Goal: Task Accomplishment & Management: Manage account settings

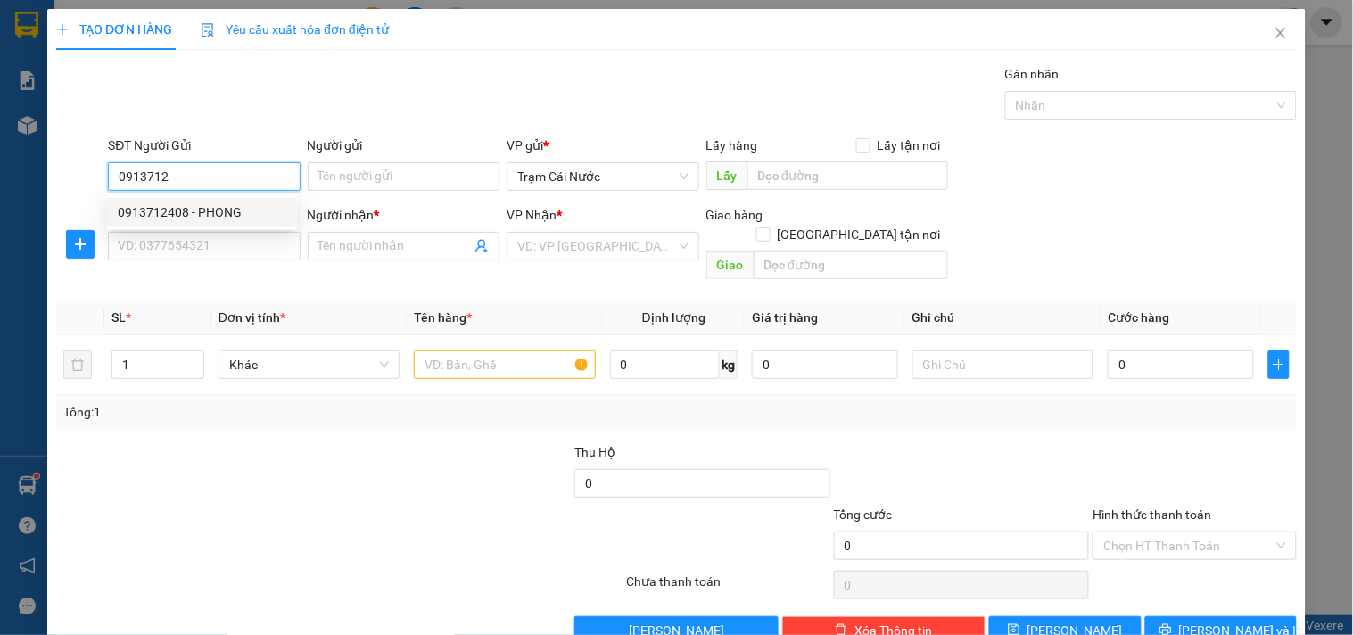
click at [268, 208] on div "0913712408 - PHONG" at bounding box center [202, 212] width 169 height 20
type input "0913712408"
type input "PHONG"
type input "0933823381"
type input "VĨNH"
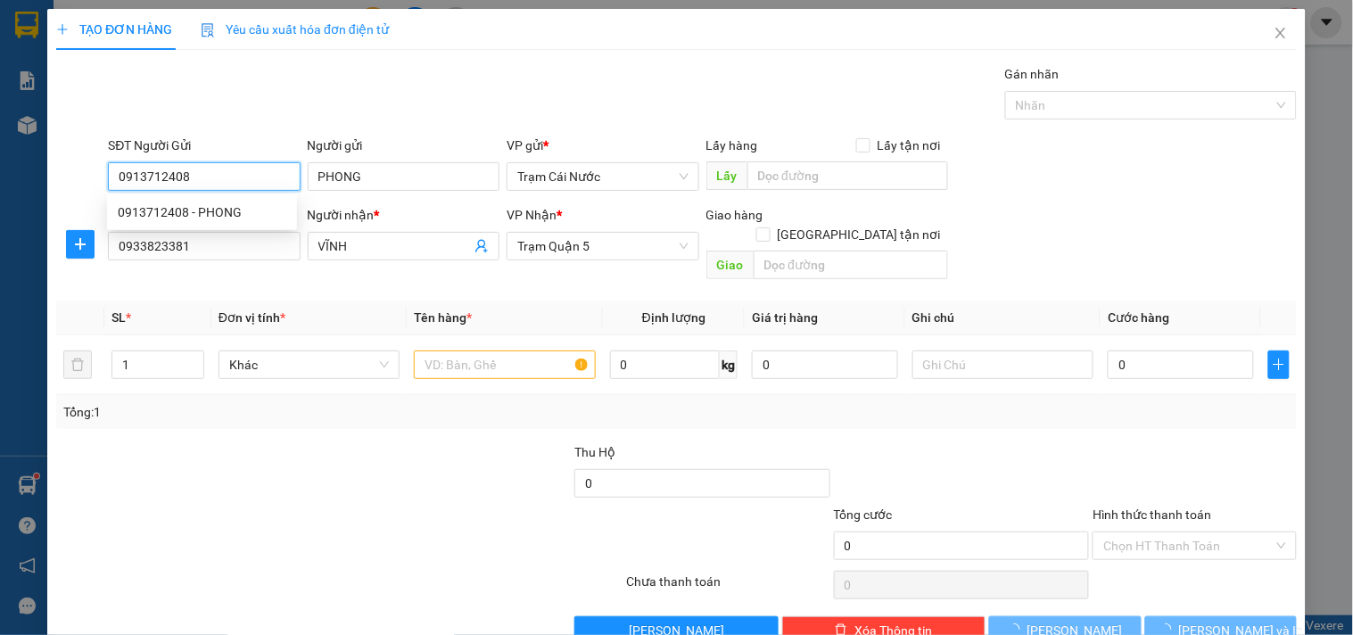
type input "230.000"
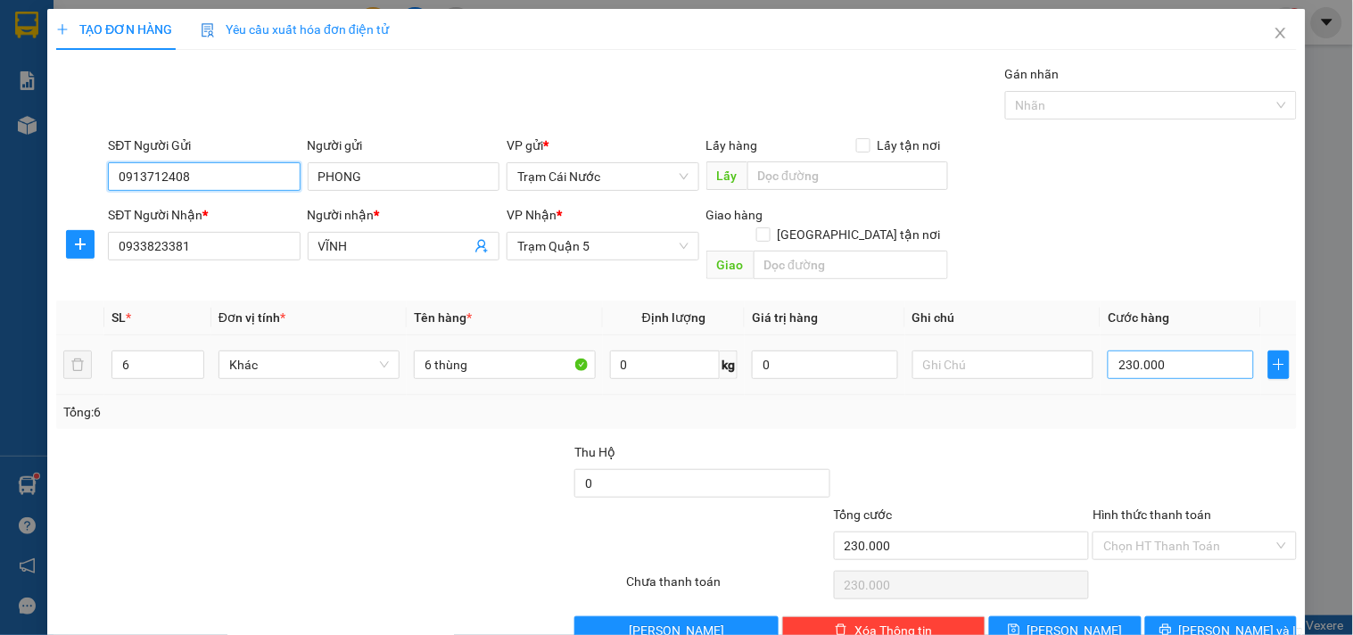
type input "0913712408"
click at [1186, 350] on input "230.000" at bounding box center [1181, 364] width 146 height 29
type input "0"
type input "003"
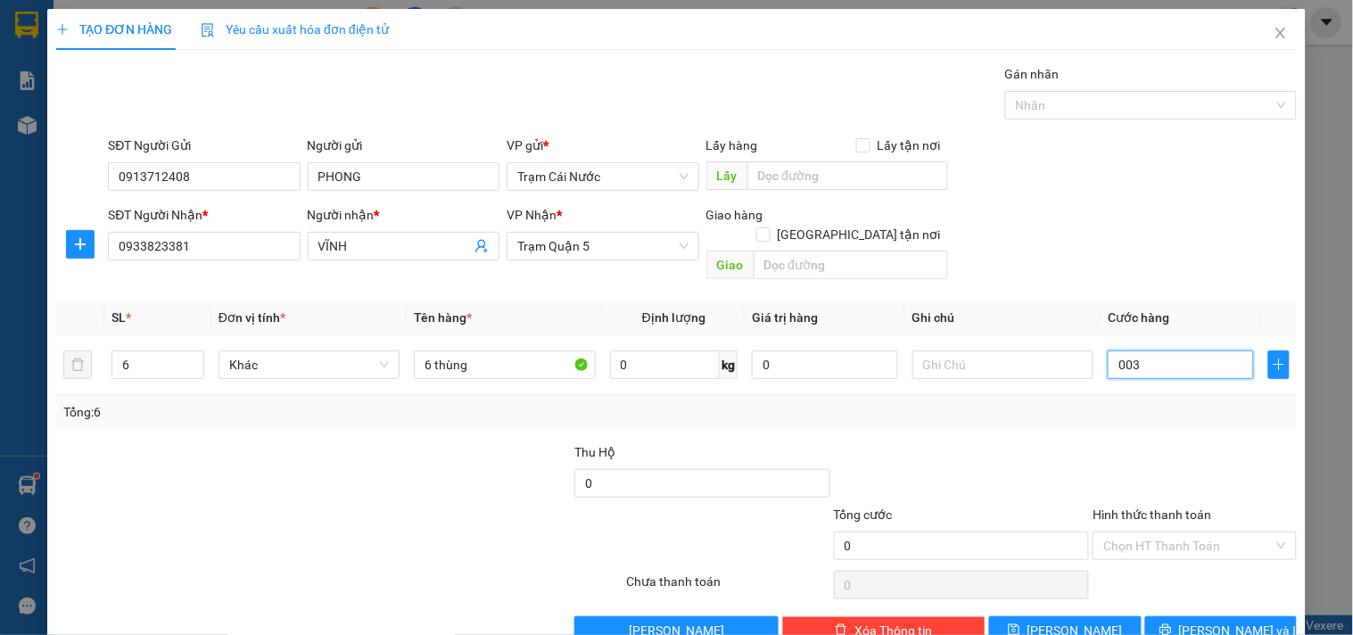
type input "3"
type input "30"
type input "0.030"
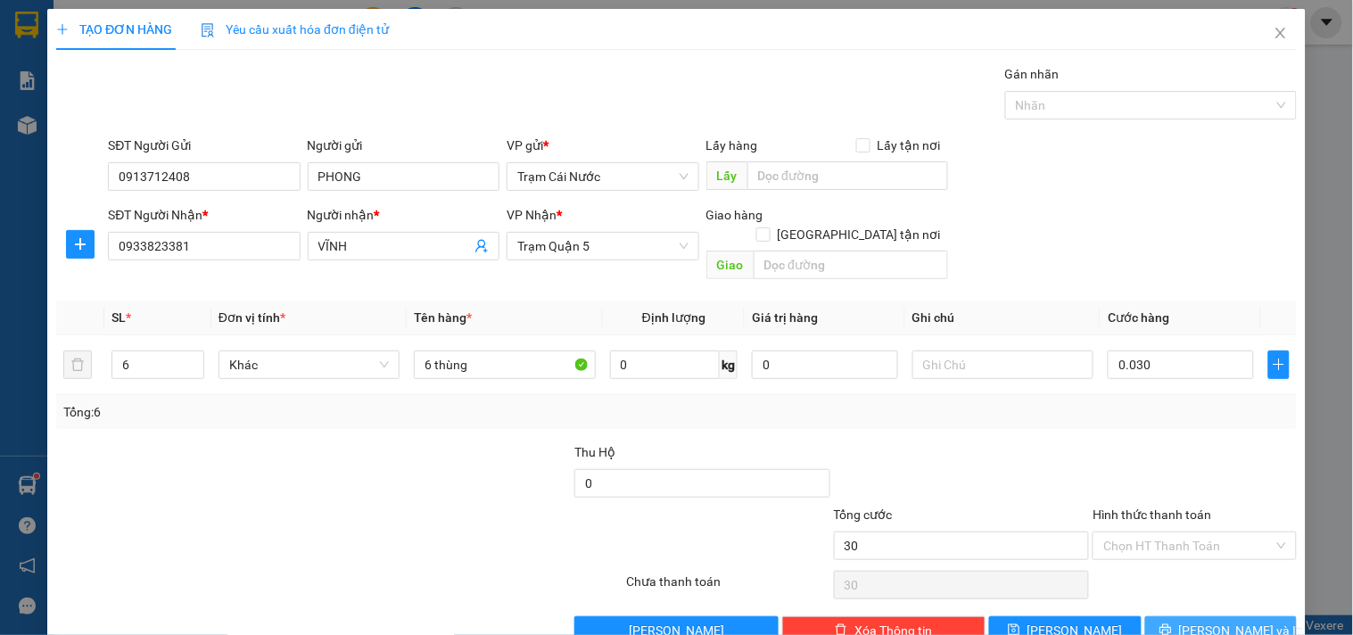
type input "30.000"
click at [1206, 621] on span "[PERSON_NAME] và In" at bounding box center [1241, 631] width 125 height 20
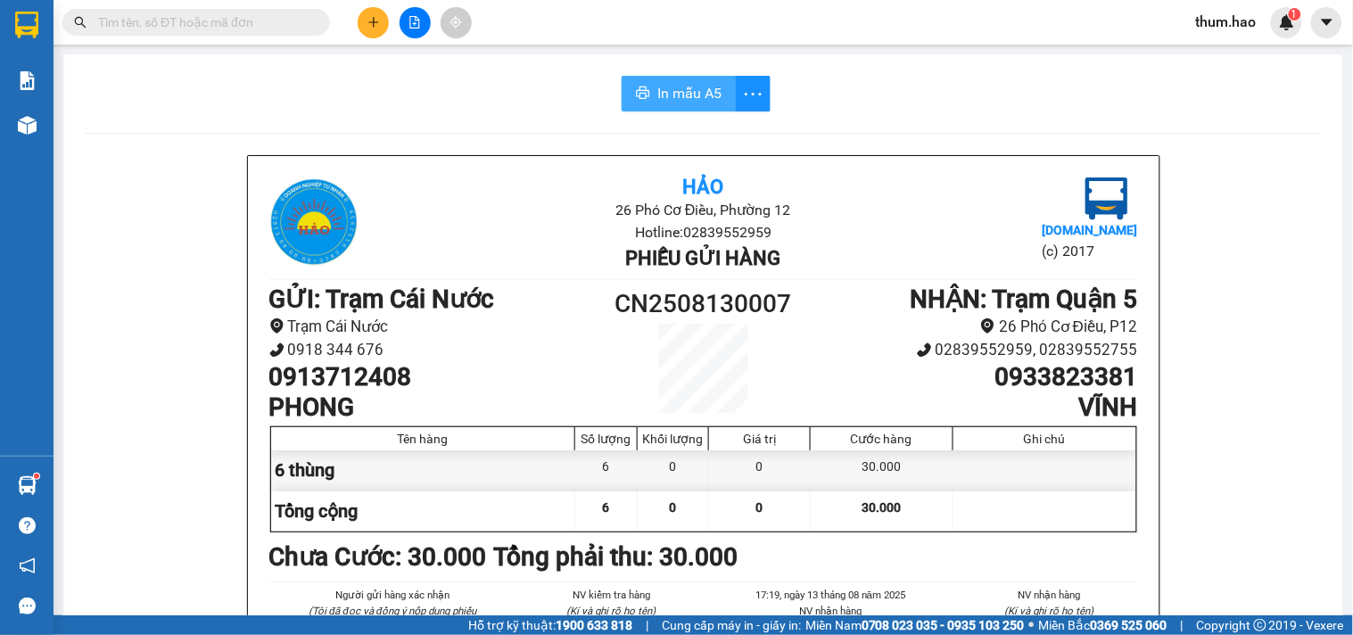
click at [682, 92] on span "In mẫu A5" at bounding box center [689, 93] width 64 height 22
click at [625, 76] on button "In mẫu A5" at bounding box center [679, 94] width 114 height 36
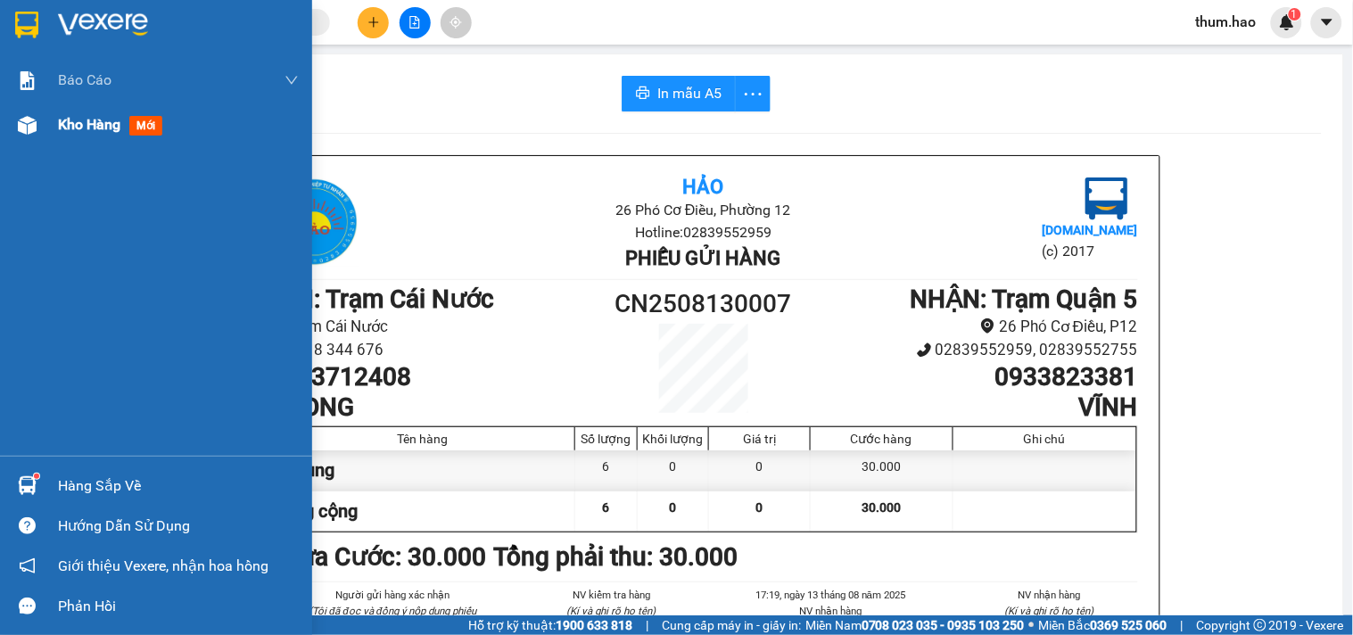
click at [33, 140] on div "Kho hàng mới" at bounding box center [156, 125] width 312 height 45
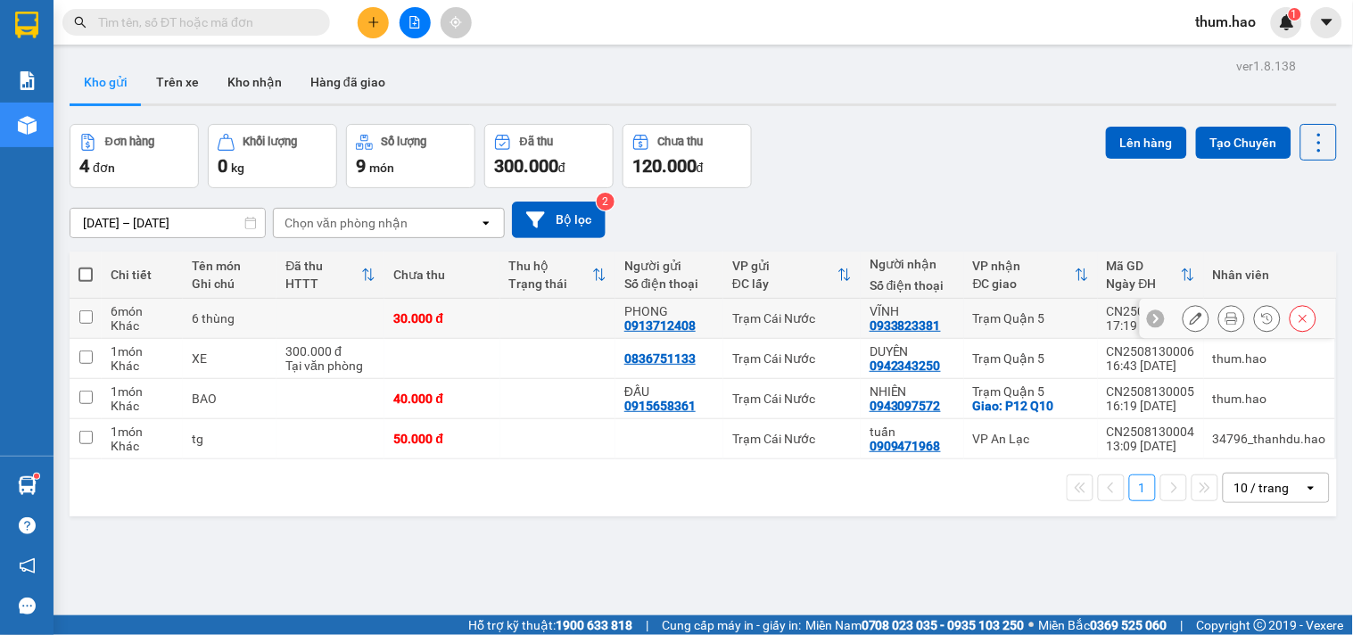
click at [1191, 317] on button at bounding box center [1195, 318] width 25 height 31
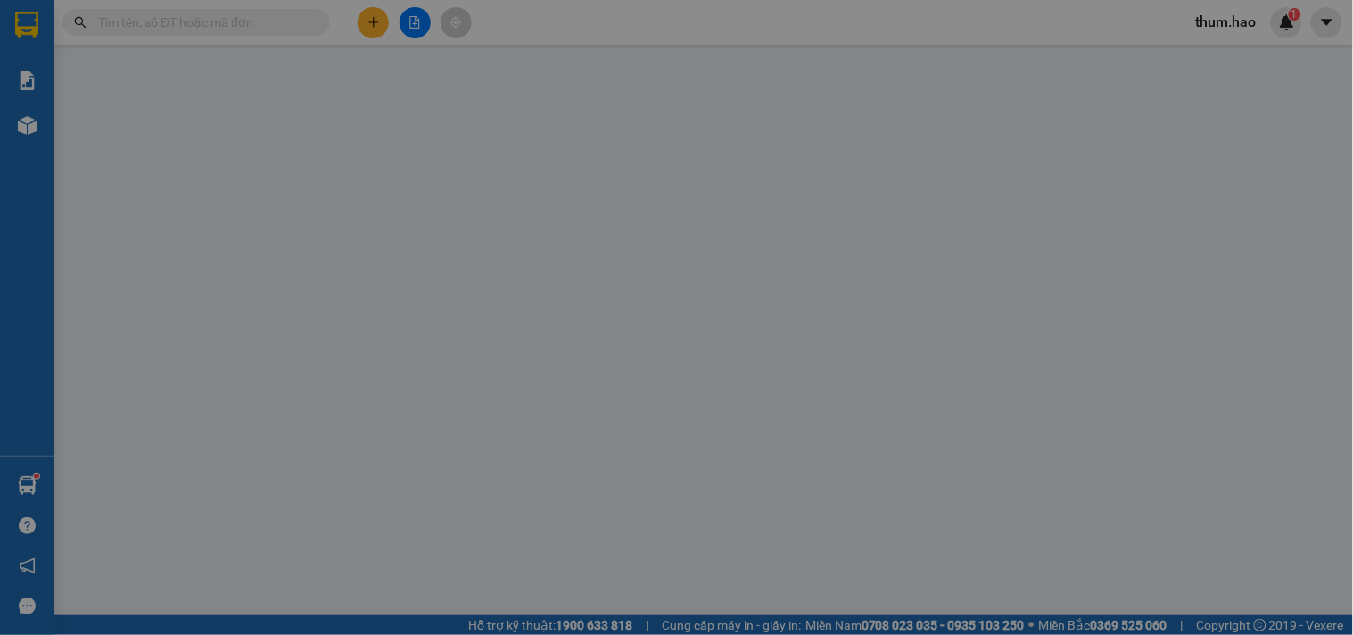
type input "0913712408"
type input "PHONG"
type input "0933823381"
type input "VĨNH"
type input "30.000"
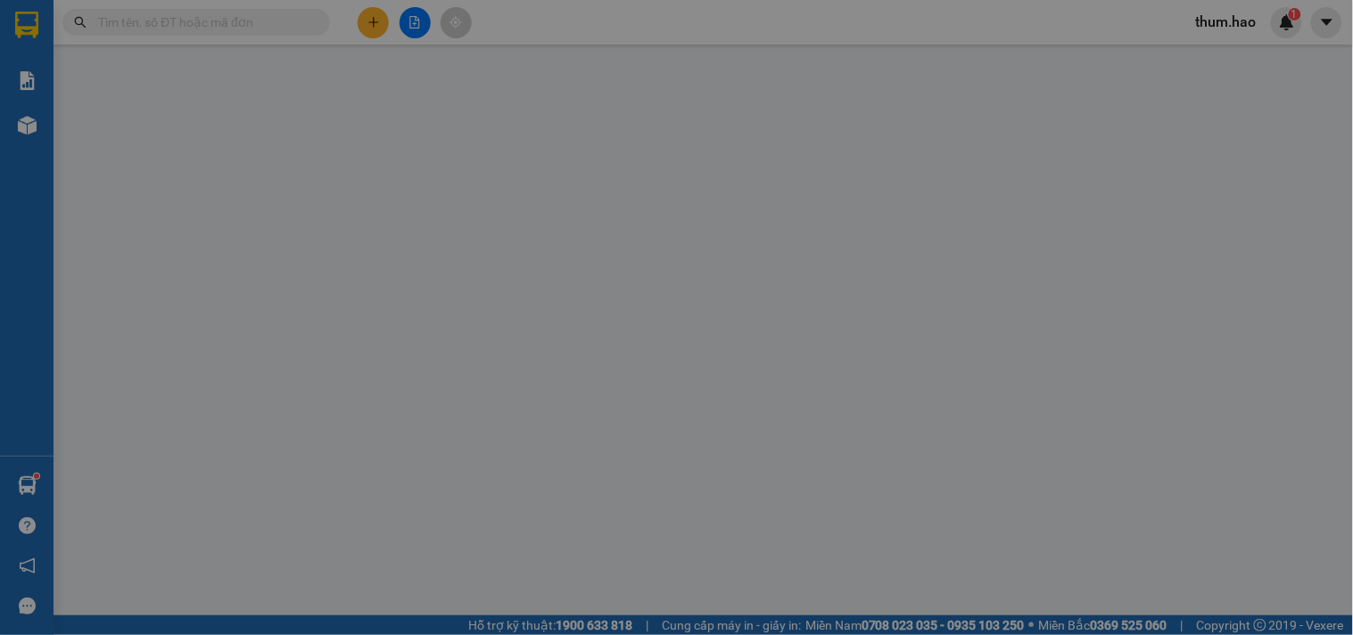
type input "30.000"
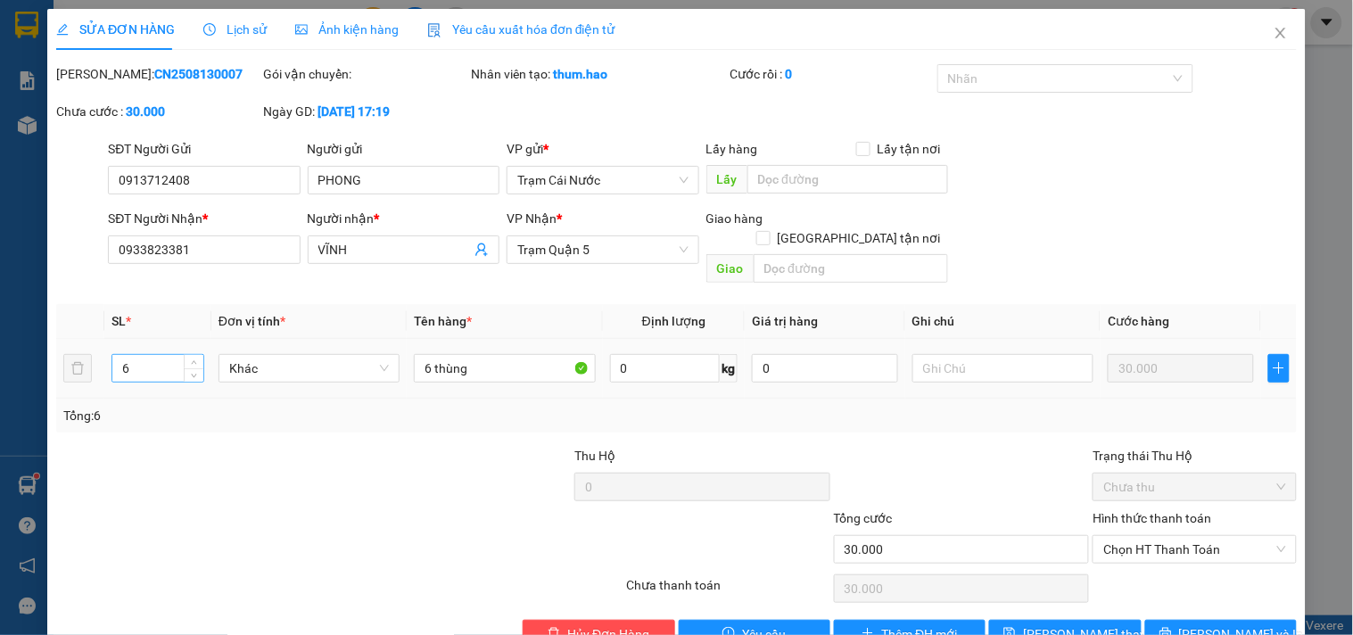
click at [180, 355] on input "6" at bounding box center [157, 368] width 91 height 27
type input "1"
click at [431, 354] on input "6 thùng" at bounding box center [504, 368] width 181 height 29
type input "thùng"
click at [1172, 627] on icon "printer" at bounding box center [1165, 633] width 12 height 12
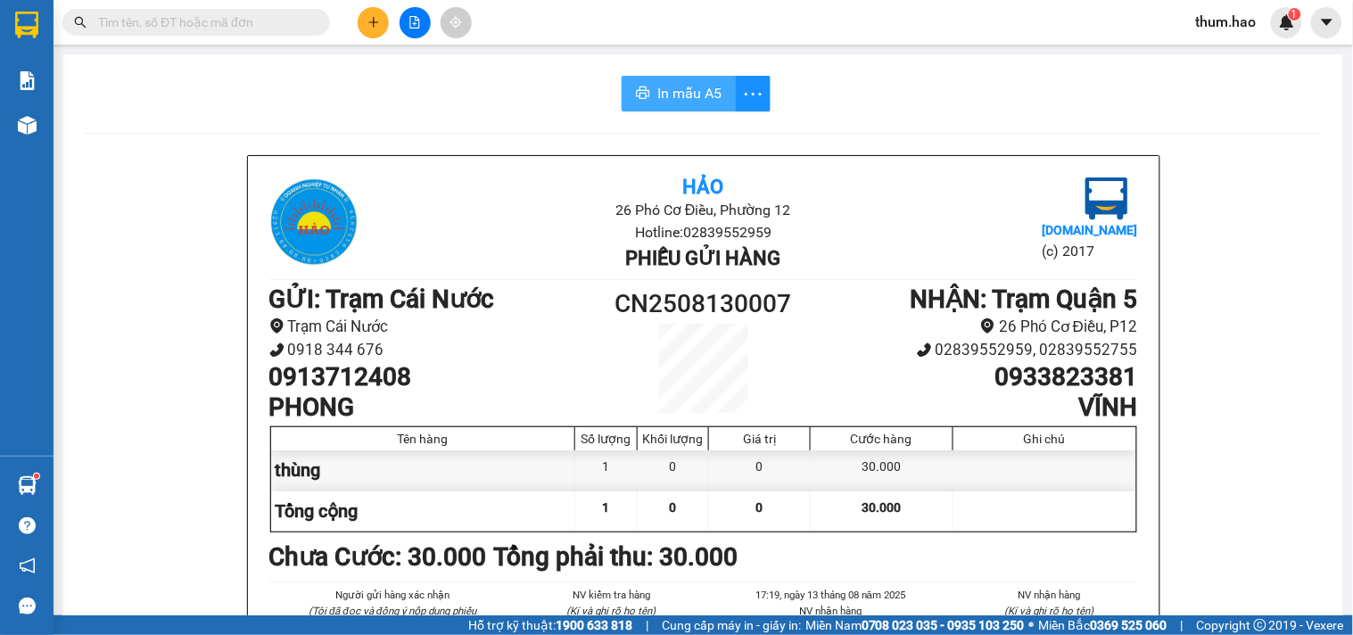
click at [663, 80] on button "In mẫu A5" at bounding box center [679, 94] width 114 height 36
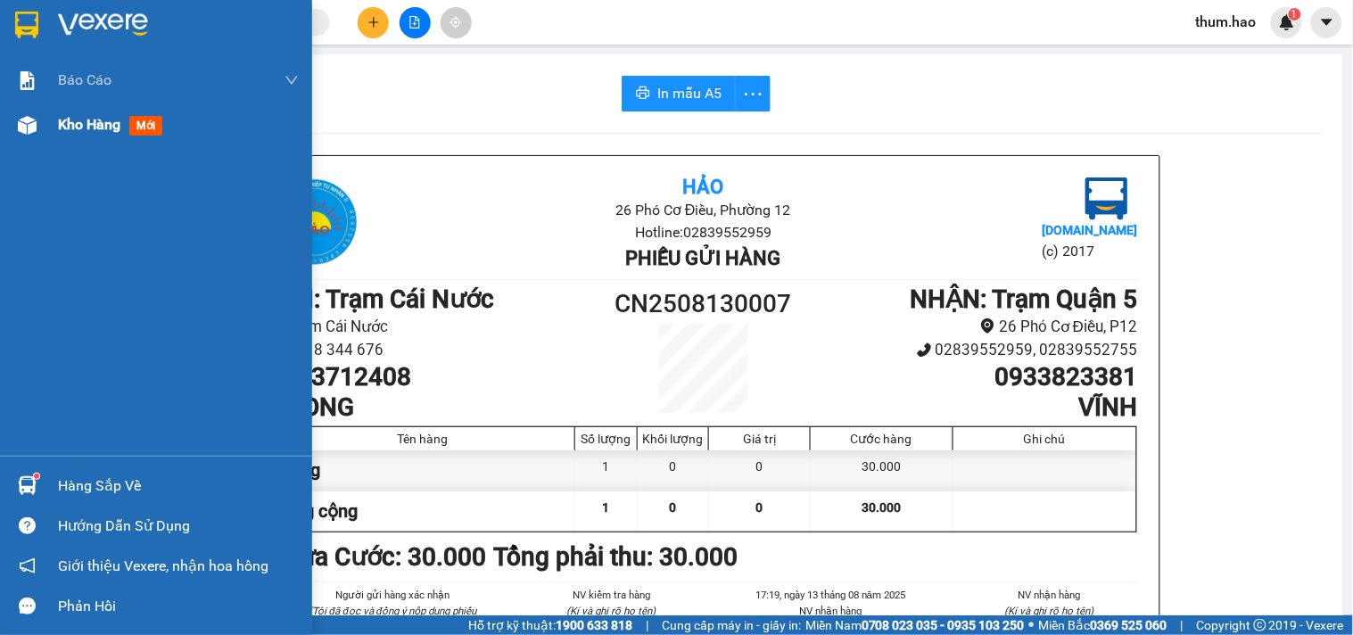
click at [87, 129] on span "Kho hàng" at bounding box center [89, 124] width 62 height 17
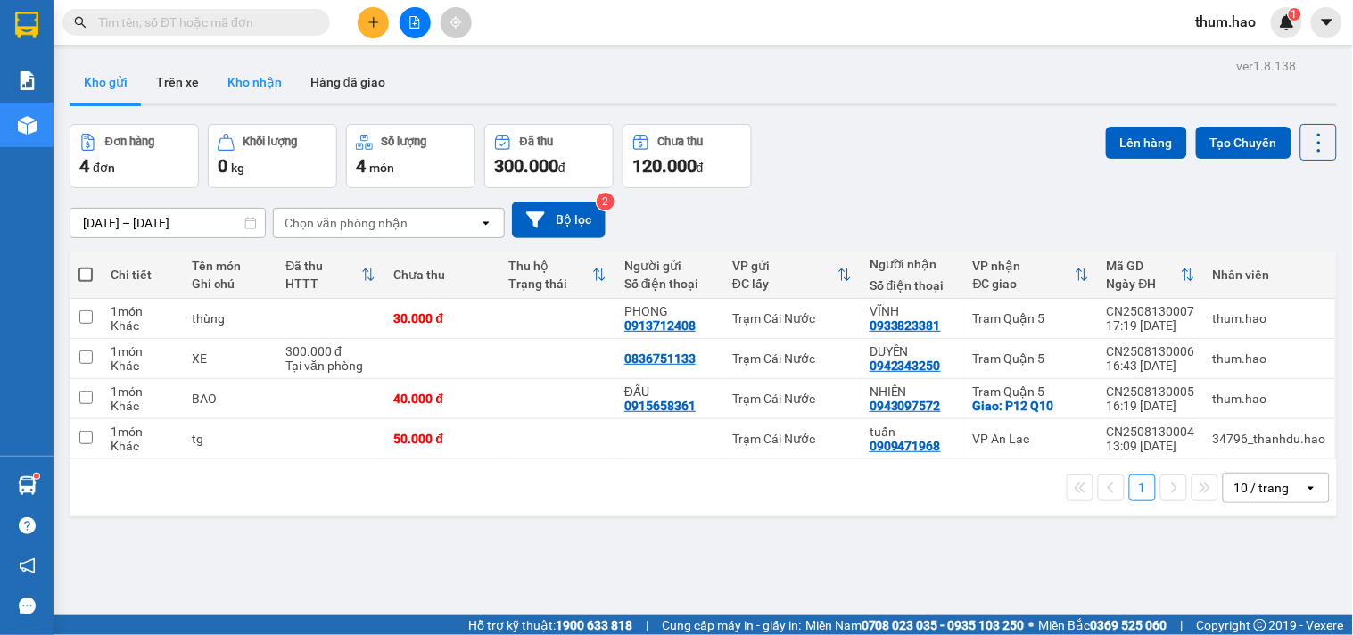
click at [243, 84] on button "Kho nhận" at bounding box center [254, 82] width 83 height 43
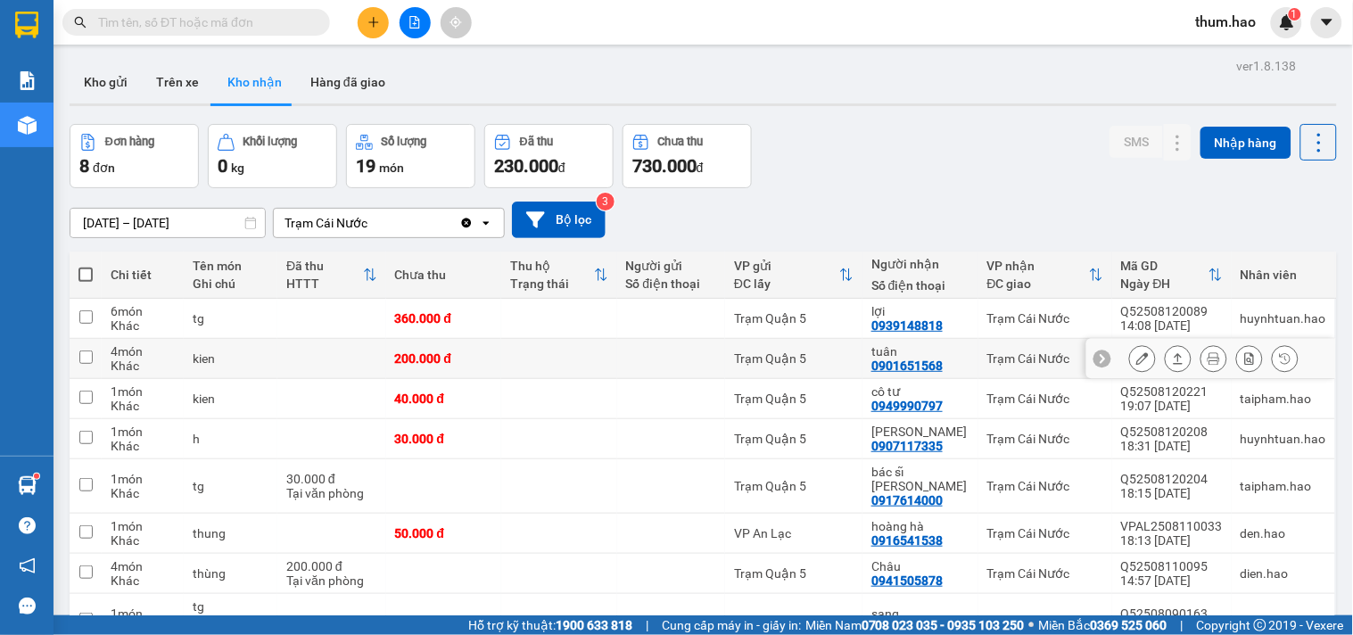
click at [1143, 359] on div at bounding box center [1213, 358] width 169 height 27
click at [1136, 359] on icon at bounding box center [1142, 358] width 12 height 12
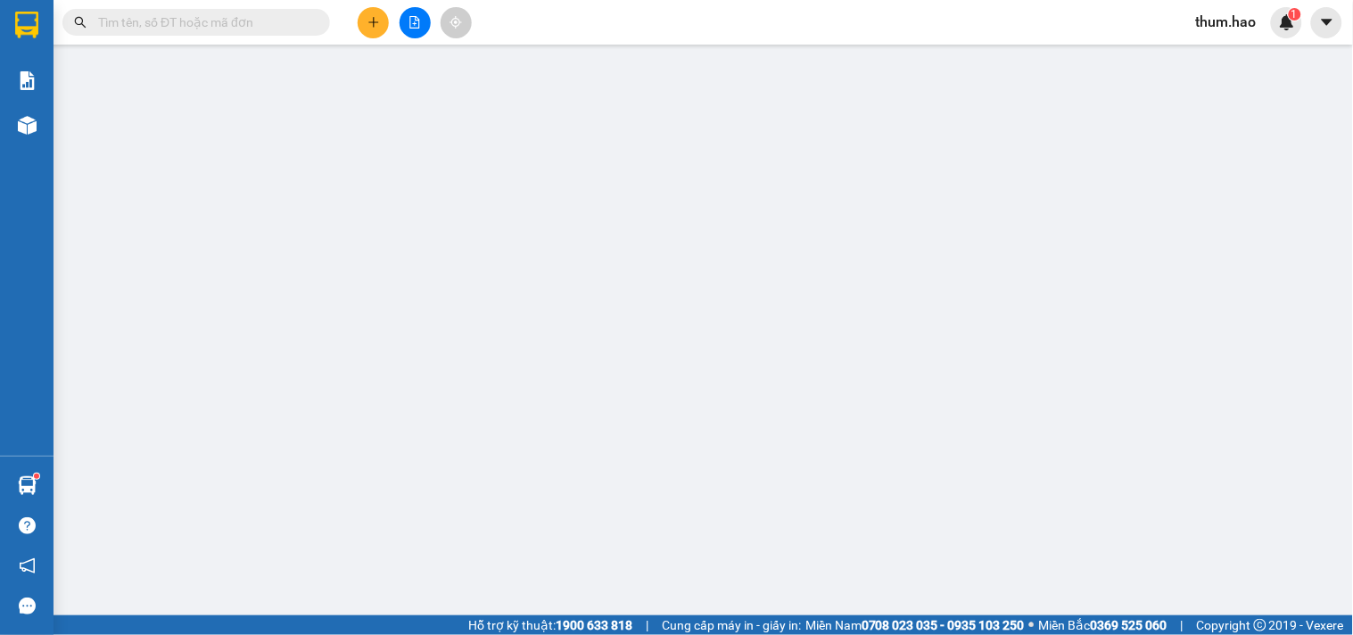
type input "0901651568"
type input "tuân"
type input "200.000"
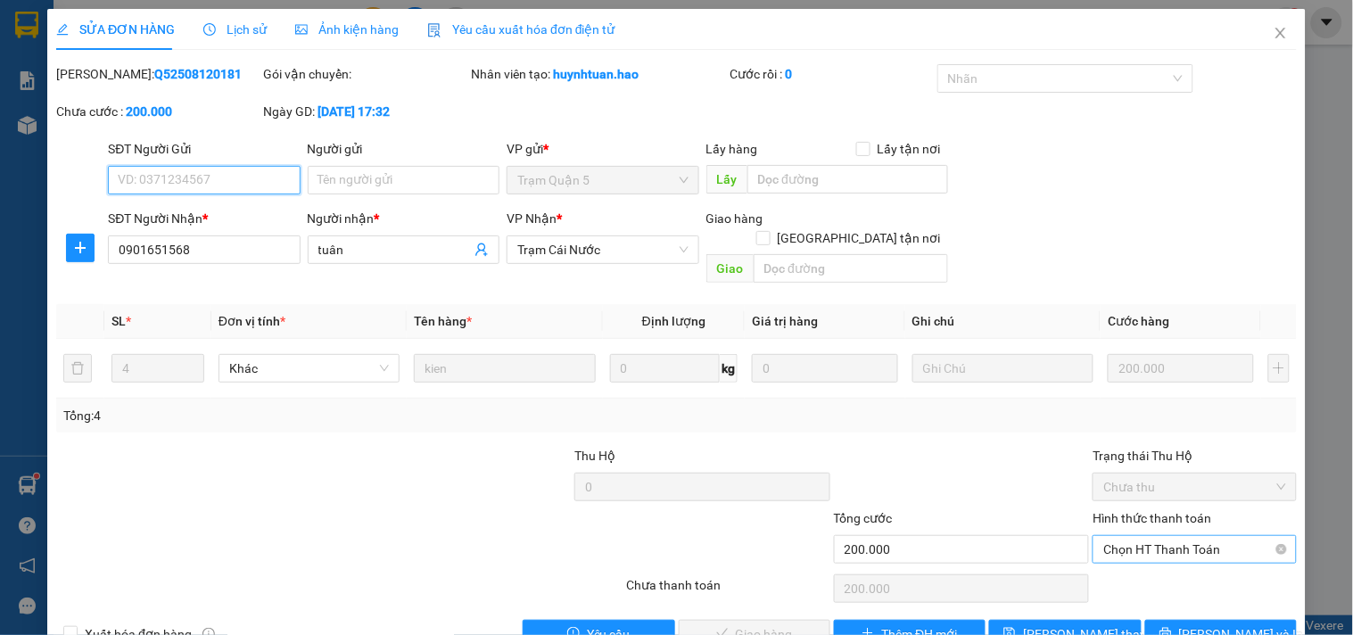
click at [1177, 536] on span "Chọn HT Thanh Toán" at bounding box center [1194, 549] width 182 height 27
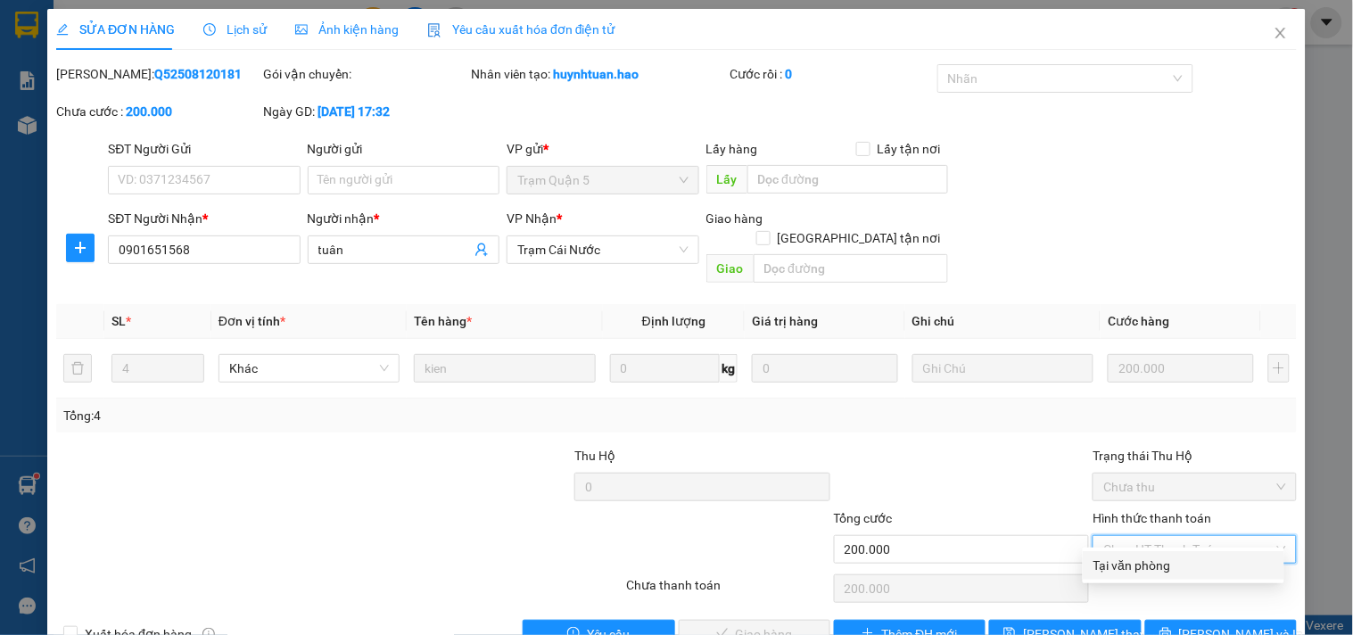
click at [1145, 565] on div "Tại văn phòng" at bounding box center [1183, 566] width 180 height 20
type input "0"
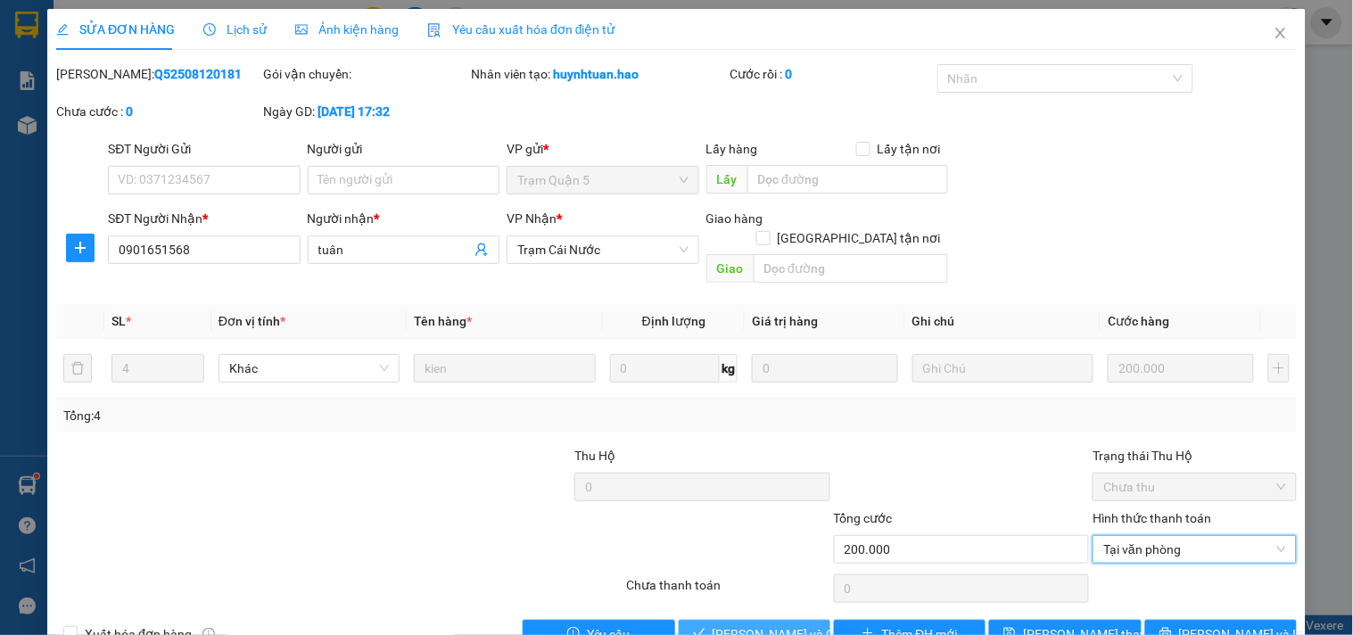
click at [805, 620] on button "[PERSON_NAME] và Giao hàng" at bounding box center [755, 634] width 152 height 29
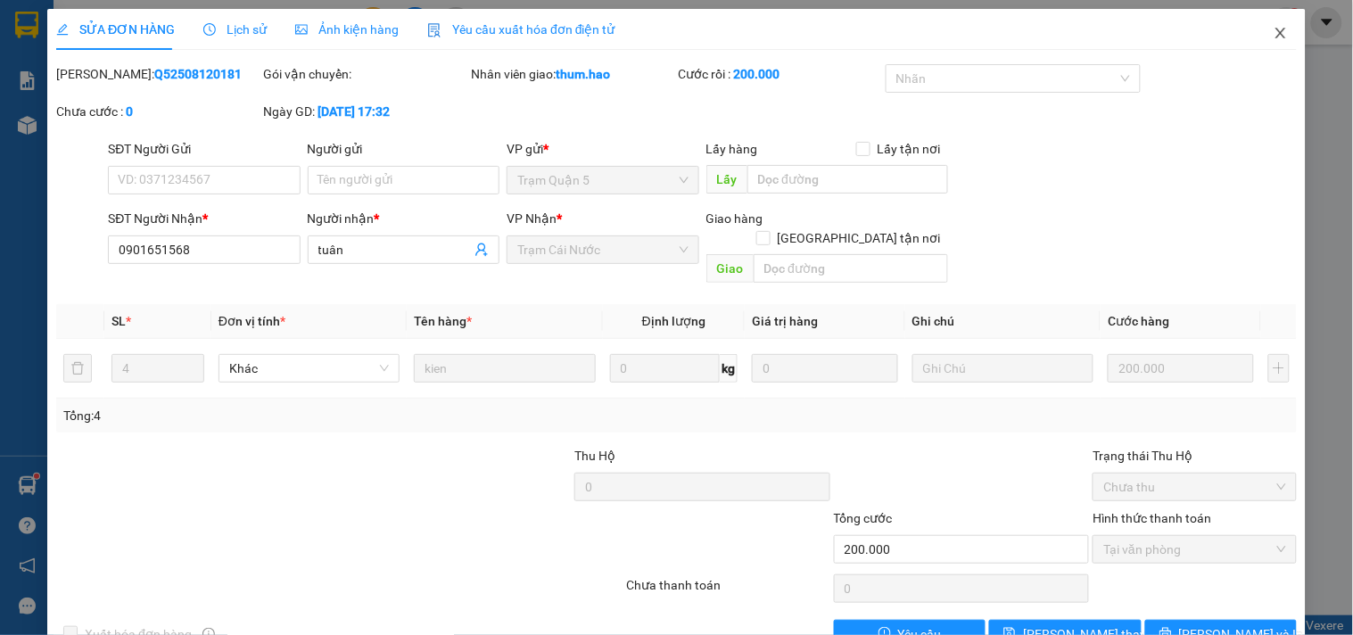
click at [1274, 30] on icon "close" at bounding box center [1281, 33] width 14 height 14
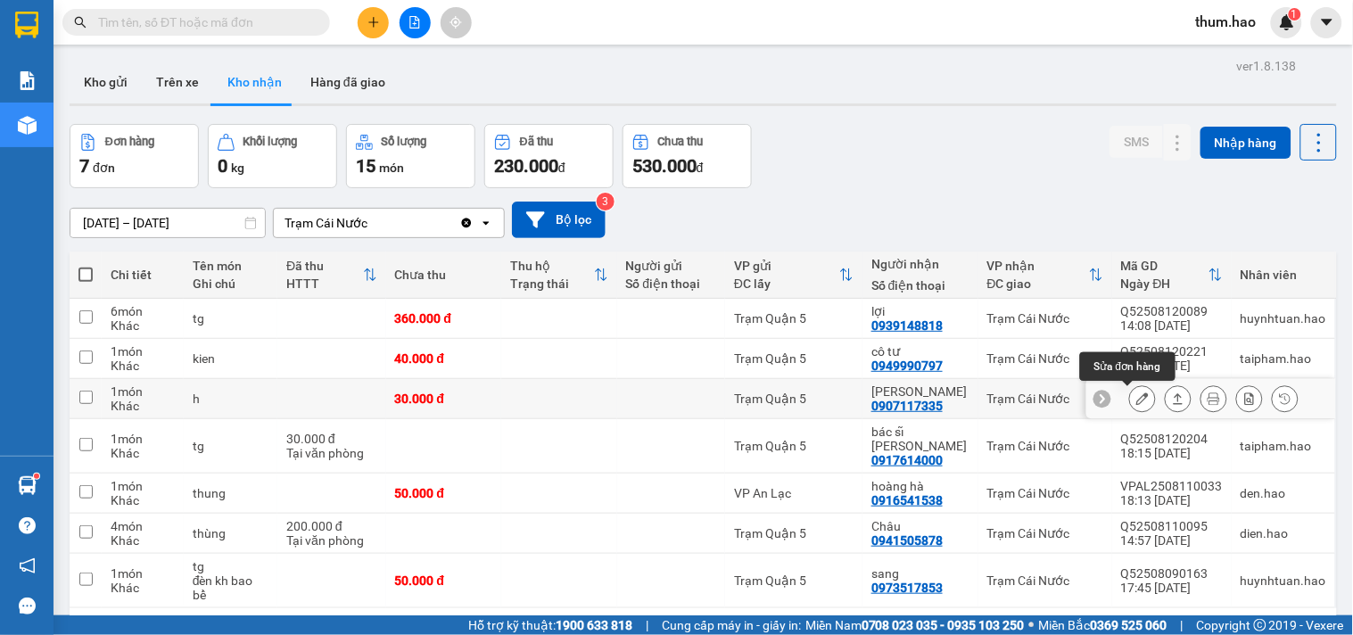
click at [1130, 396] on button at bounding box center [1142, 398] width 25 height 31
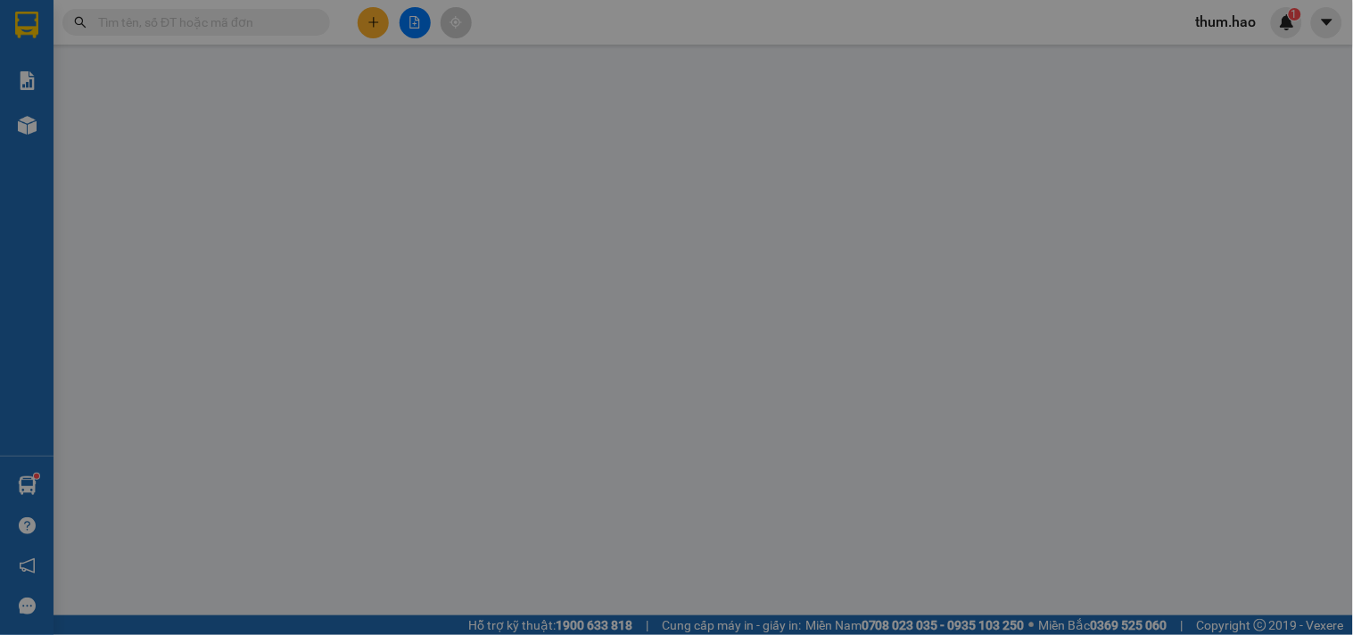
type input "0907117335"
type input "[PERSON_NAME]"
type input "30.000"
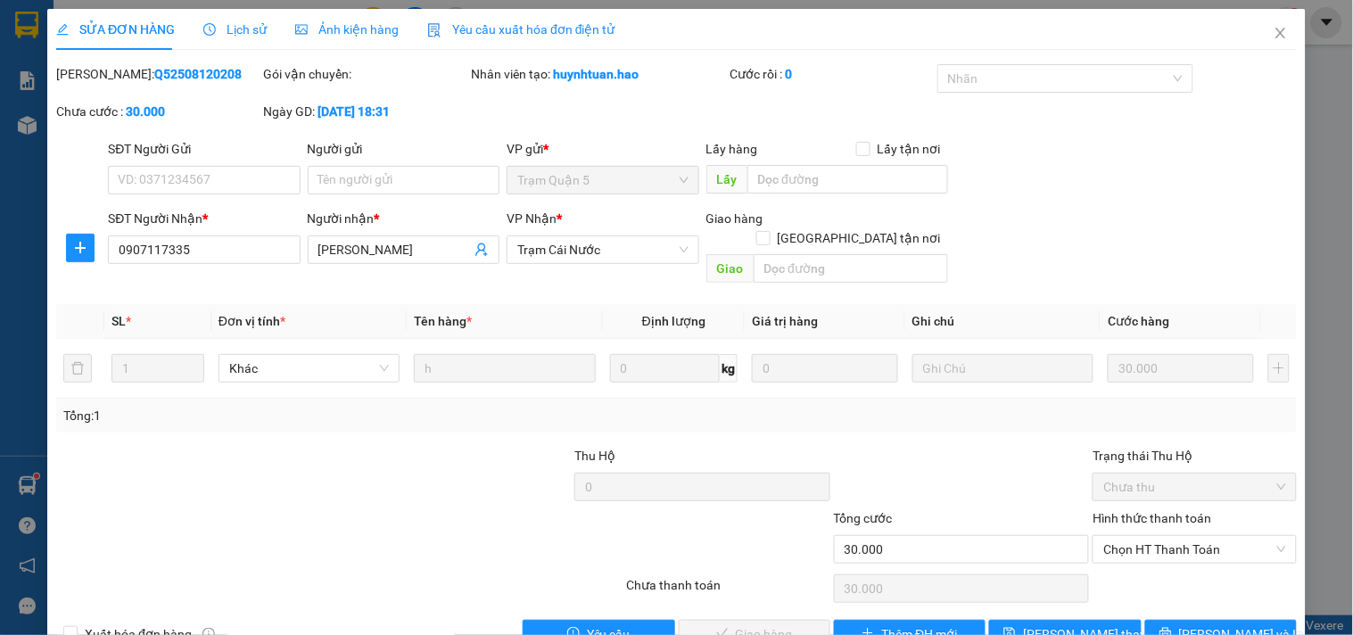
click at [350, 30] on span "Ảnh kiện hàng" at bounding box center [346, 29] width 103 height 14
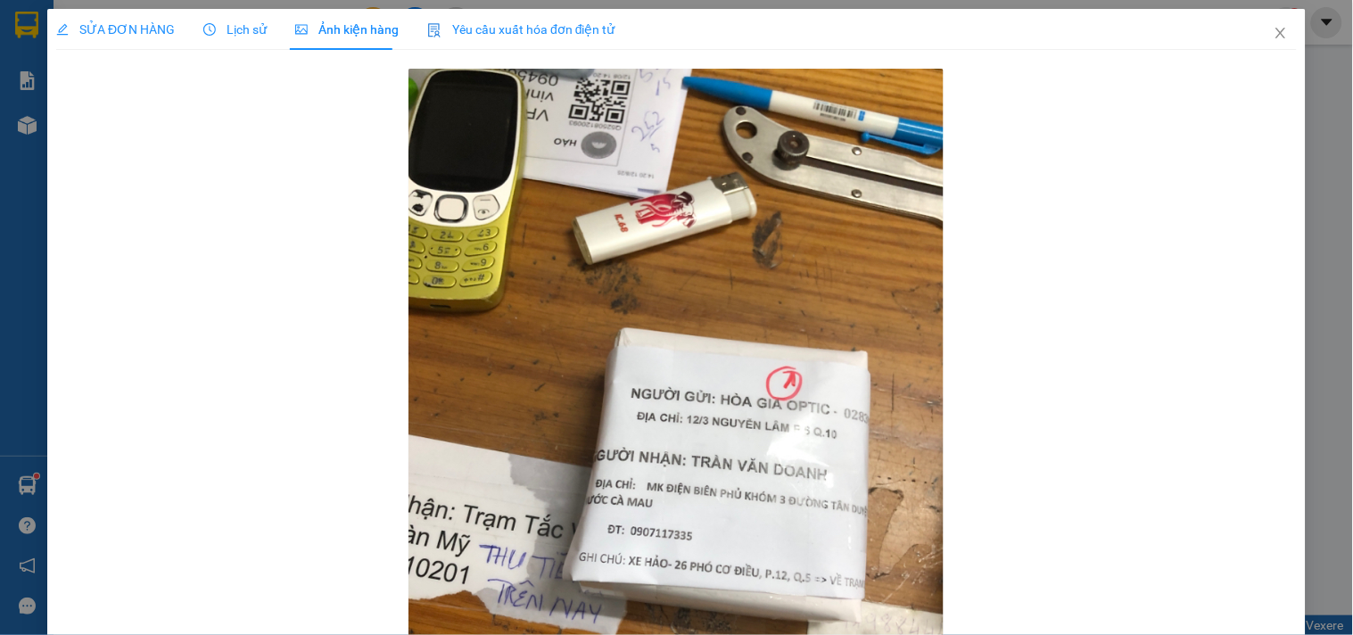
click at [80, 34] on span "SỬA ĐƠN HÀNG" at bounding box center [115, 29] width 119 height 14
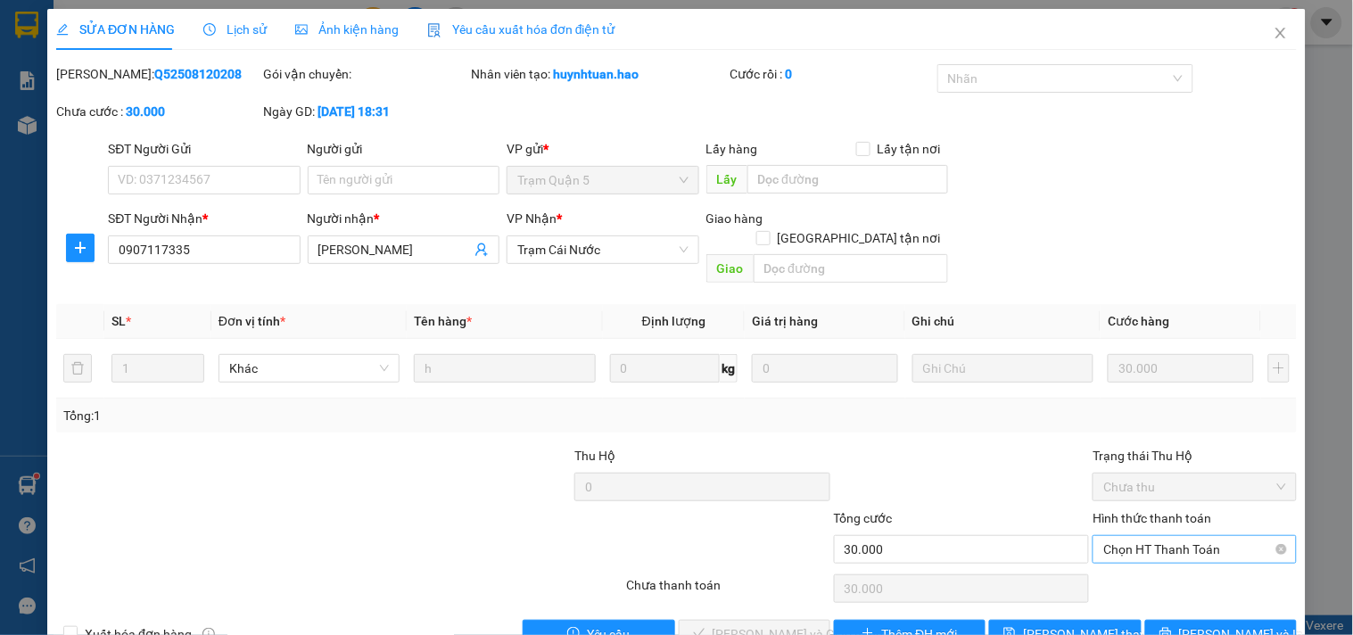
click at [1175, 536] on span "Chọn HT Thanh Toán" at bounding box center [1194, 549] width 182 height 27
click at [1177, 560] on div "Tại văn phòng" at bounding box center [1183, 566] width 180 height 20
type input "0"
click at [774, 598] on div "Total Paid Fee 0 Total UnPaid Fee 30.000 Cash Collection Total Fee Mã ĐH: Q5250…" at bounding box center [676, 356] width 1241 height 584
click at [779, 624] on span "[PERSON_NAME] và Giao hàng" at bounding box center [798, 634] width 171 height 20
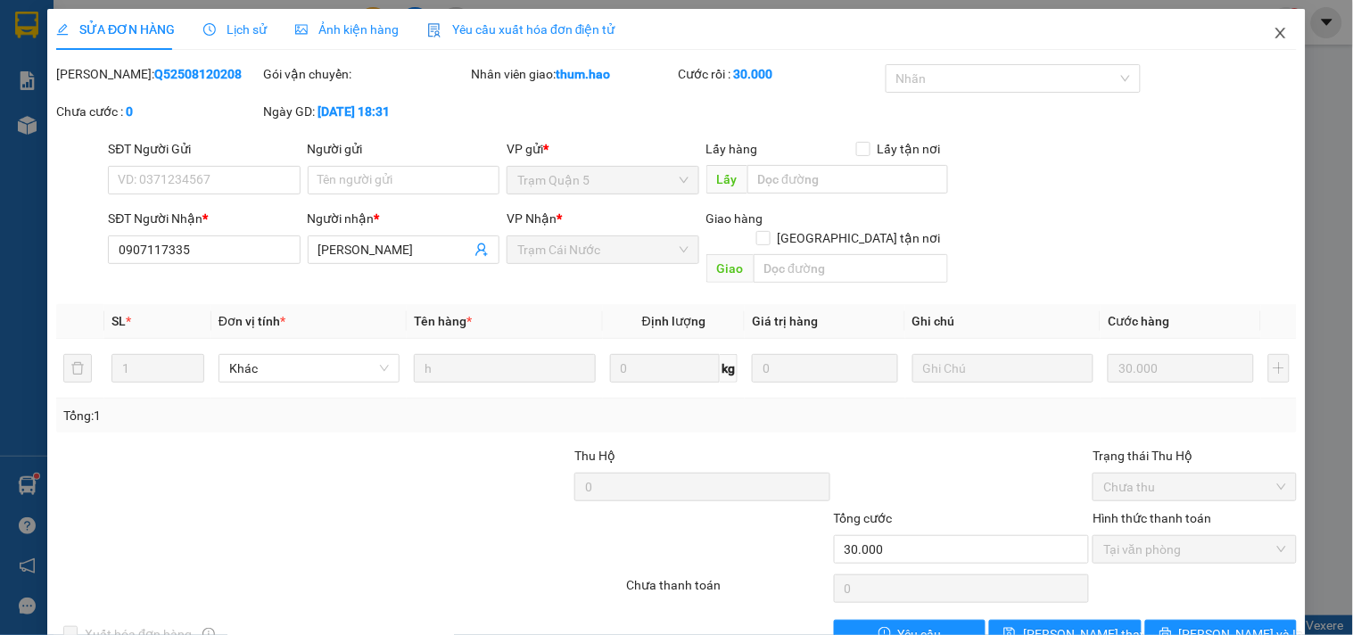
click at [1274, 37] on icon "close" at bounding box center [1281, 33] width 14 height 14
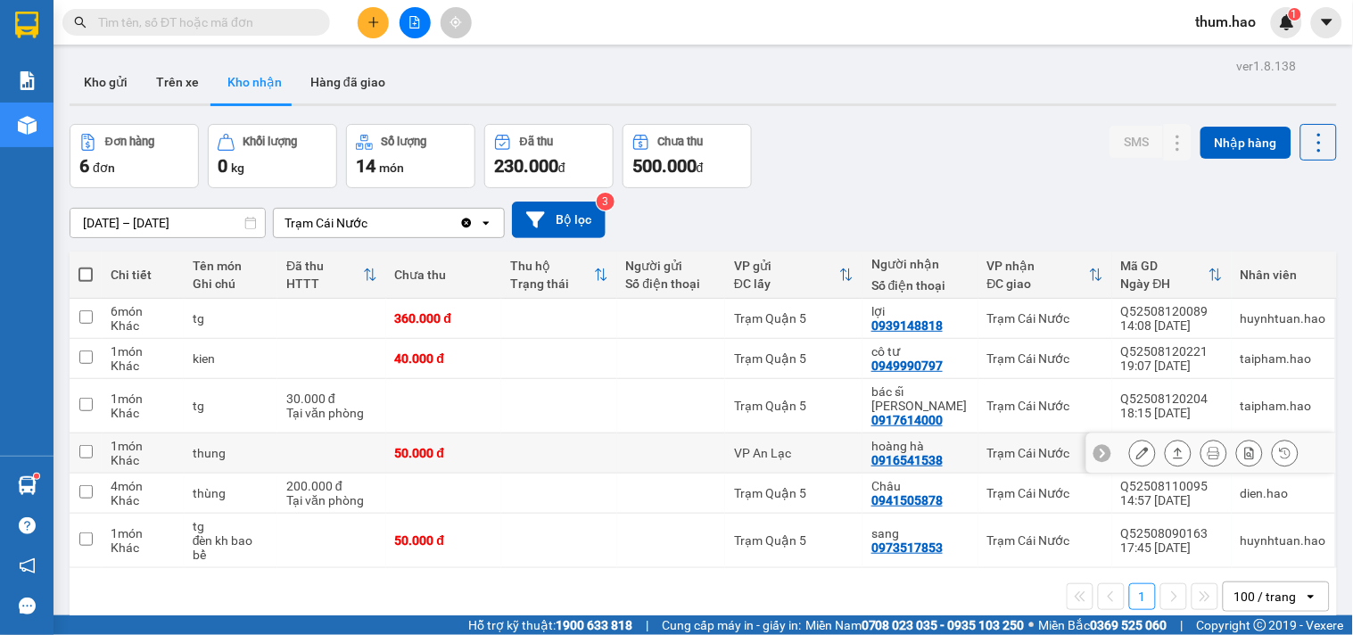
scroll to position [82, 0]
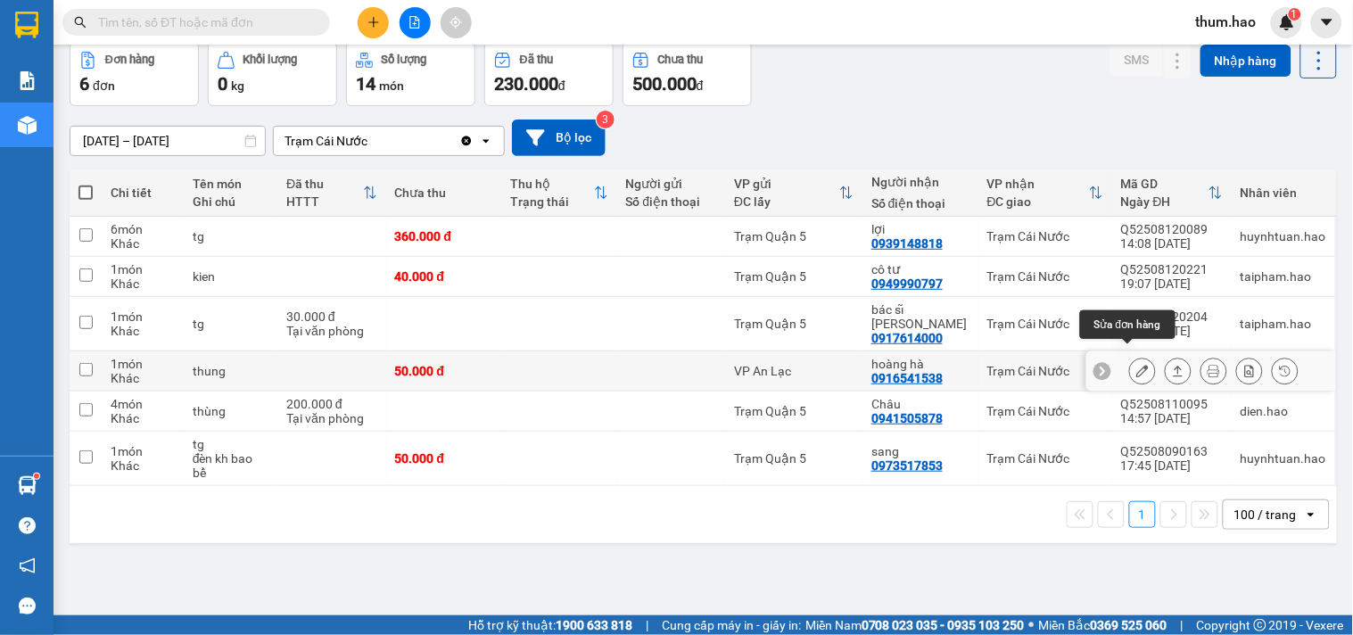
click at [1136, 359] on button at bounding box center [1142, 371] width 25 height 31
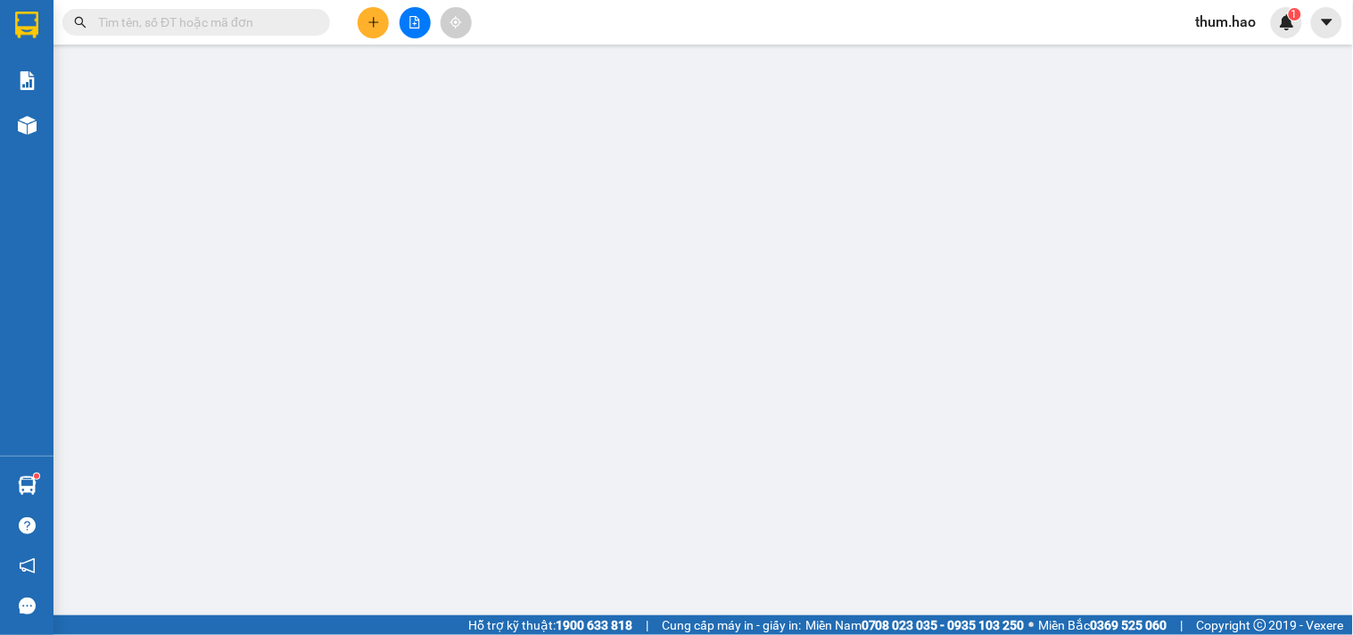
type input "0916541538"
type input "hoàng hà"
type input "50.000"
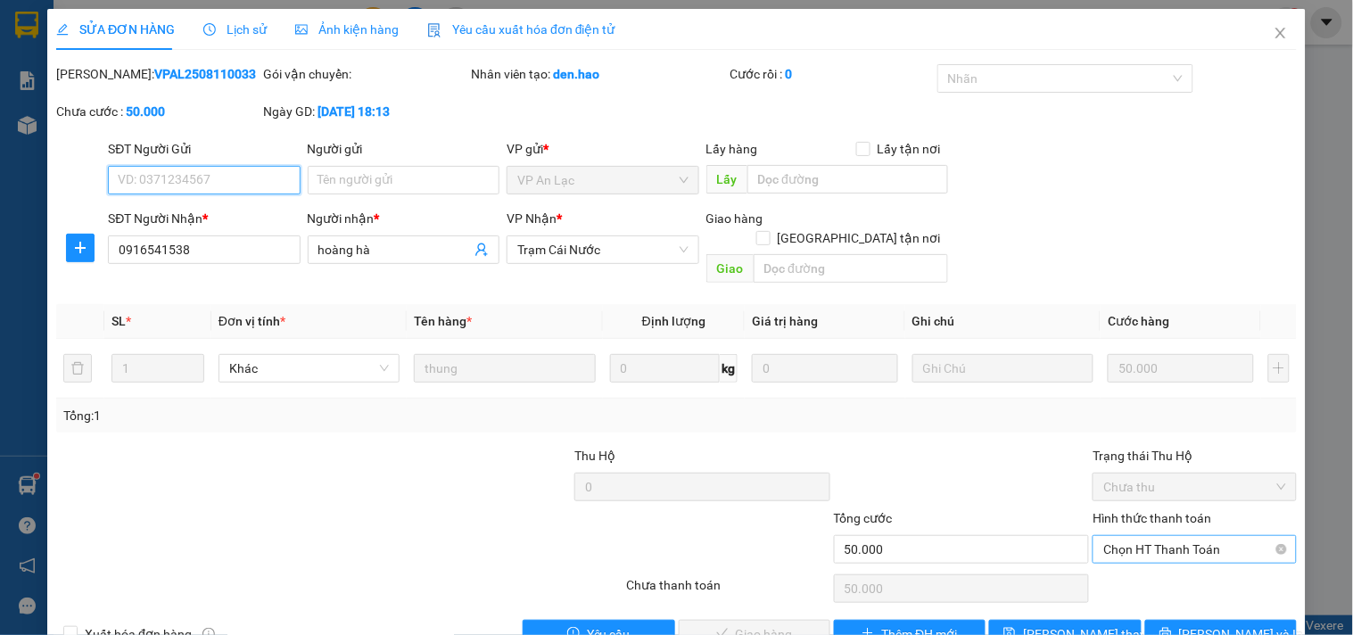
click at [1138, 536] on span "Chọn HT Thanh Toán" at bounding box center [1194, 549] width 182 height 27
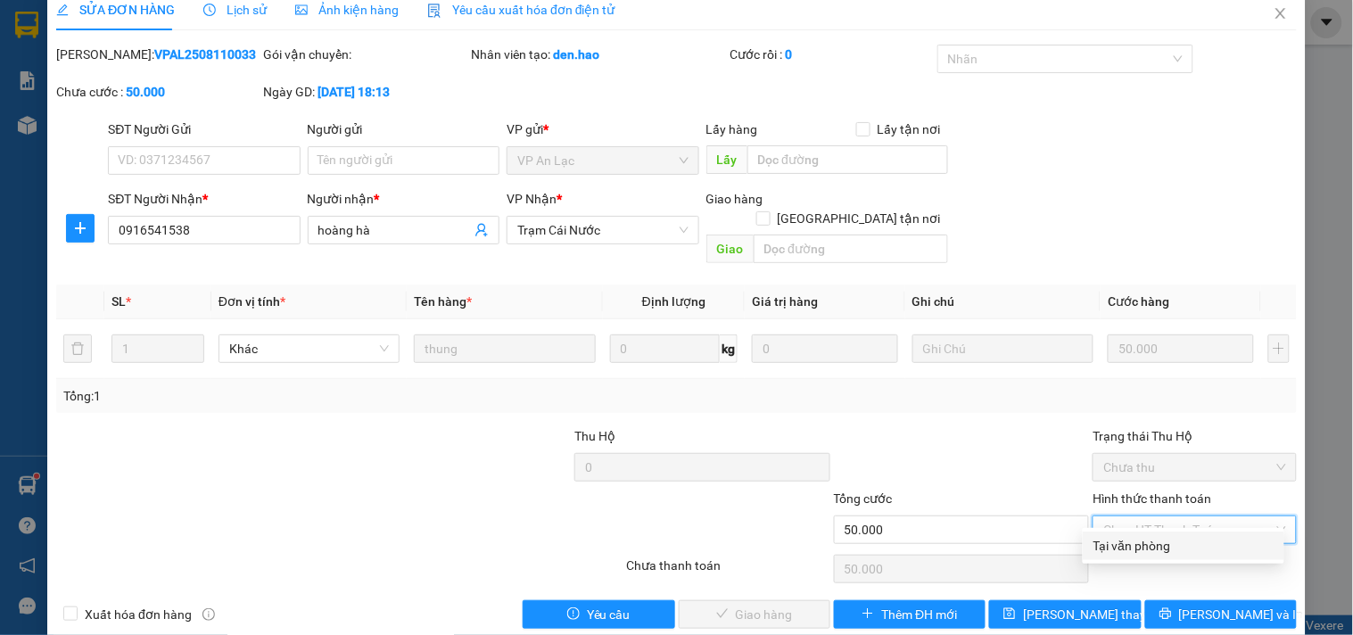
scroll to position [29, 0]
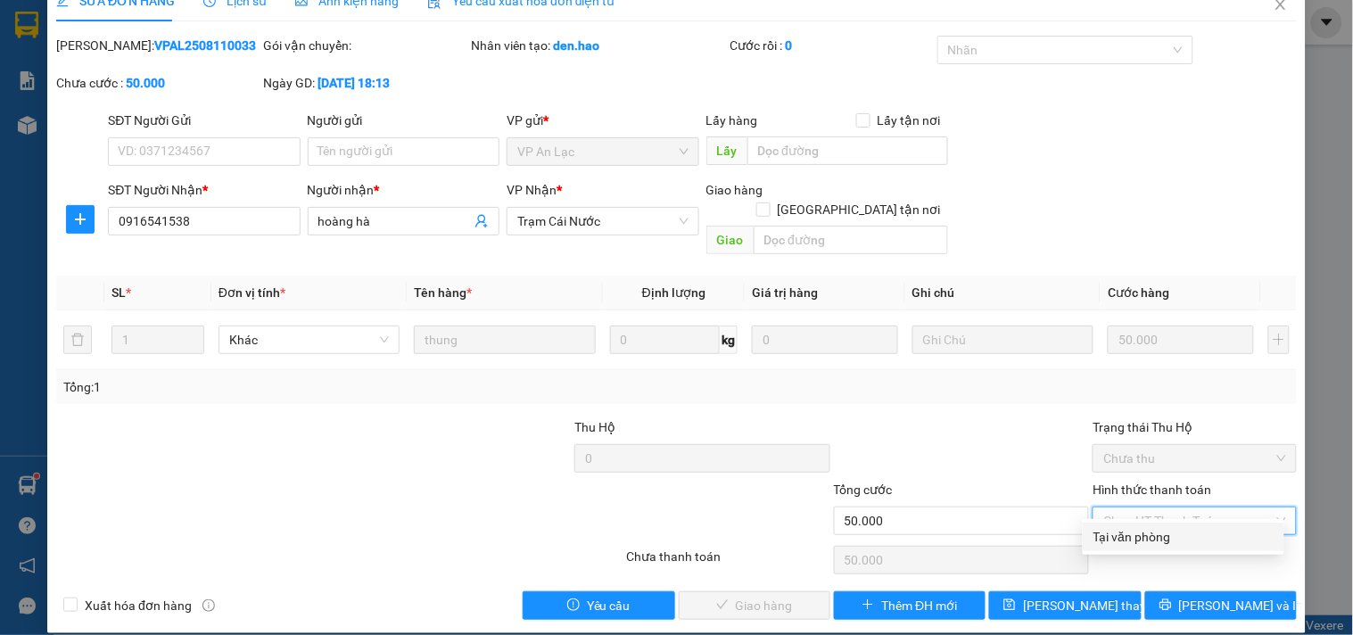
click at [1130, 536] on div "Tại văn phòng" at bounding box center [1183, 537] width 180 height 20
type input "0"
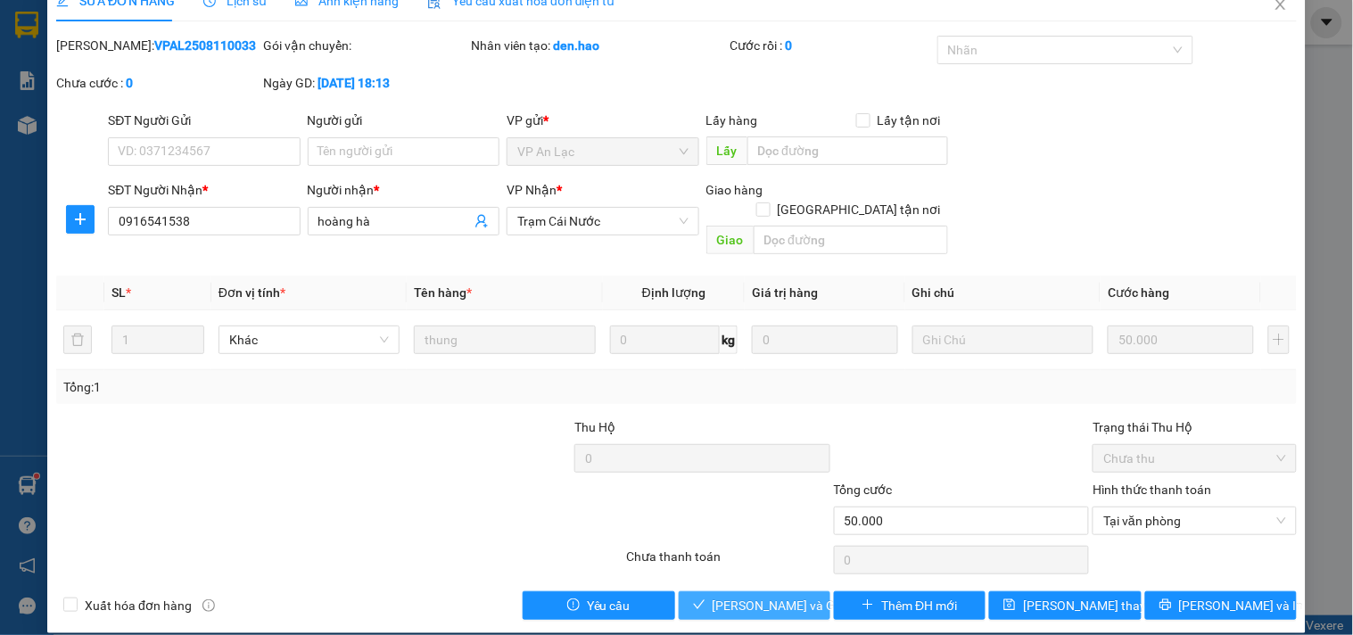
click at [794, 596] on span "[PERSON_NAME] và Giao hàng" at bounding box center [798, 606] width 171 height 20
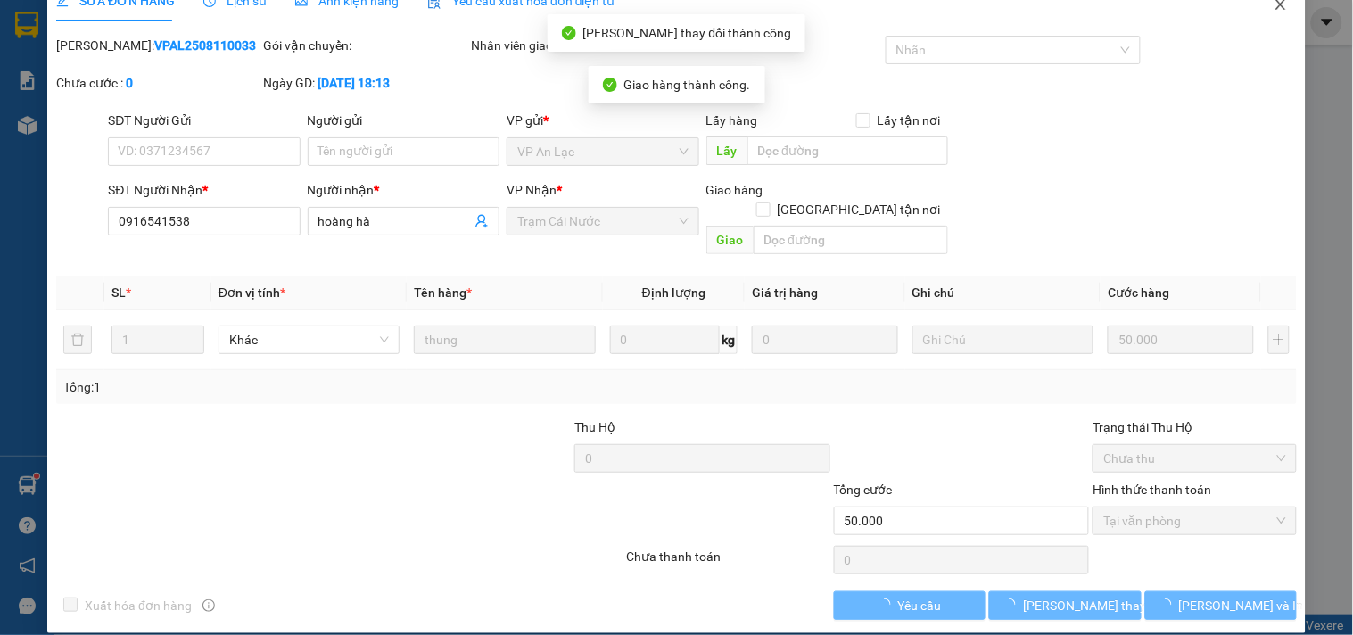
click at [1258, 4] on span "Close" at bounding box center [1281, 5] width 50 height 50
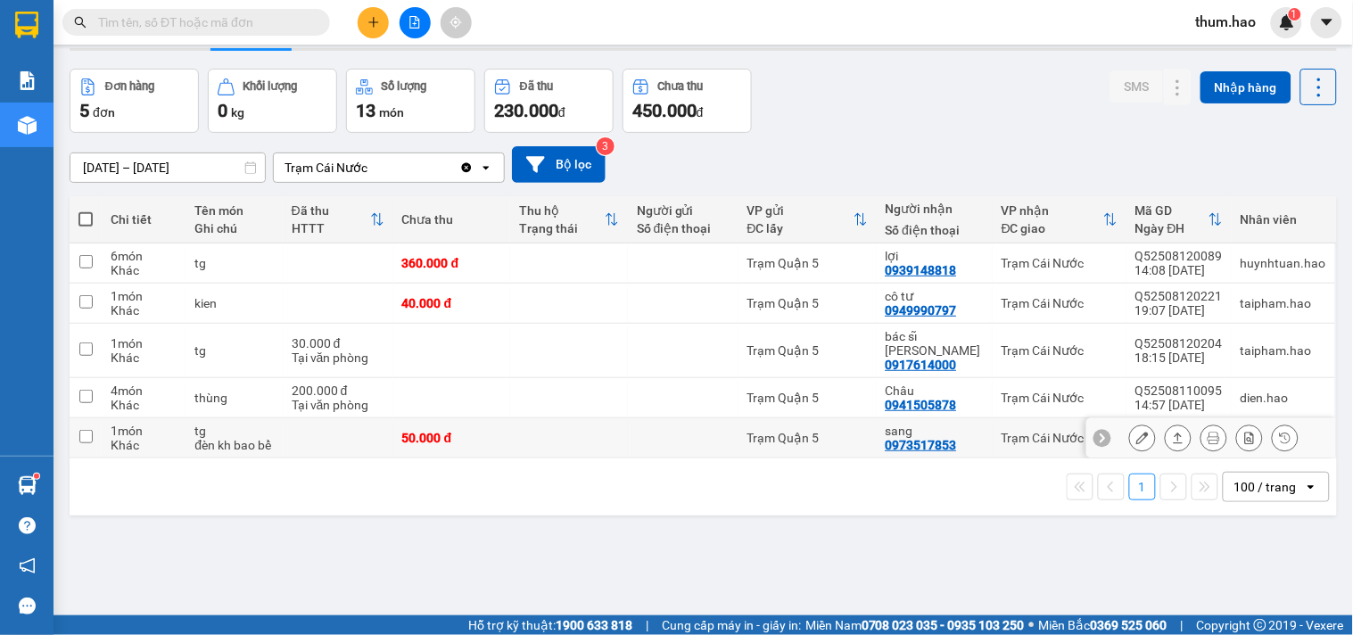
scroll to position [82, 0]
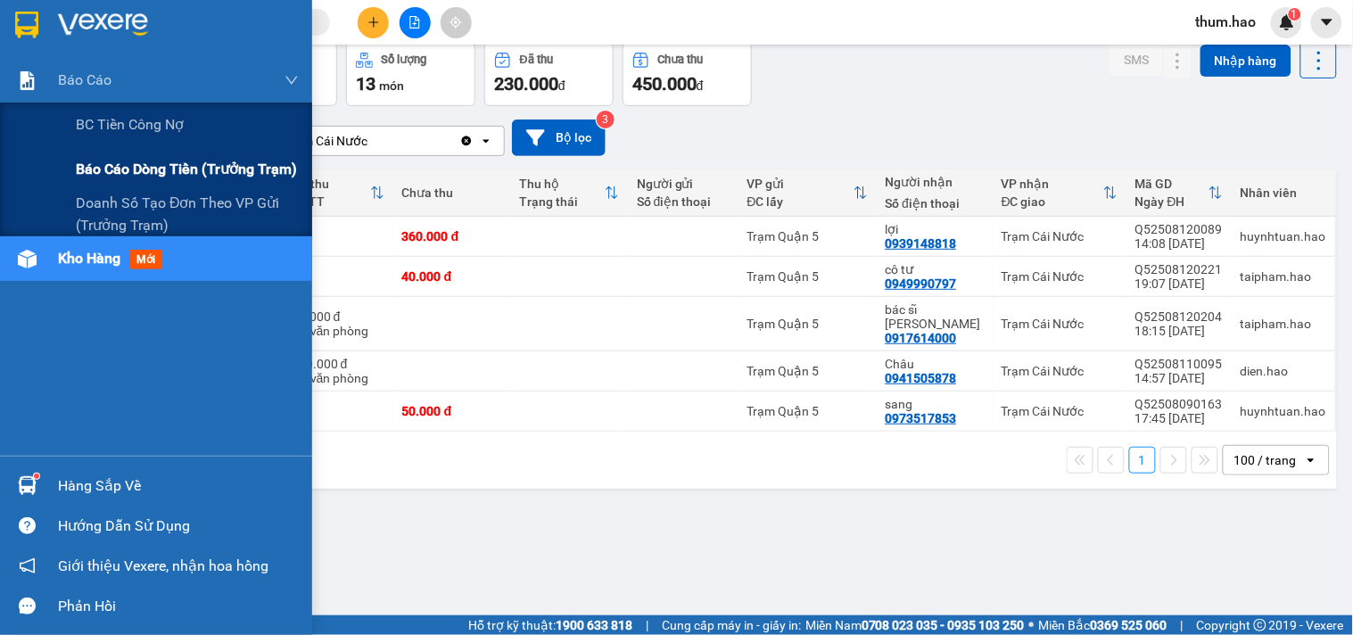
click at [136, 177] on span "Báo cáo dòng tiền (trưởng trạm)" at bounding box center [186, 169] width 221 height 22
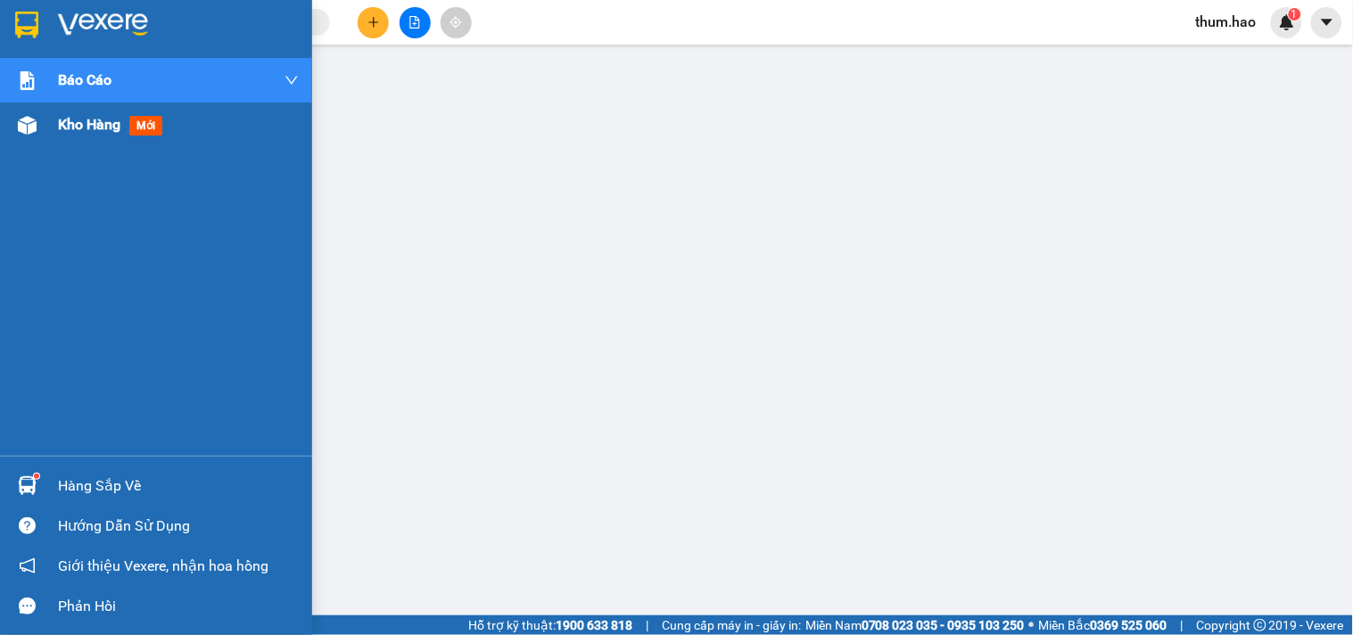
click at [130, 118] on span "mới" at bounding box center [145, 126] width 33 height 20
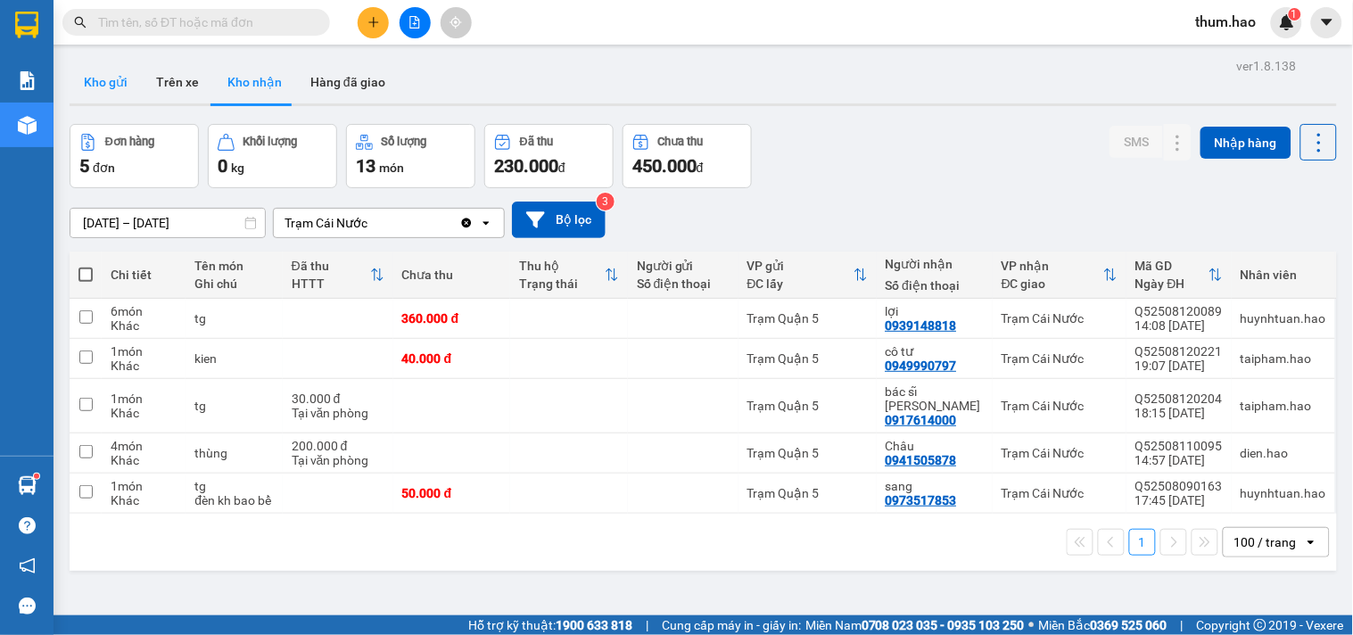
click at [120, 86] on button "Kho gửi" at bounding box center [106, 82] width 72 height 43
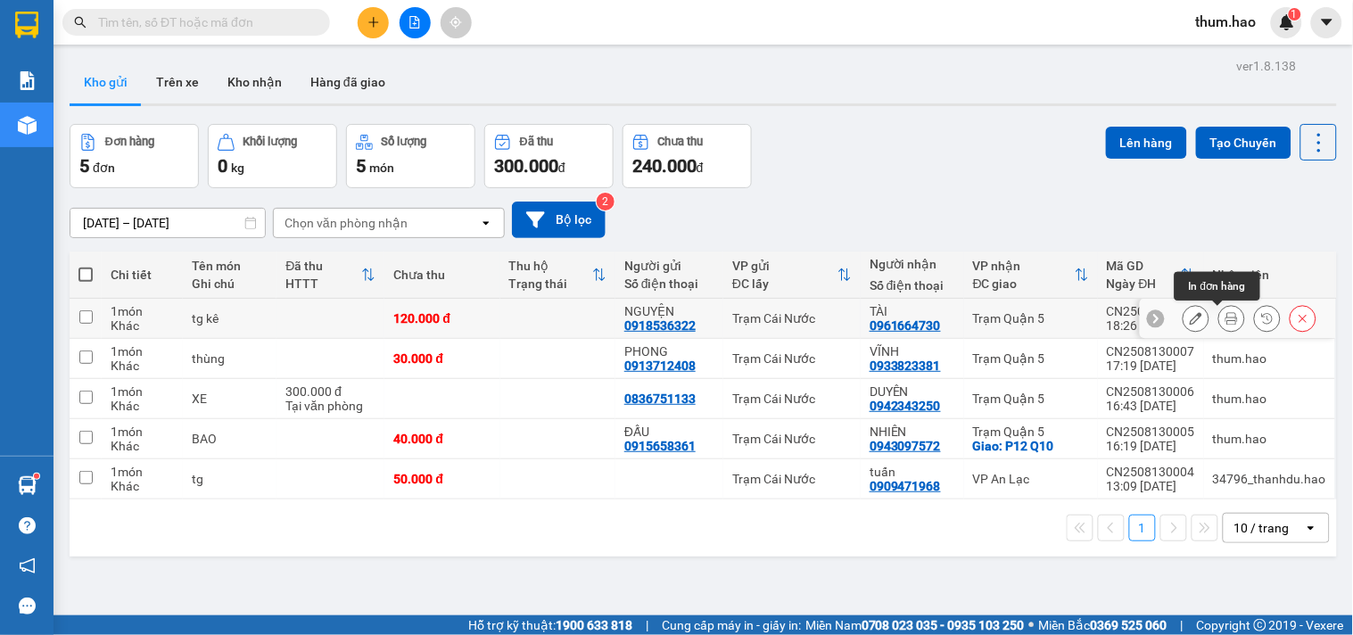
click at [1225, 322] on icon at bounding box center [1231, 318] width 12 height 12
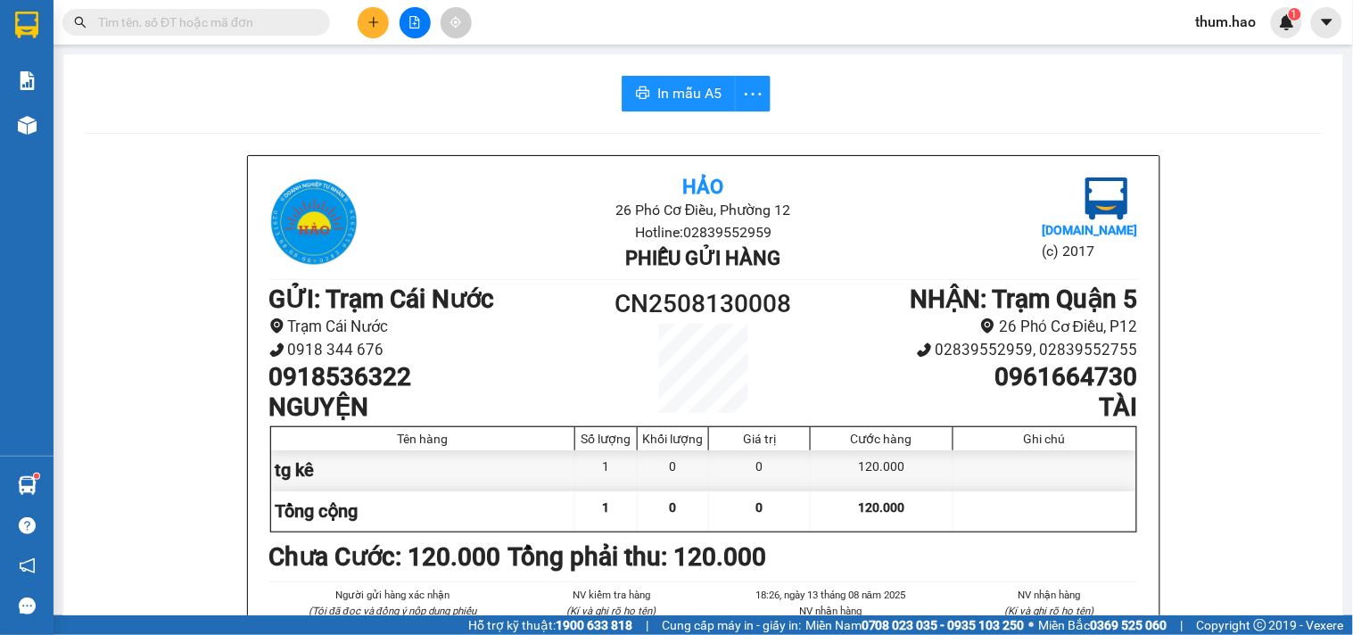
drag, startPoint x: 662, startPoint y: 67, endPoint x: 666, endPoint y: 87, distance: 20.1
click at [666, 87] on span "In mẫu A5" at bounding box center [689, 93] width 64 height 22
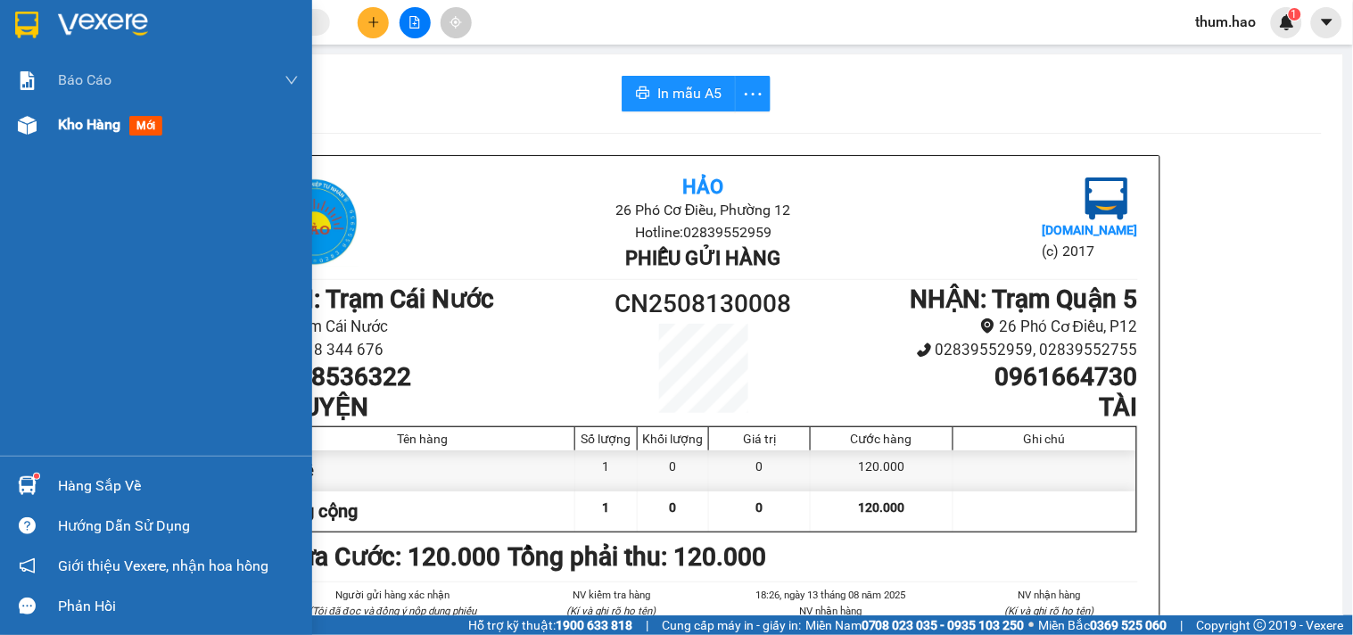
click at [123, 126] on div "Kho hàng mới" at bounding box center [113, 124] width 111 height 22
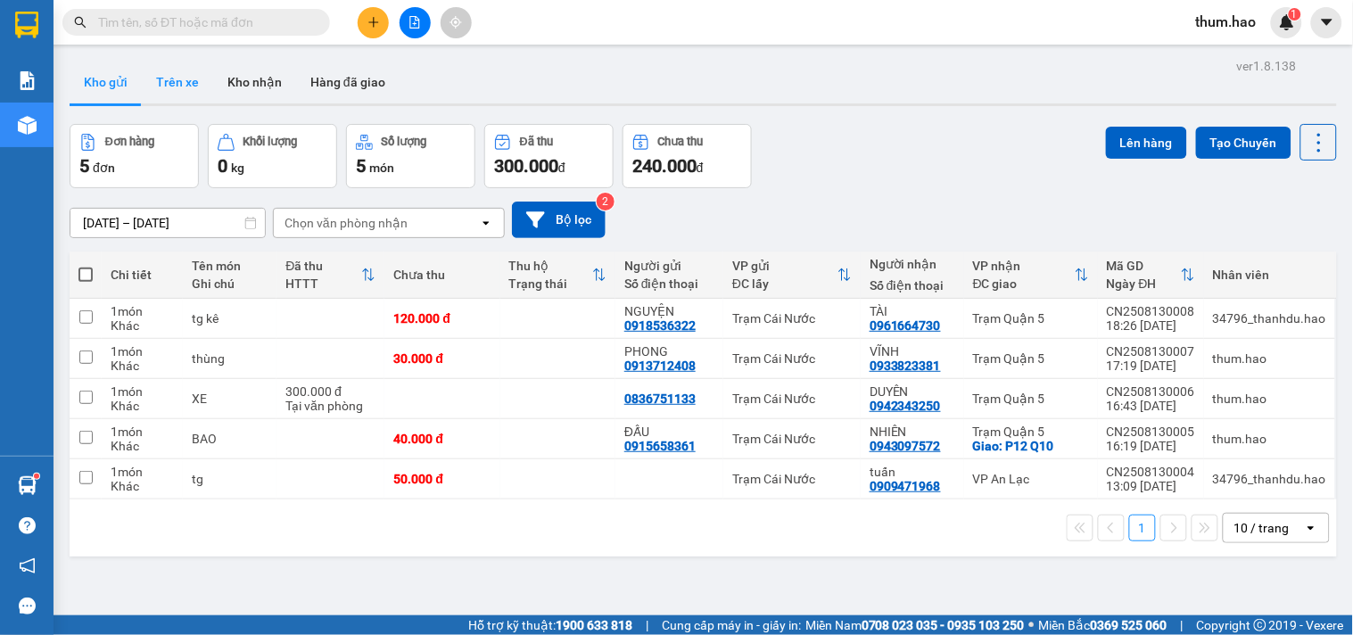
click at [180, 94] on button "Trên xe" at bounding box center [177, 82] width 71 height 43
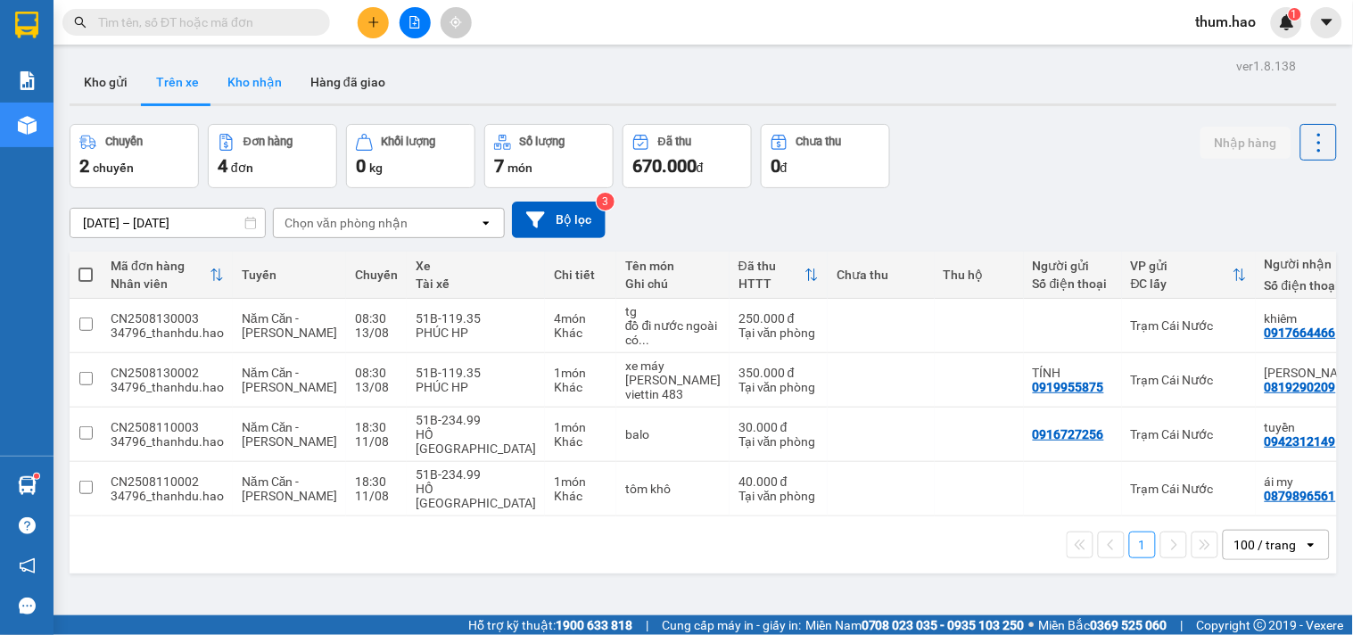
click at [244, 87] on button "Kho nhận" at bounding box center [254, 82] width 83 height 43
type input "[DATE] – [DATE]"
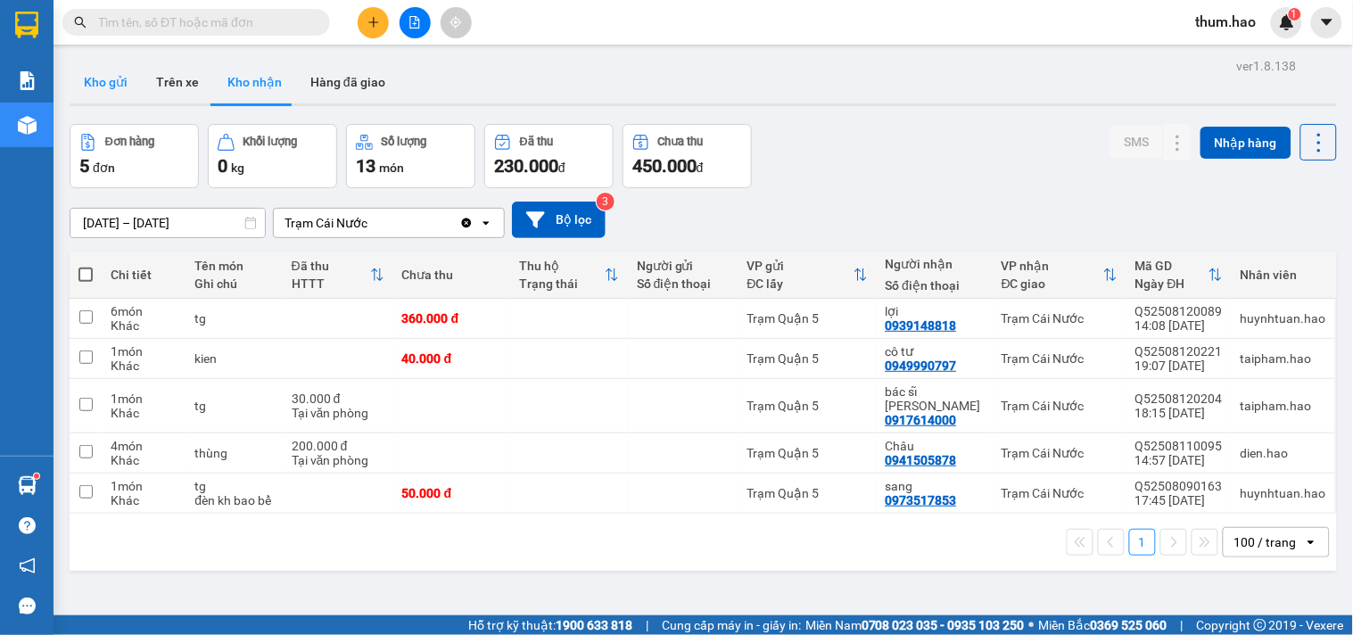
click at [111, 92] on button "Kho gửi" at bounding box center [106, 82] width 72 height 43
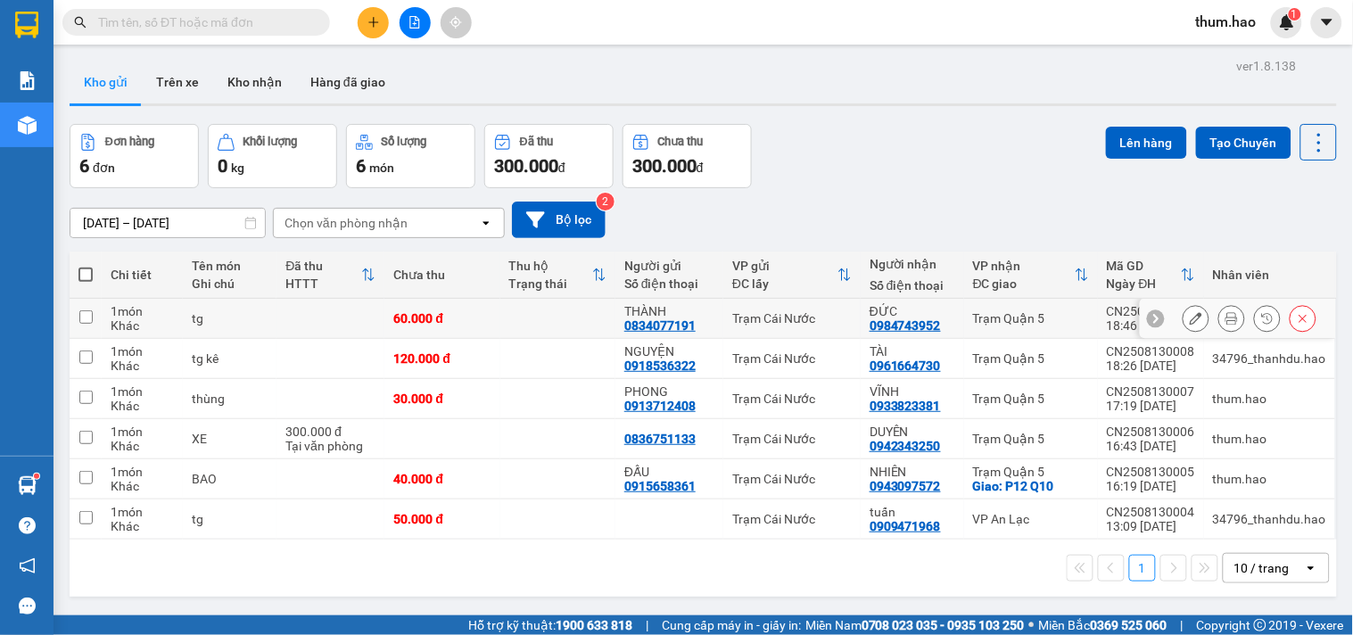
click at [1225, 319] on icon at bounding box center [1231, 318] width 12 height 12
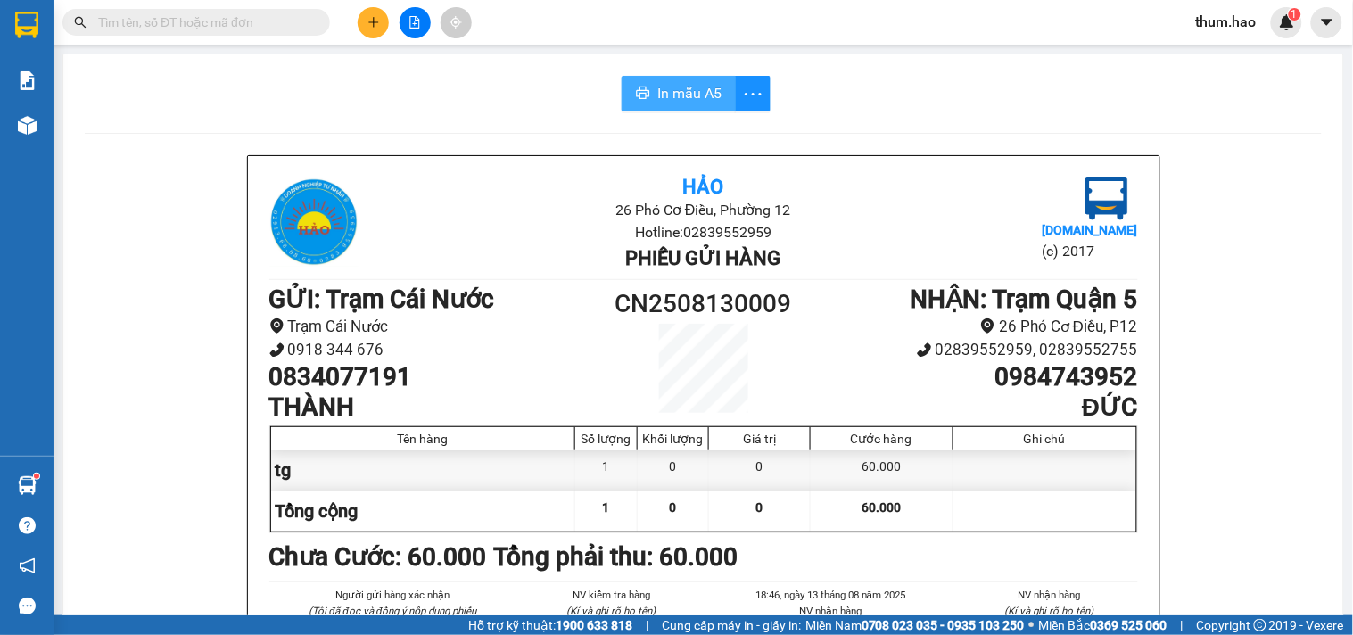
click at [646, 92] on button "In mẫu A5" at bounding box center [679, 94] width 114 height 36
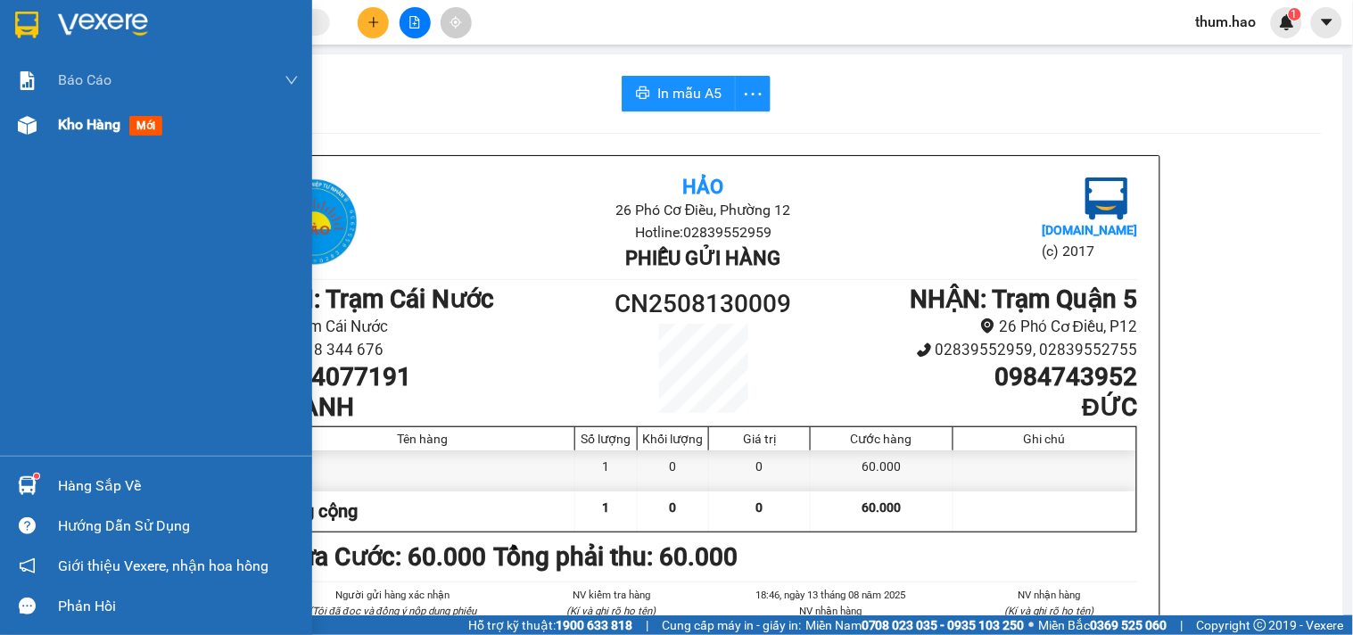
click at [120, 132] on span "Kho hàng" at bounding box center [89, 124] width 62 height 17
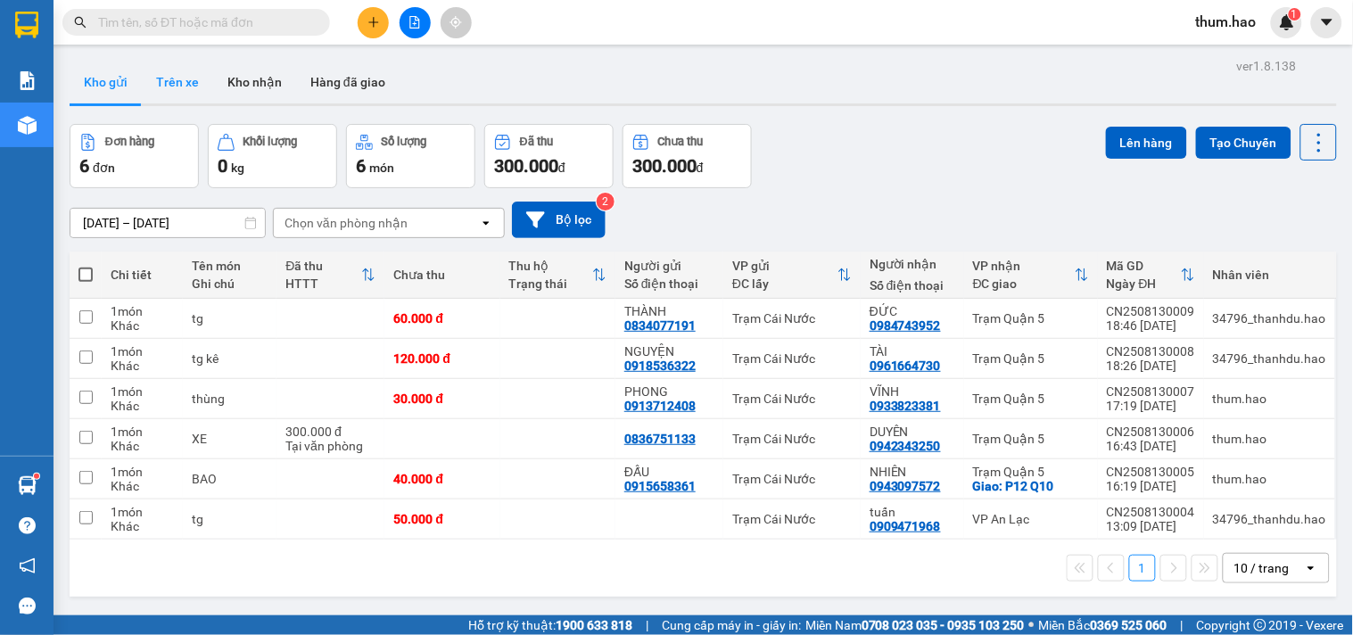
drag, startPoint x: 185, startPoint y: 91, endPoint x: 153, endPoint y: 87, distance: 32.4
click at [185, 91] on button "Trên xe" at bounding box center [177, 82] width 71 height 43
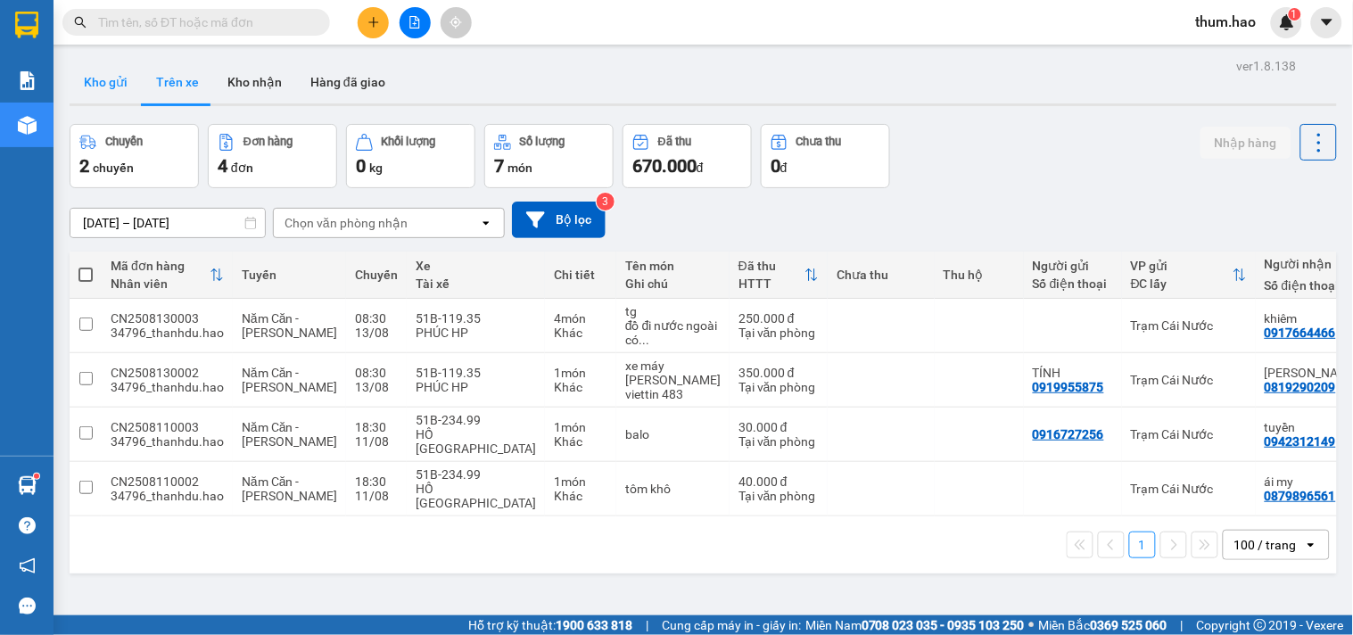
click at [105, 87] on button "Kho gửi" at bounding box center [106, 82] width 72 height 43
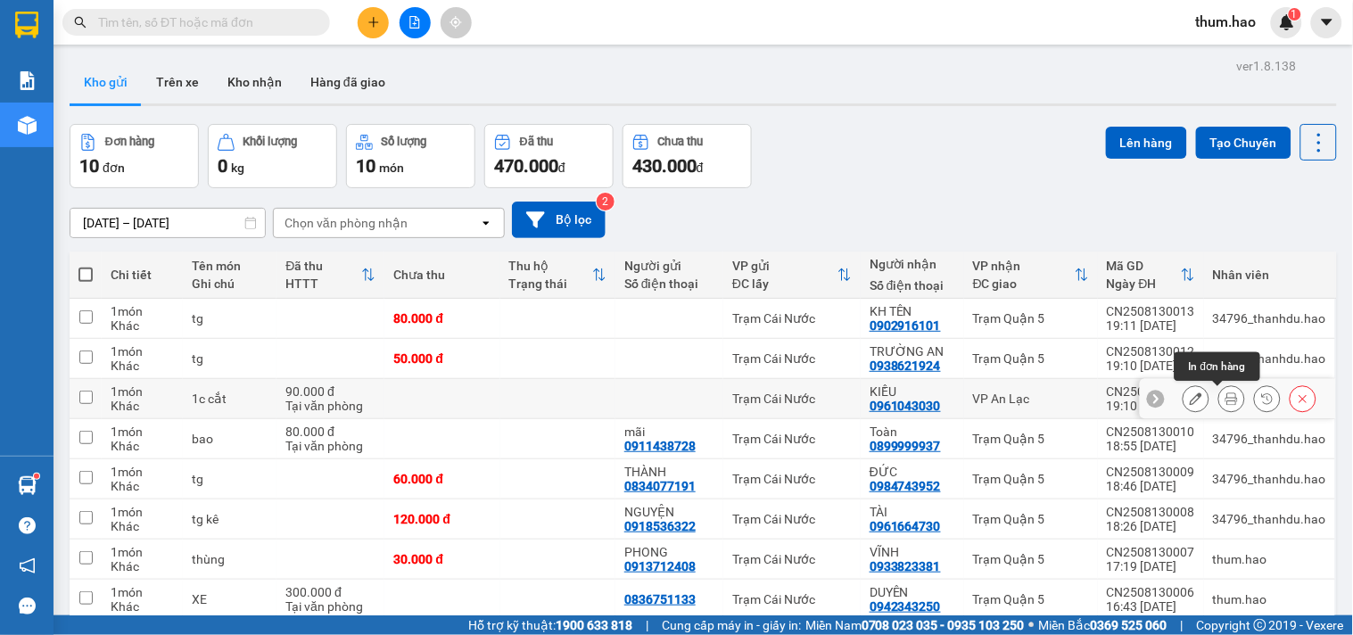
click at [1225, 402] on icon at bounding box center [1231, 398] width 12 height 12
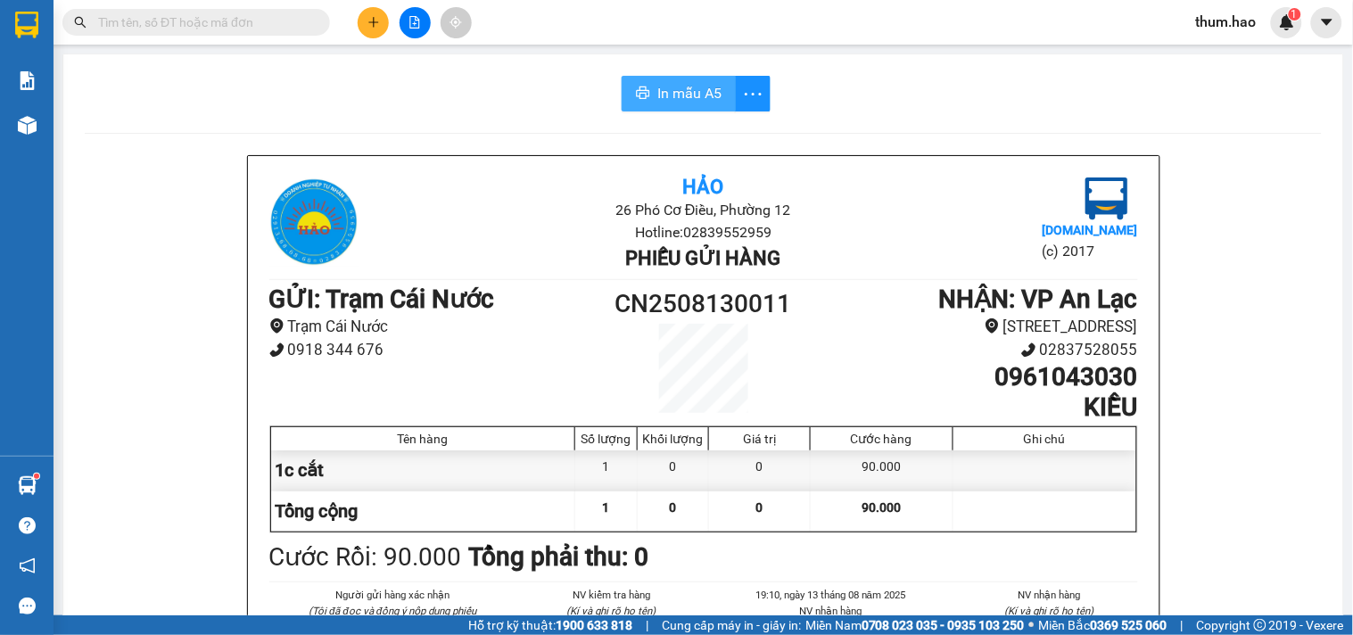
click at [674, 81] on button "In mẫu A5" at bounding box center [679, 94] width 114 height 36
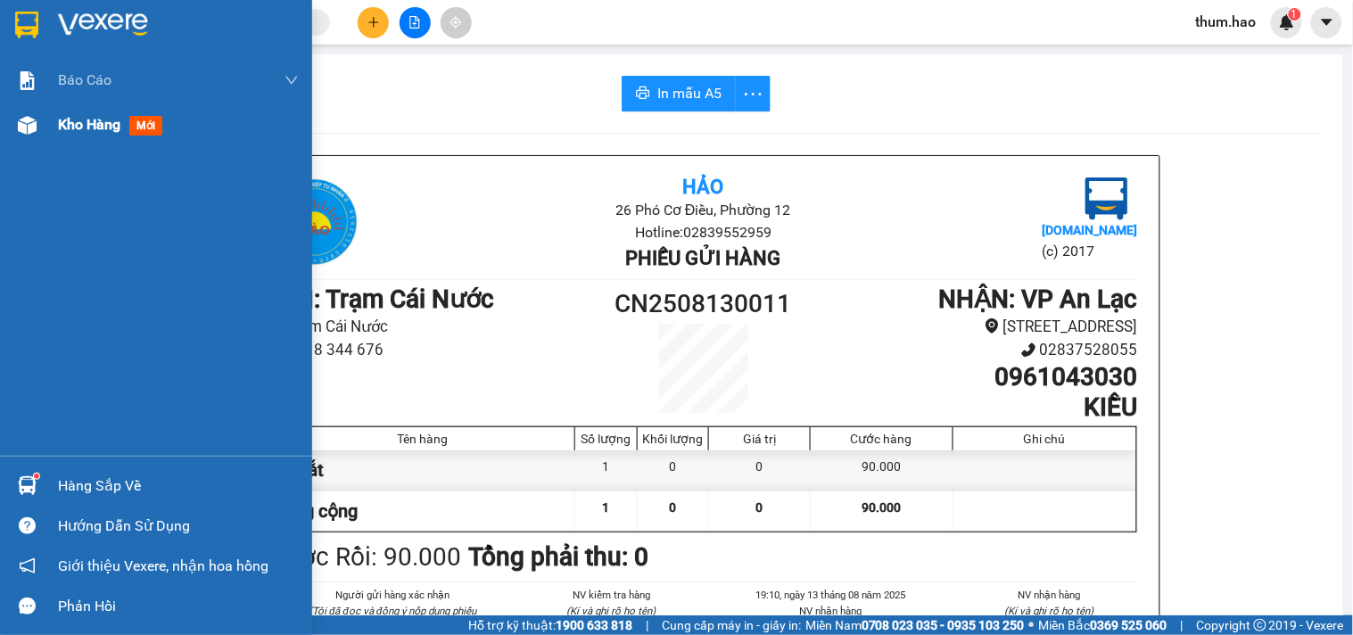
click at [62, 129] on span "Kho hàng" at bounding box center [89, 124] width 62 height 17
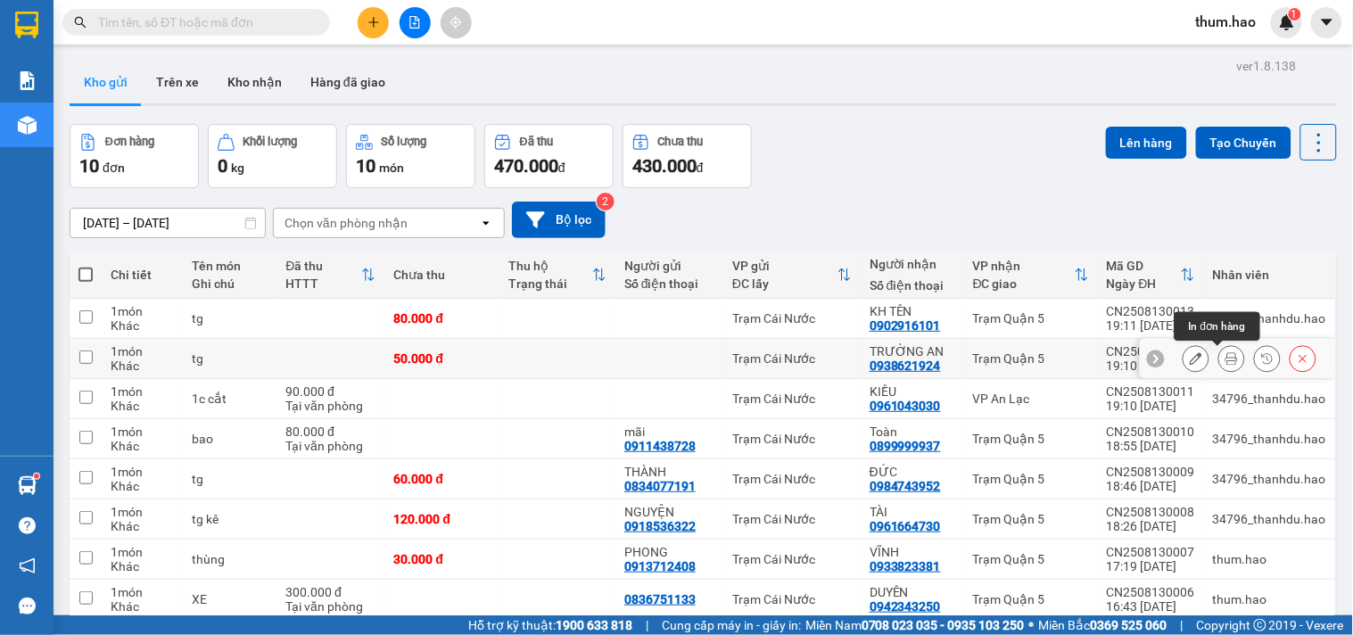
click at [1225, 363] on icon at bounding box center [1231, 358] width 12 height 12
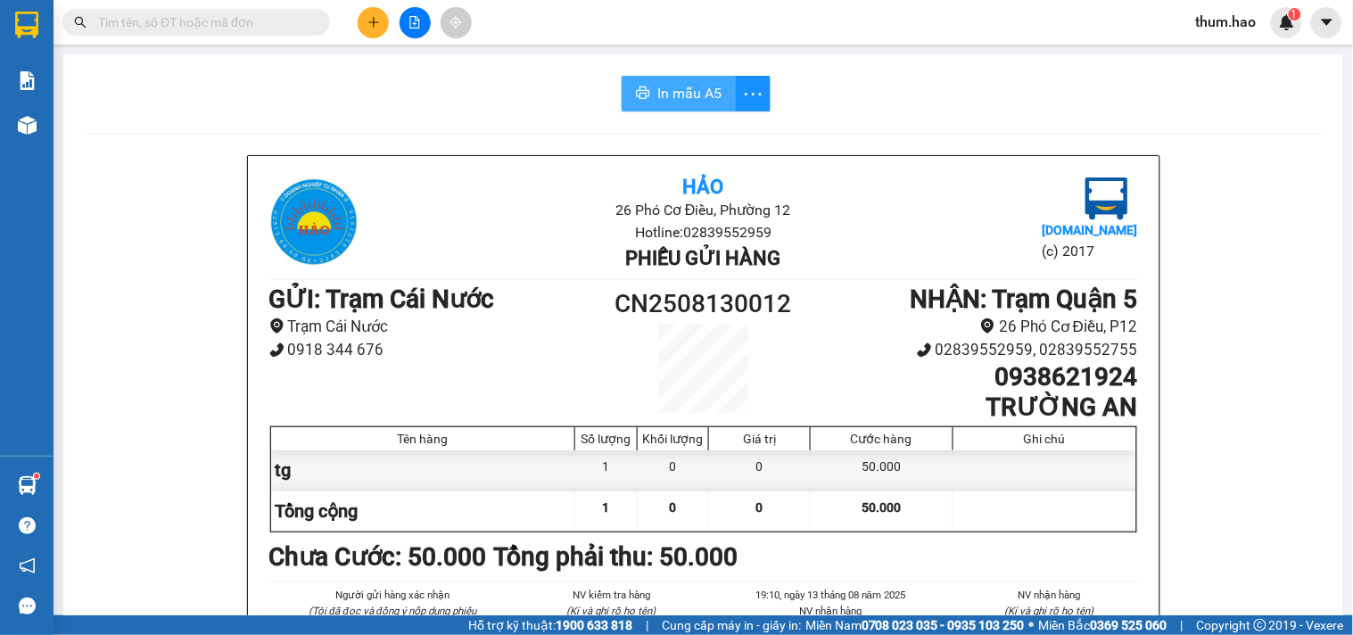
click at [678, 92] on span "In mẫu A5" at bounding box center [689, 93] width 64 height 22
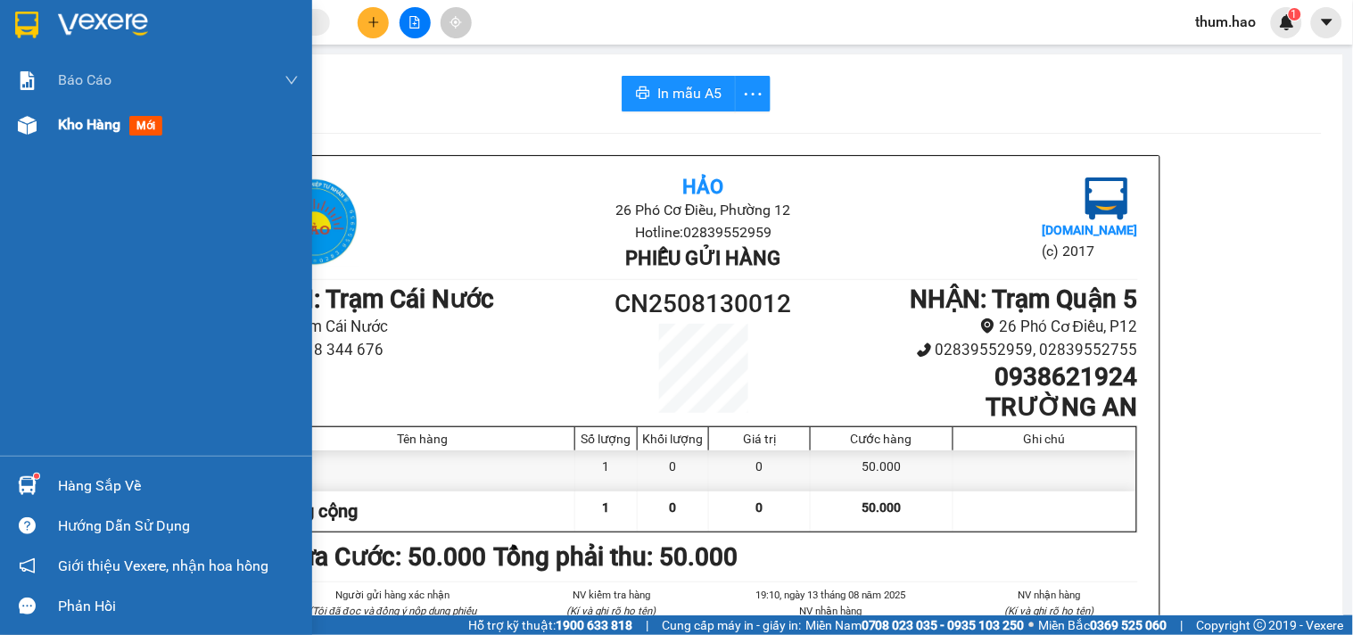
click at [34, 125] on img at bounding box center [27, 125] width 19 height 19
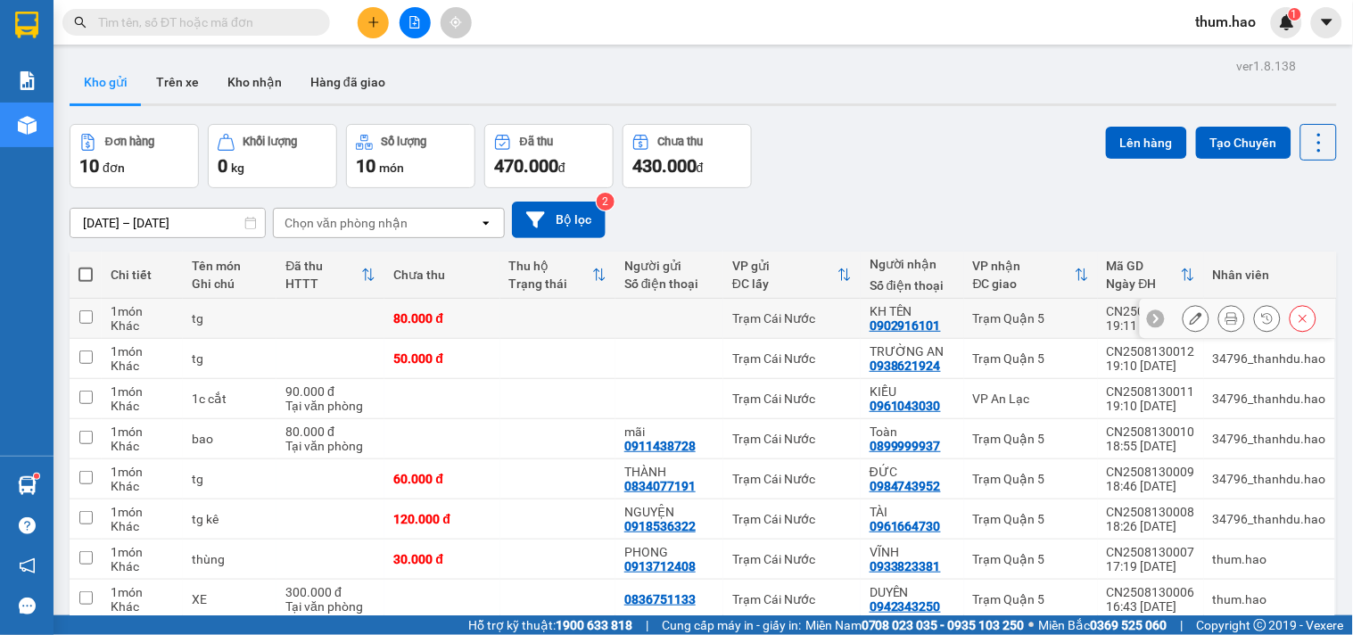
drag, startPoint x: 1195, startPoint y: 317, endPoint x: 1186, endPoint y: 331, distance: 16.1
click at [1193, 318] on div at bounding box center [1196, 318] width 27 height 27
click at [1190, 323] on icon at bounding box center [1196, 318] width 12 height 12
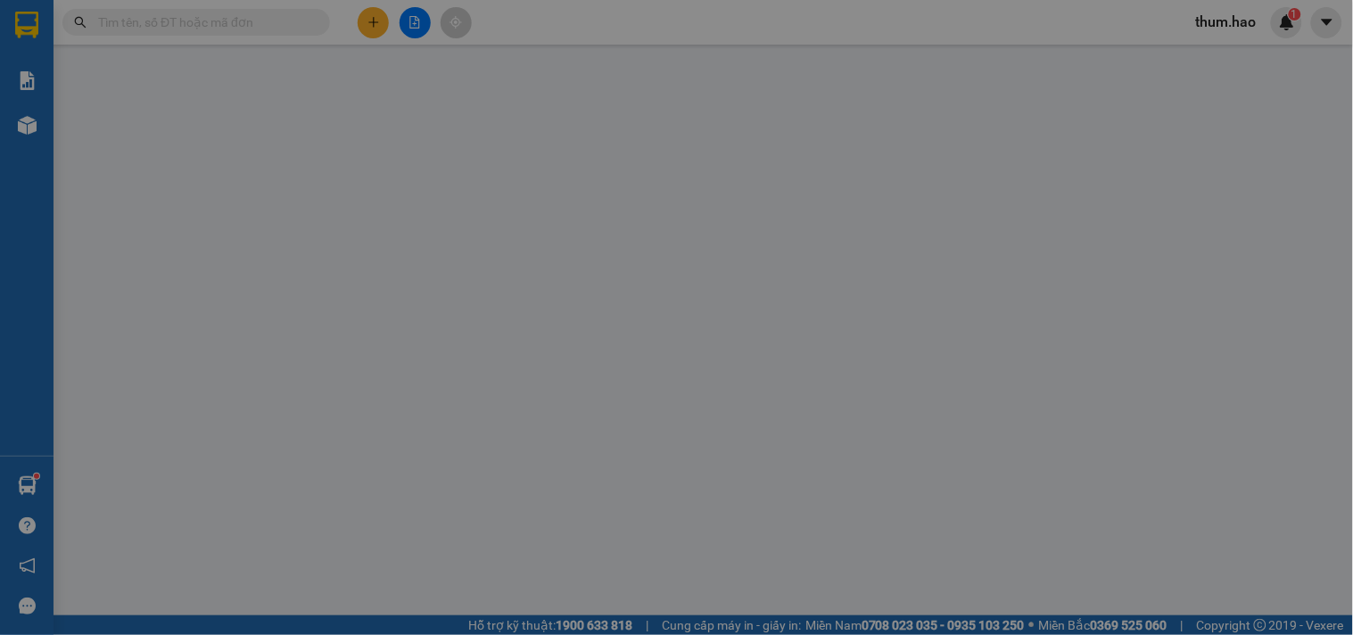
type input "0902916101"
type input "KH TÊN"
type input "80.000"
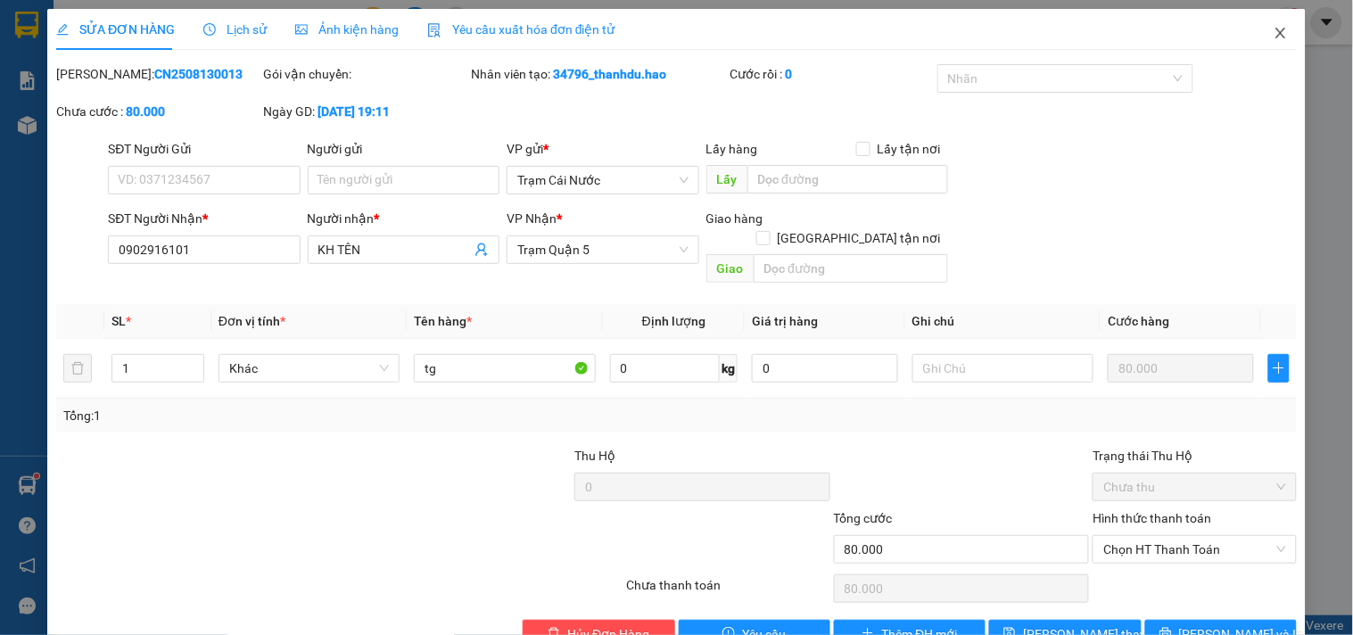
click at [1274, 31] on span "Close" at bounding box center [1281, 34] width 50 height 50
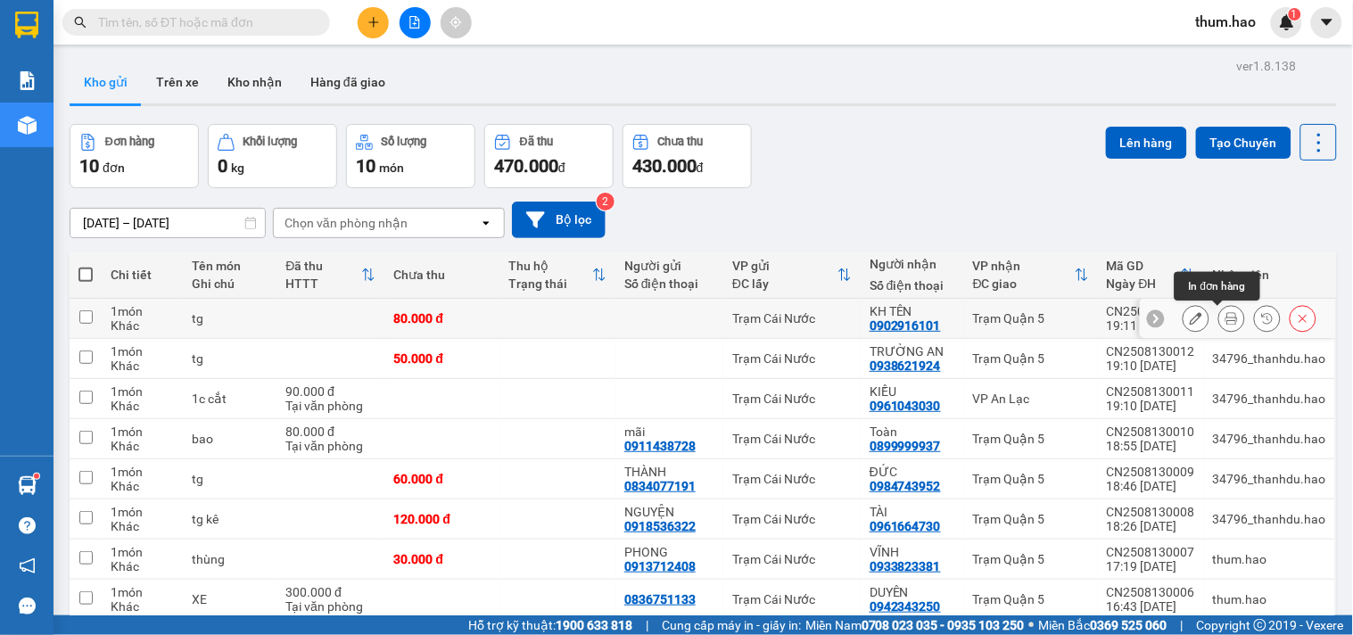
click at [1225, 317] on icon at bounding box center [1231, 318] width 12 height 12
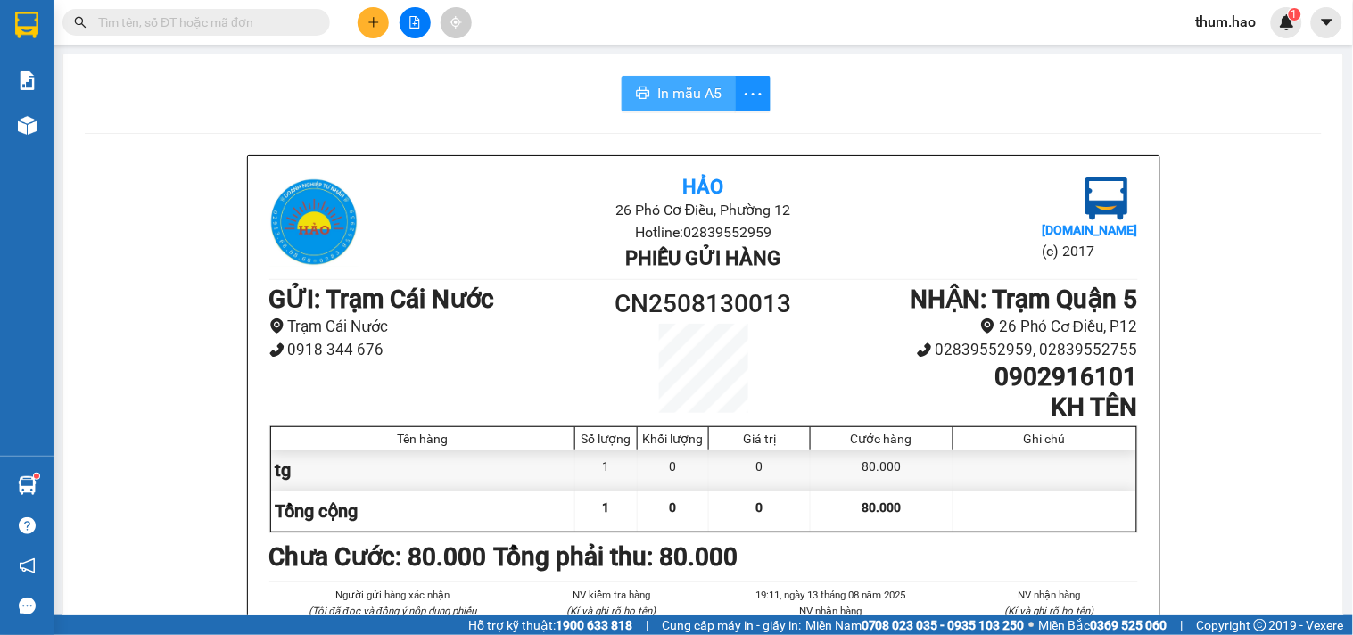
click at [657, 99] on span "In mẫu A5" at bounding box center [689, 93] width 64 height 22
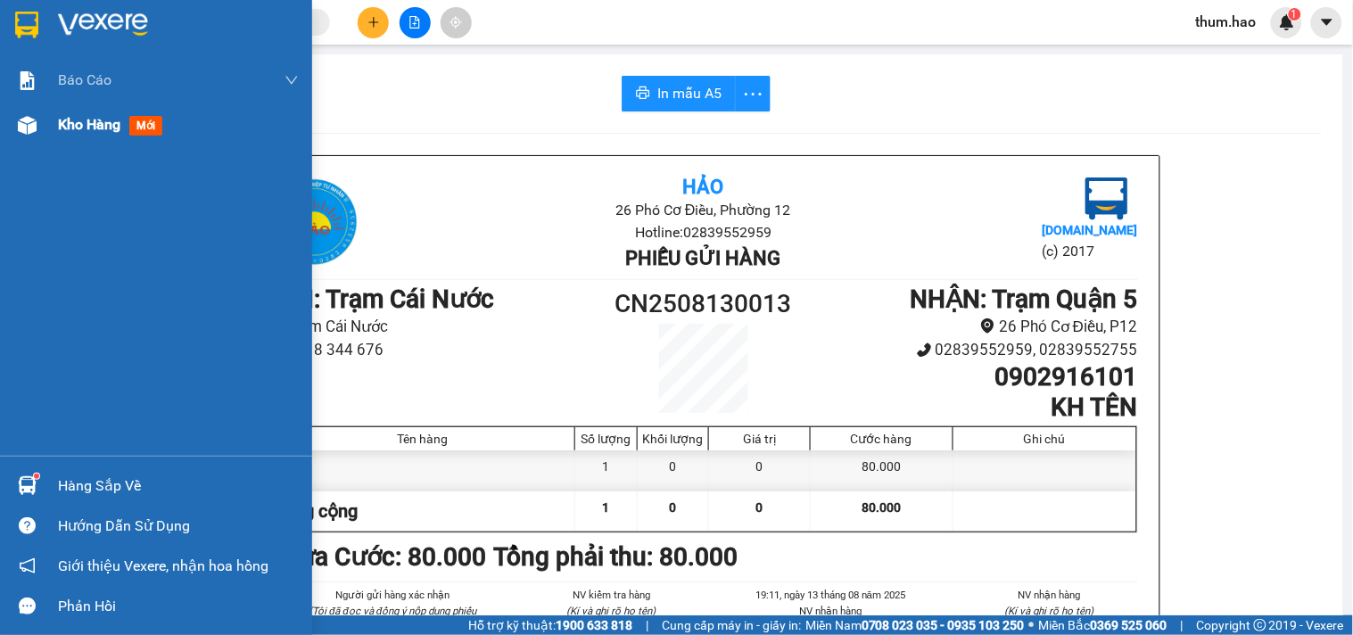
click at [69, 129] on span "Kho hàng" at bounding box center [89, 124] width 62 height 17
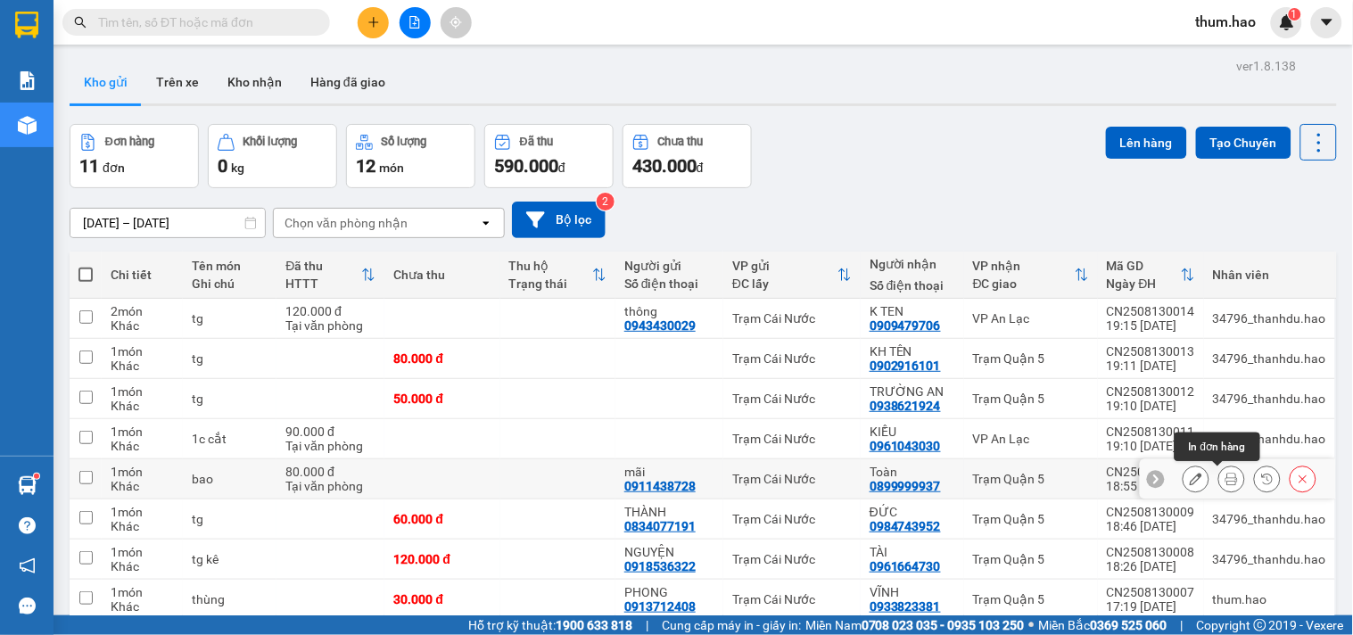
click at [1225, 482] on icon at bounding box center [1231, 479] width 12 height 12
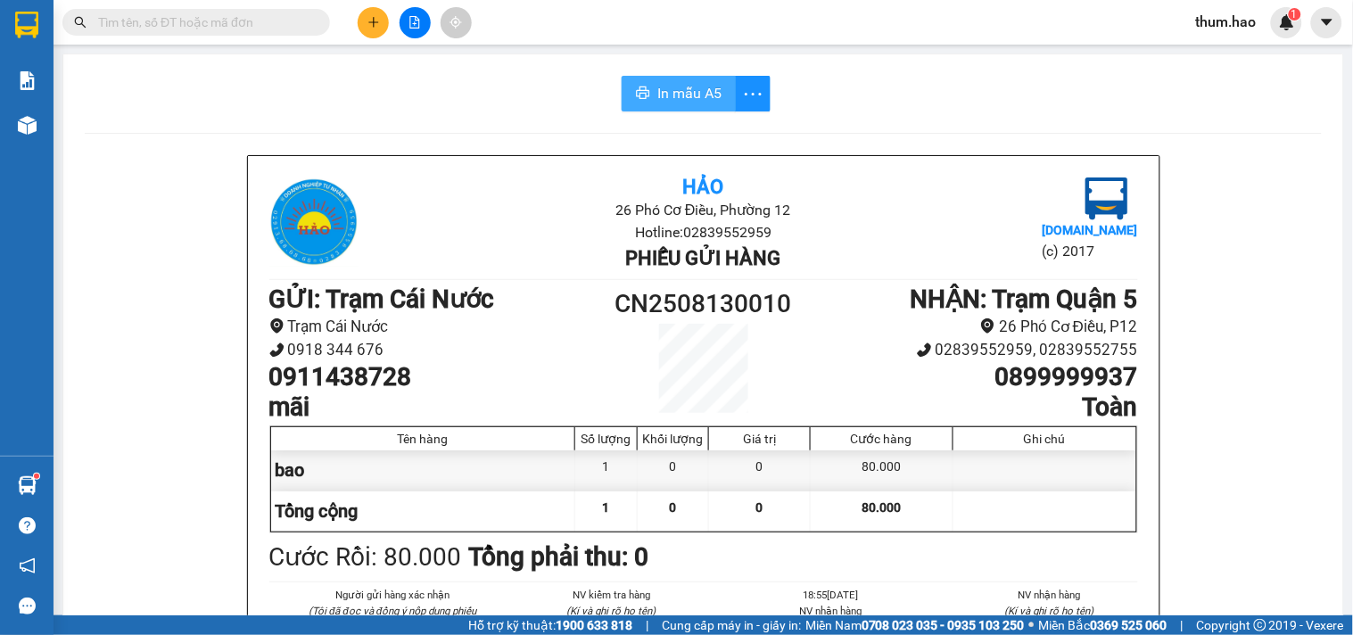
click at [664, 111] on button "In mẫu A5" at bounding box center [679, 94] width 114 height 36
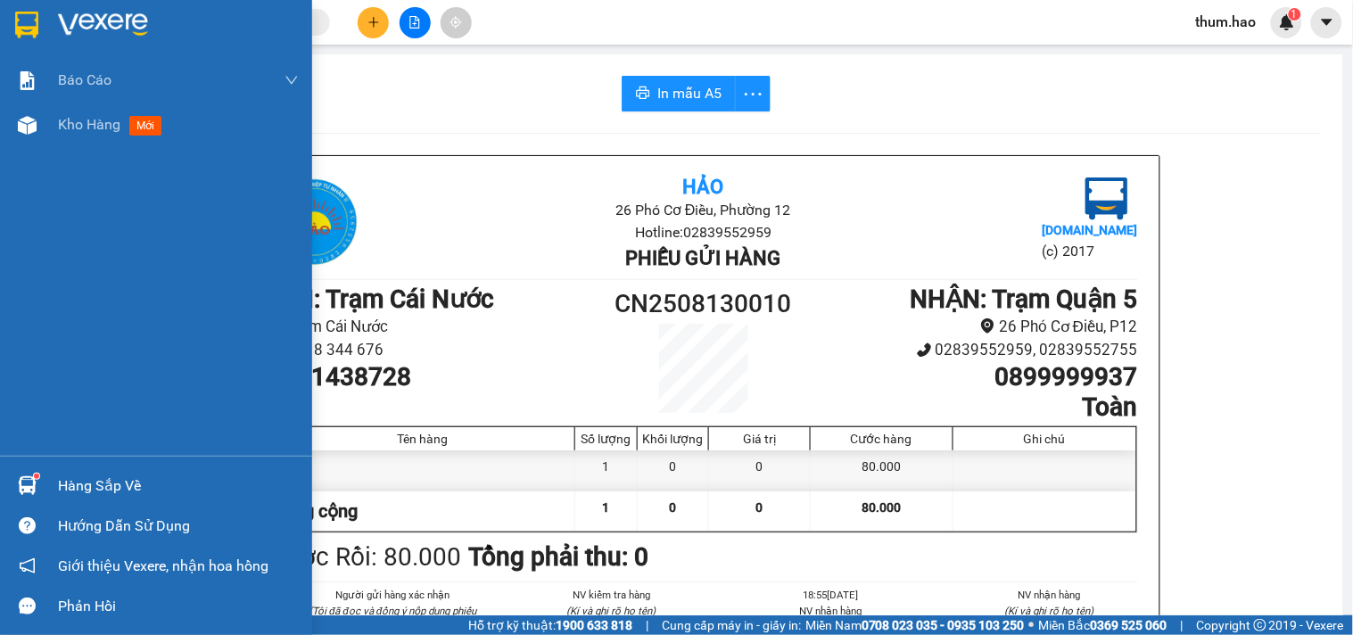
click at [118, 122] on span "Kho hàng" at bounding box center [89, 124] width 62 height 17
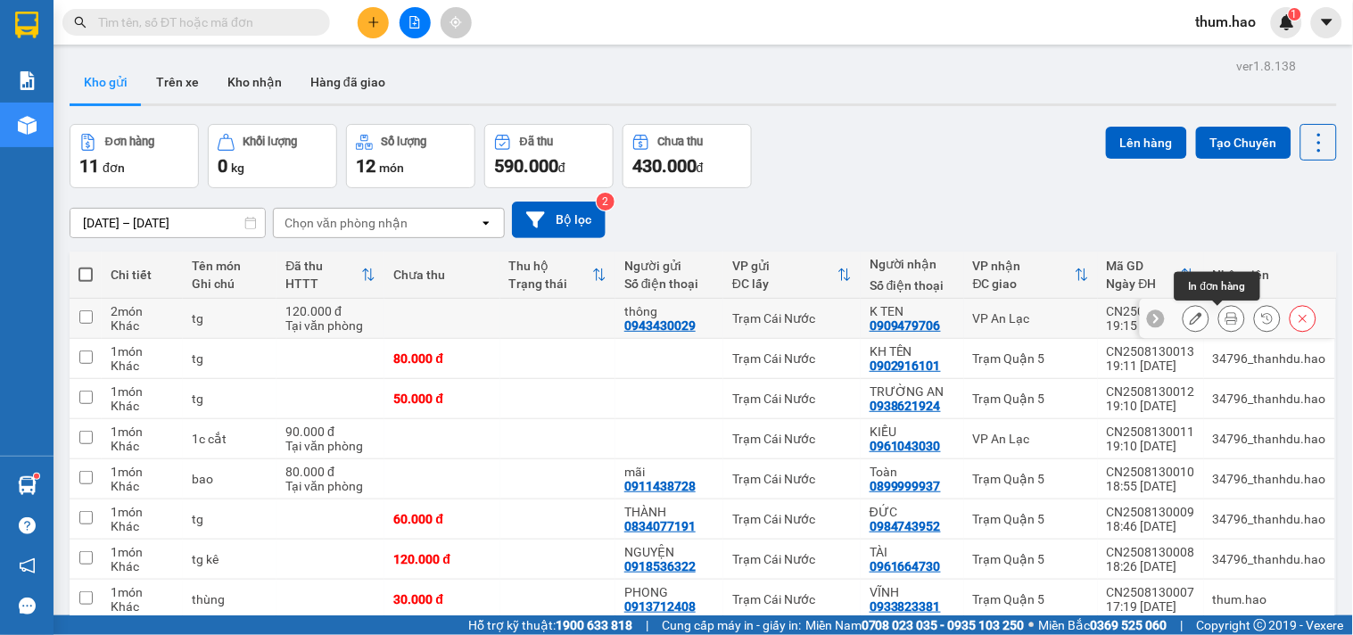
click at [1225, 313] on icon at bounding box center [1231, 318] width 12 height 12
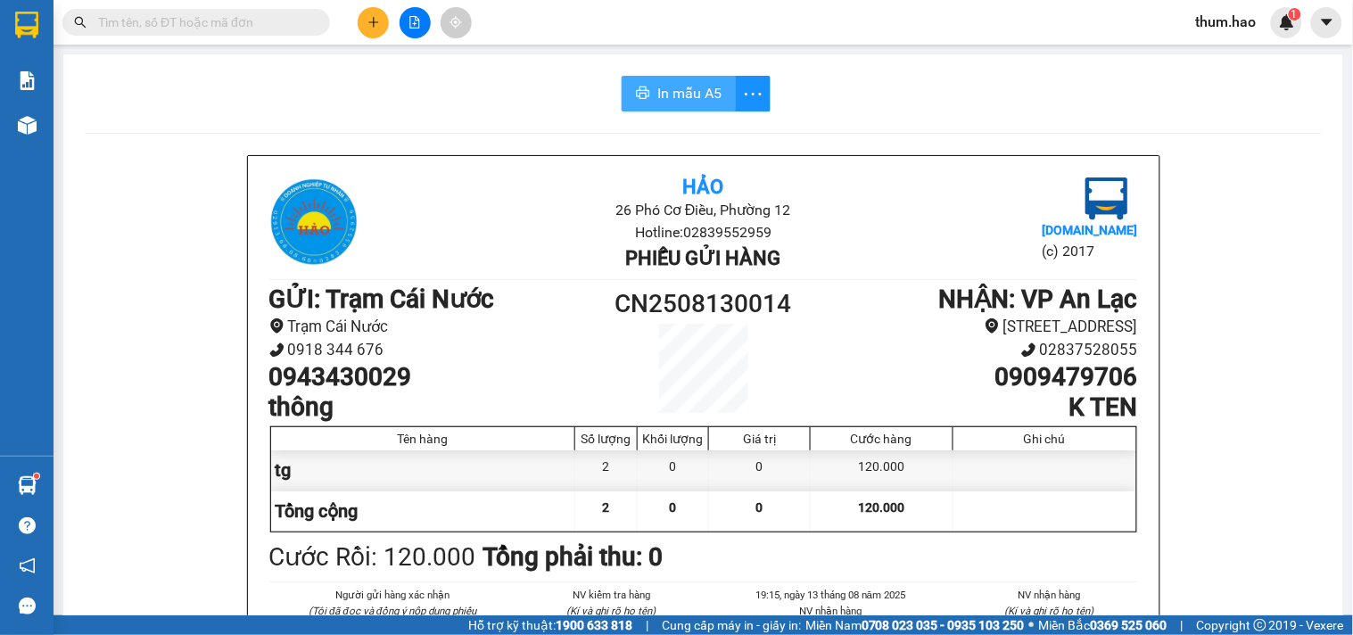
click at [657, 86] on span "In mẫu A5" at bounding box center [689, 93] width 64 height 22
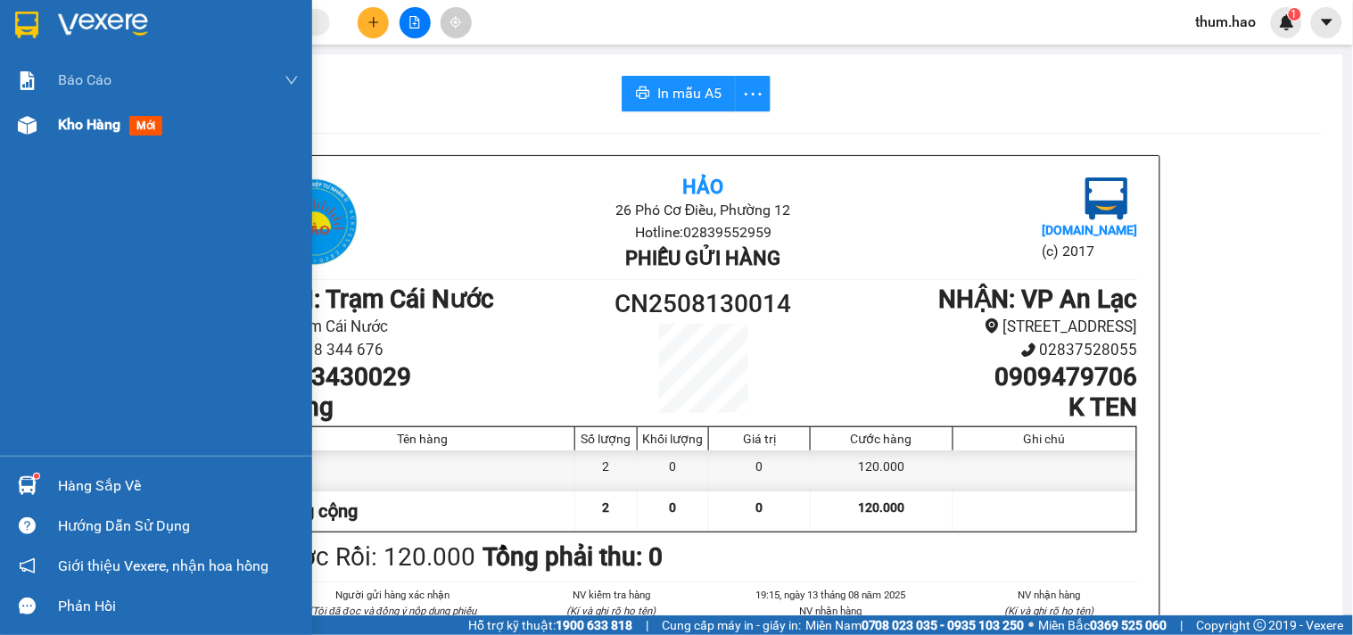
click at [87, 128] on span "Kho hàng" at bounding box center [89, 124] width 62 height 17
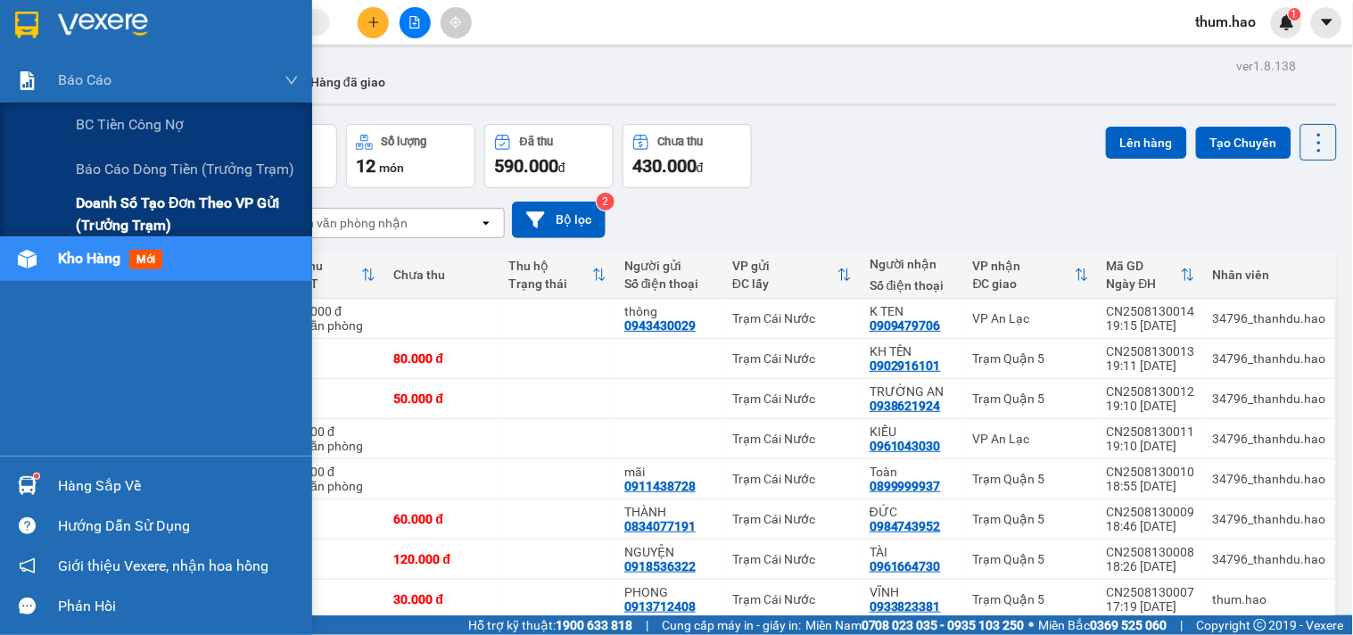
click at [104, 205] on span "Doanh số tạo đơn theo VP gửi (trưởng trạm)" at bounding box center [187, 214] width 223 height 45
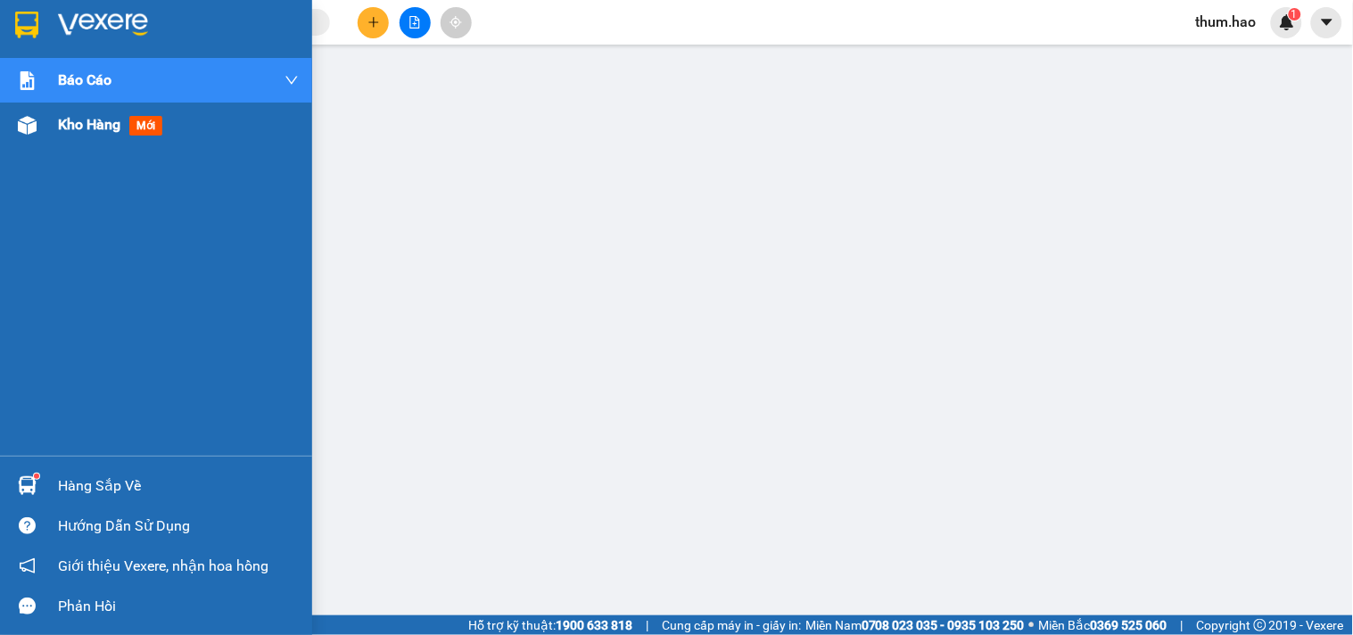
click at [49, 129] on div "Kho hàng mới" at bounding box center [156, 125] width 312 height 45
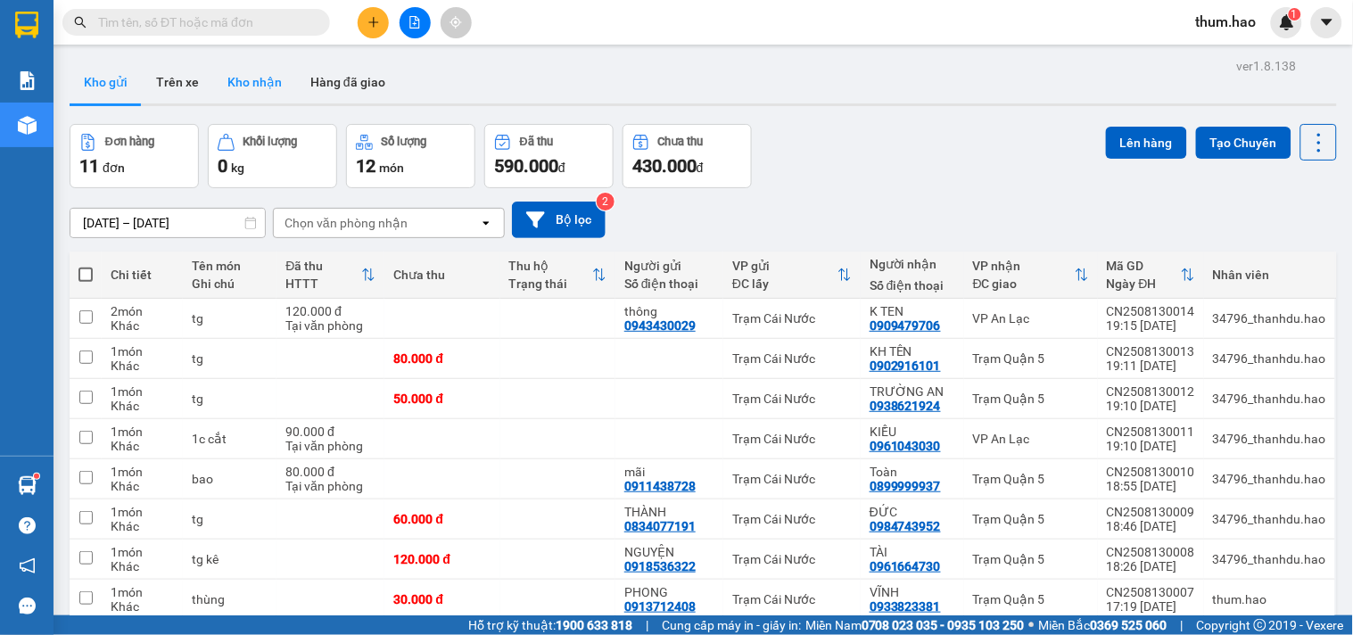
click at [251, 86] on button "Kho nhận" at bounding box center [254, 82] width 83 height 43
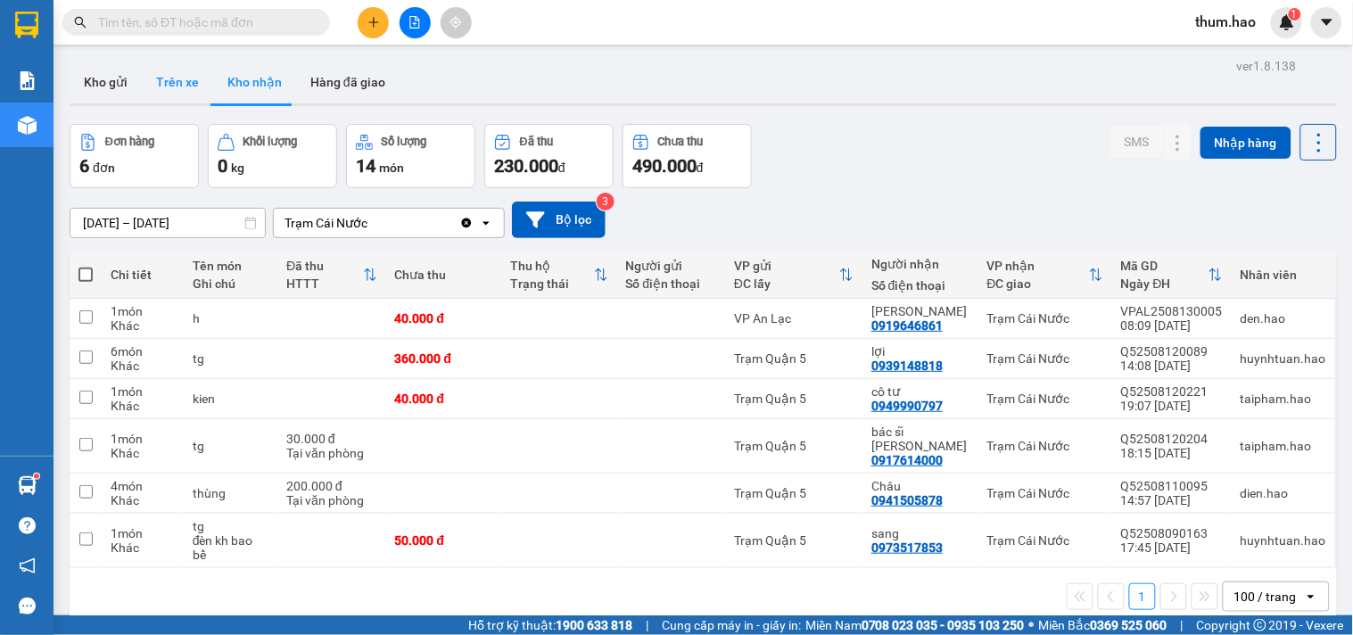
click at [190, 81] on button "Trên xe" at bounding box center [177, 82] width 71 height 43
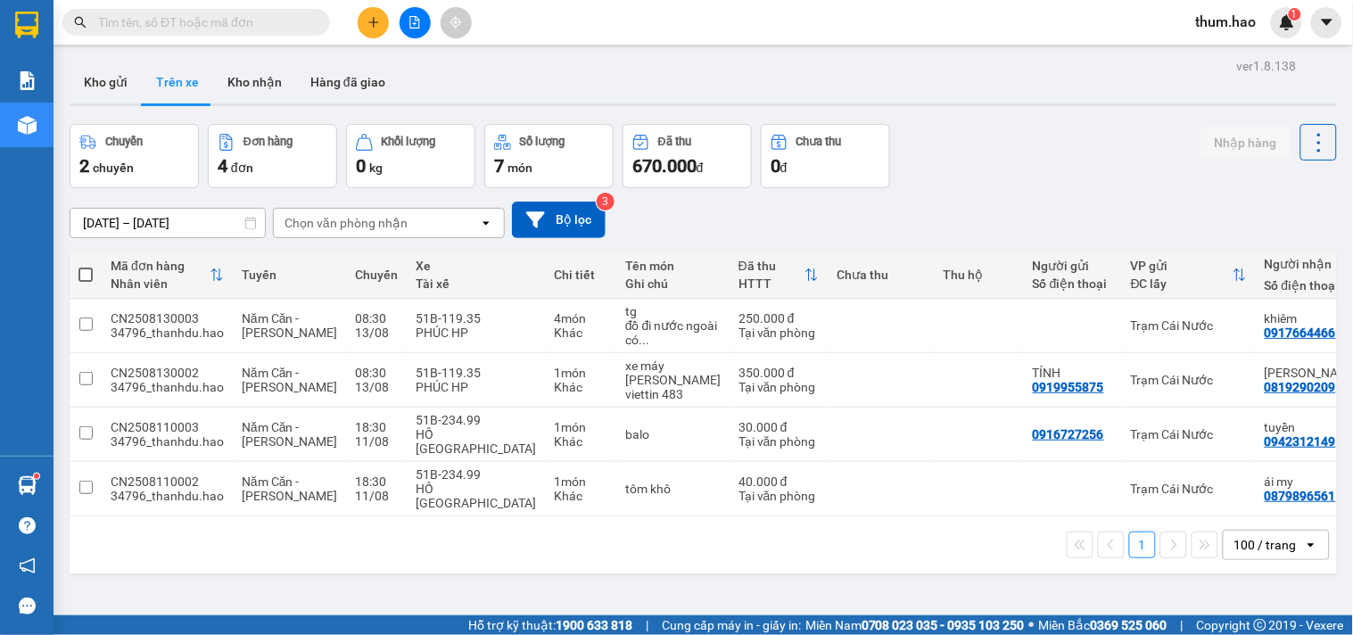
click at [290, 27] on input "text" at bounding box center [203, 22] width 210 height 20
click at [256, 78] on button "Kho nhận" at bounding box center [254, 82] width 83 height 43
type input "[DATE] – [DATE]"
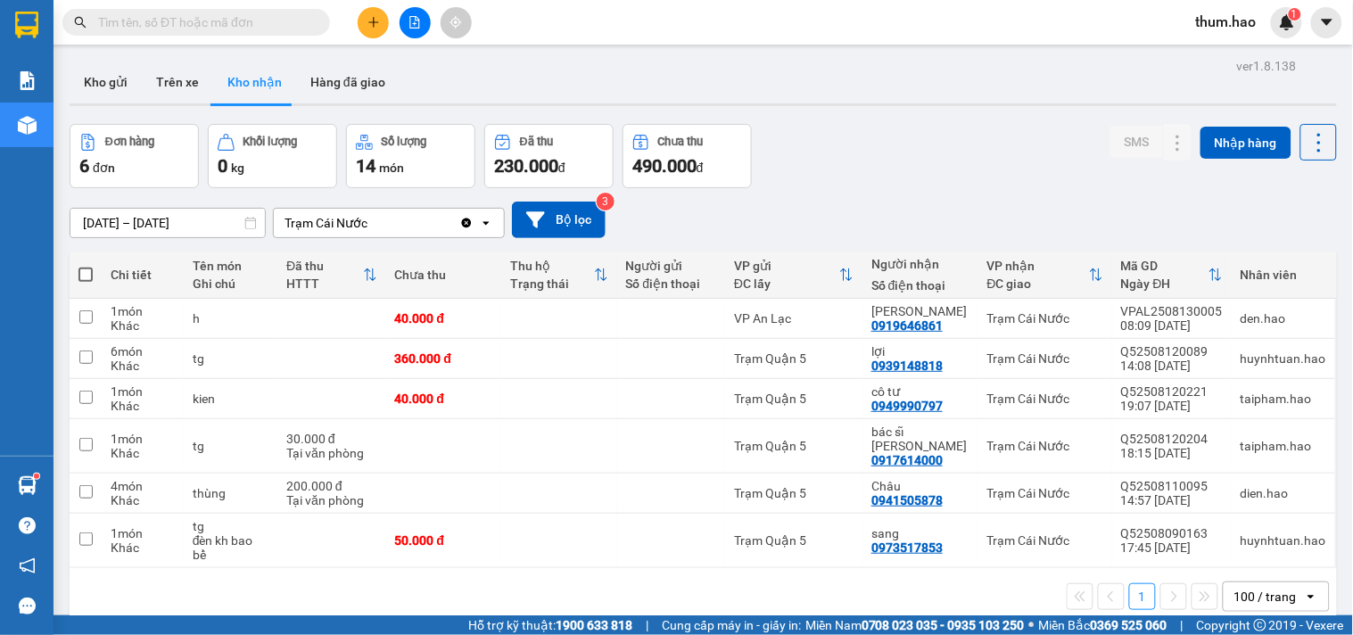
click at [205, 7] on div "Kết quả tìm kiếm ( 0 ) Bộ lọc No Data" at bounding box center [174, 22] width 348 height 31
click at [235, 30] on input "text" at bounding box center [203, 22] width 210 height 20
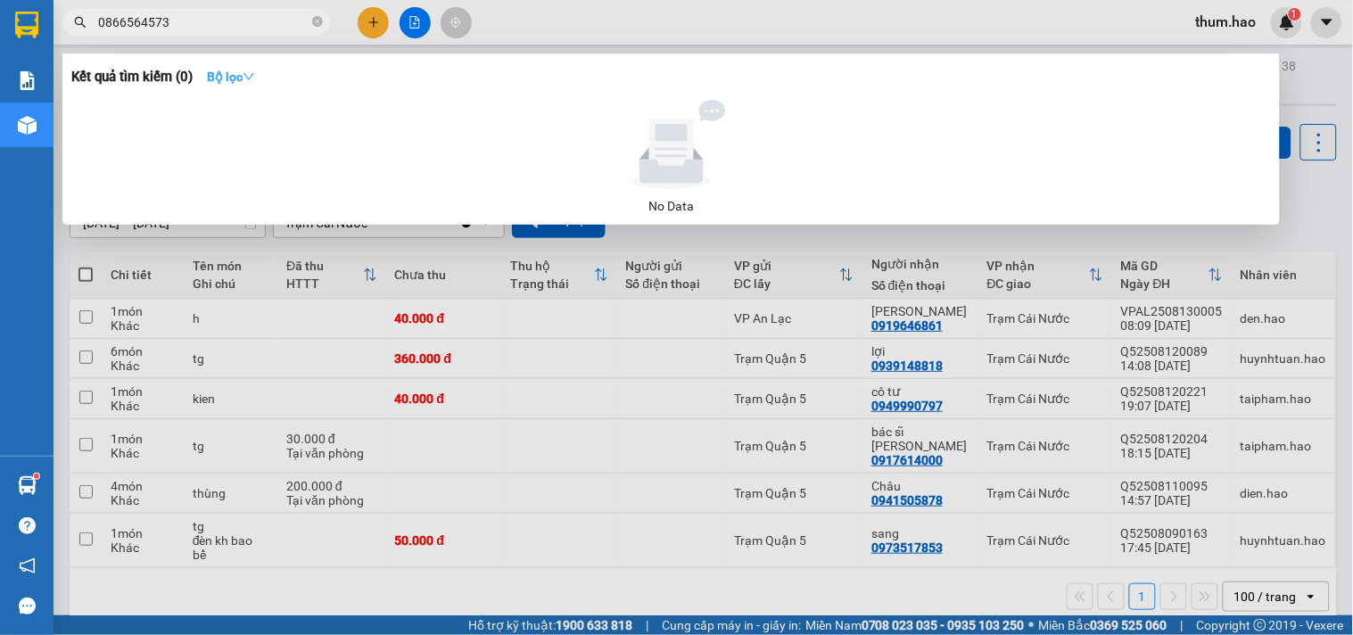
type input "0866564573"
click at [220, 77] on strong "Bộ lọc" at bounding box center [231, 77] width 48 height 14
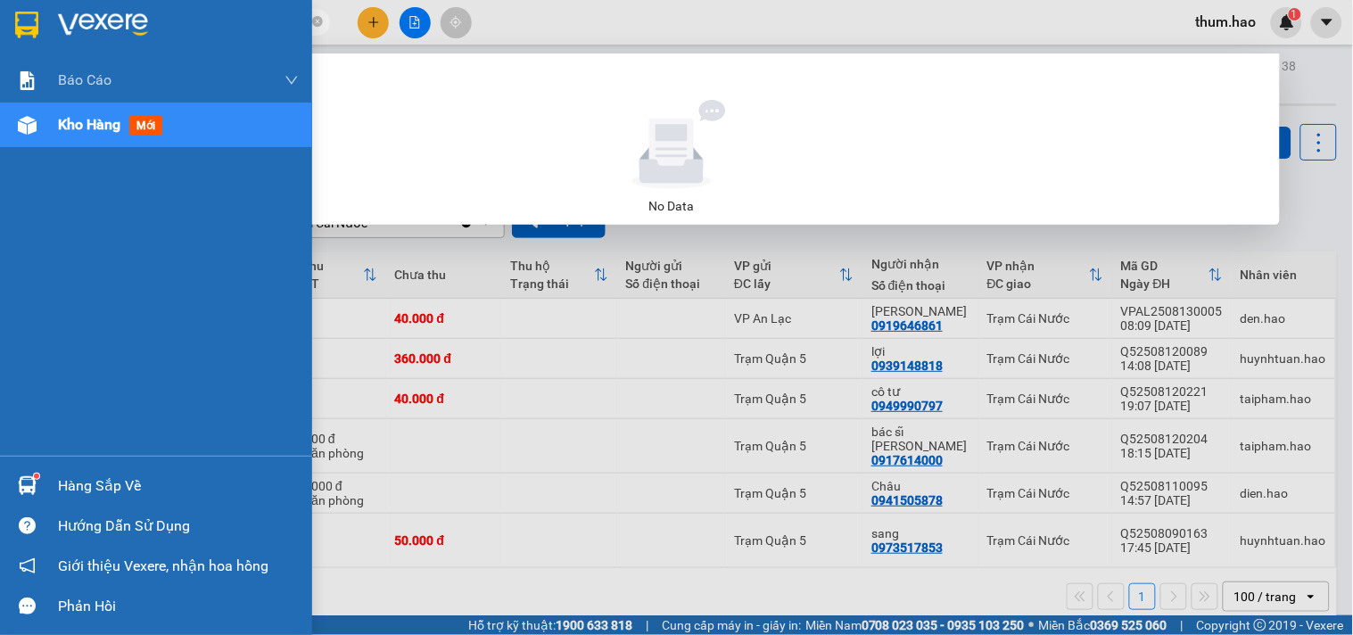
click at [55, 144] on div "Báo cáo BC tiền công nợ Báo cáo dòng tiền (trưởng trạm) Doanh số tạo đơn theo V…" at bounding box center [156, 257] width 312 height 398
click at [76, 125] on span "Kho hàng" at bounding box center [89, 124] width 62 height 17
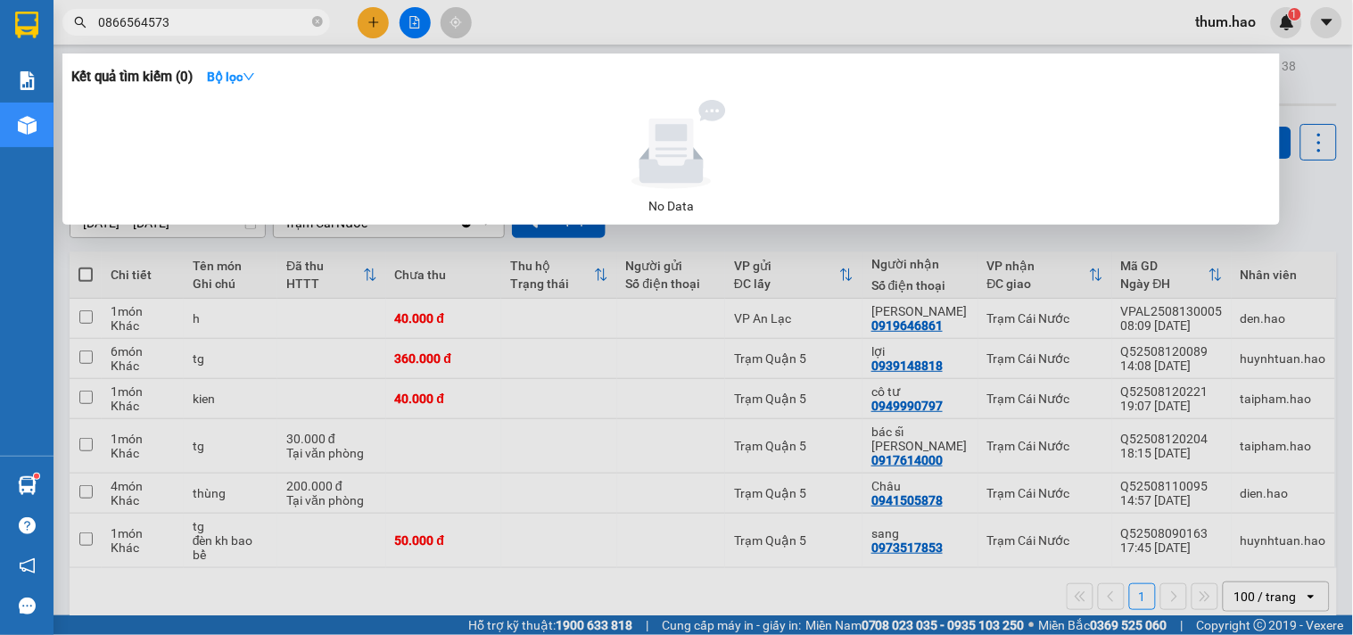
click at [707, 390] on div at bounding box center [676, 317] width 1353 height 635
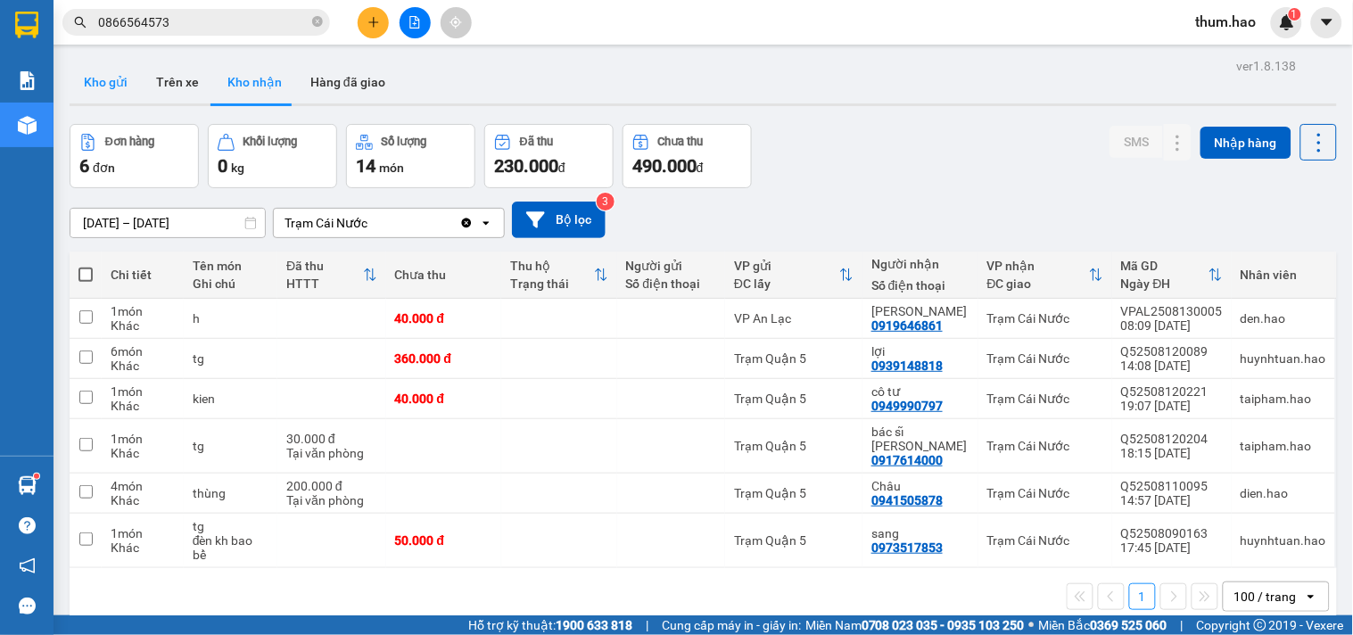
click at [111, 81] on button "Kho gửi" at bounding box center [106, 82] width 72 height 43
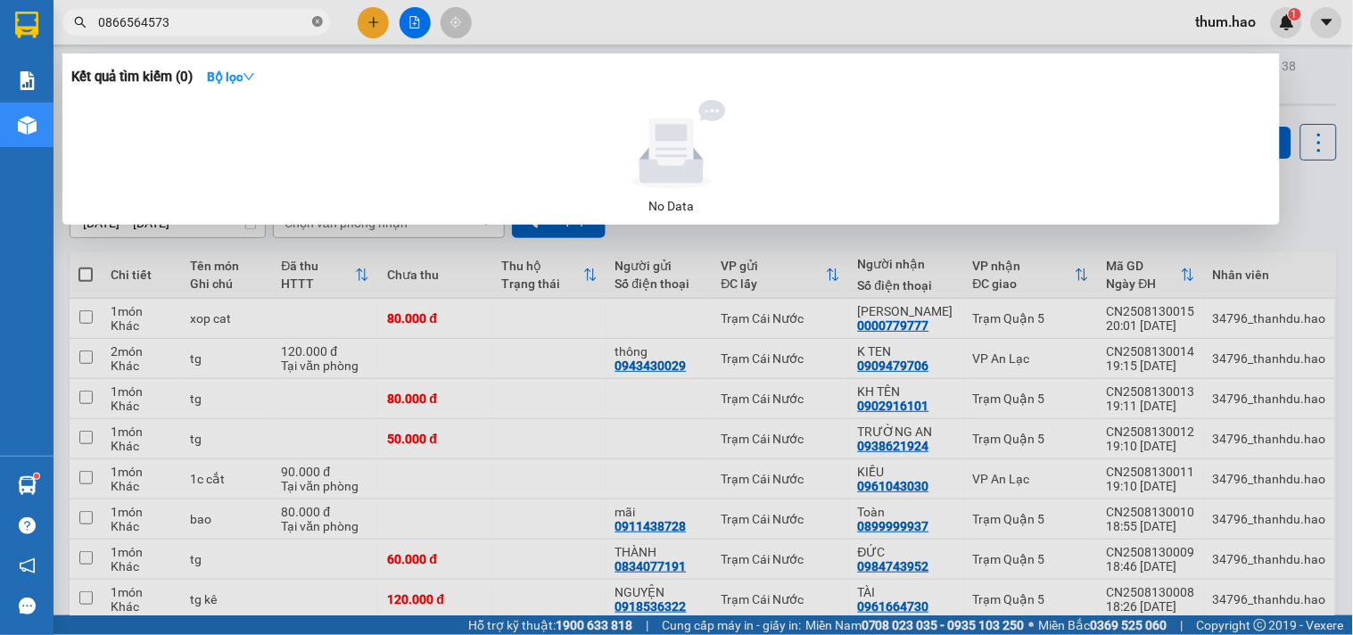
click at [313, 16] on icon "close-circle" at bounding box center [317, 21] width 11 height 11
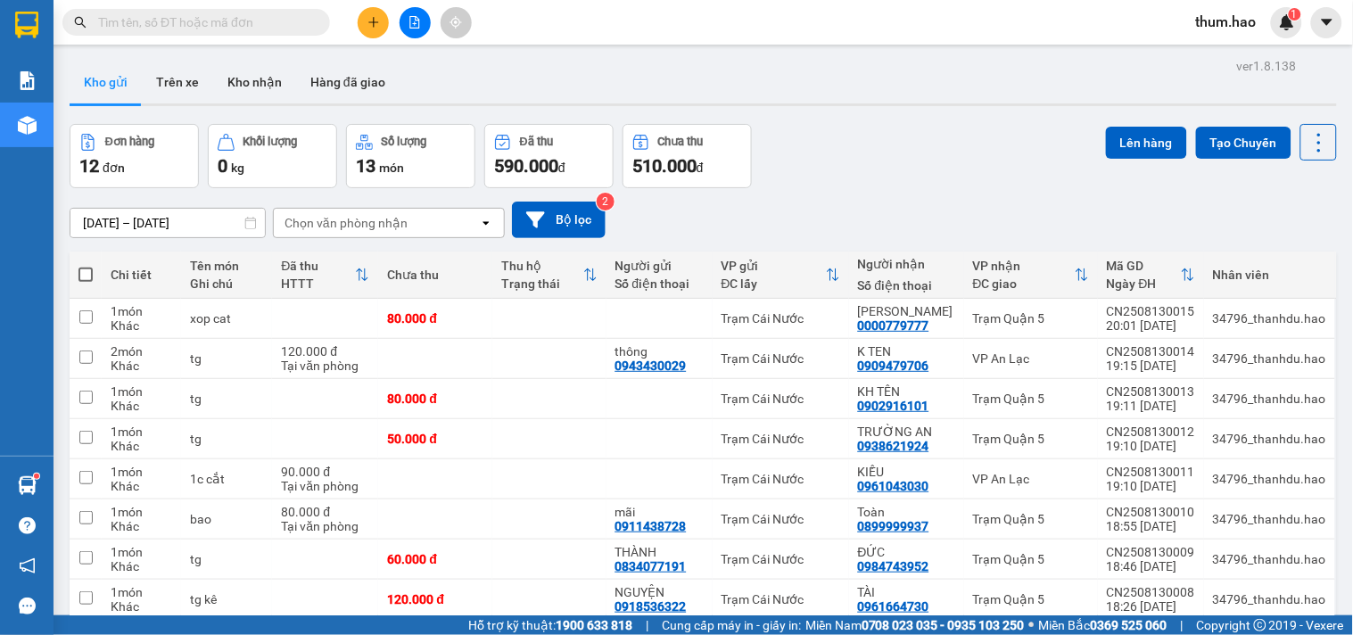
click at [308, 18] on span at bounding box center [196, 22] width 268 height 27
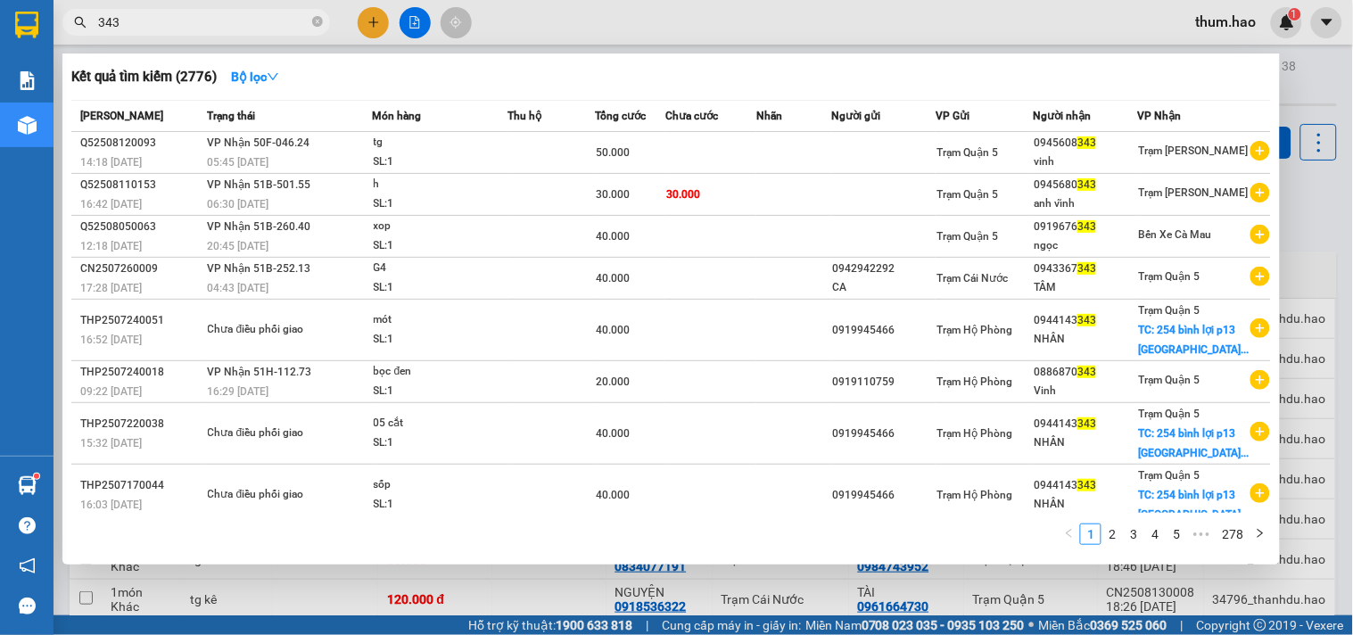
type input "343"
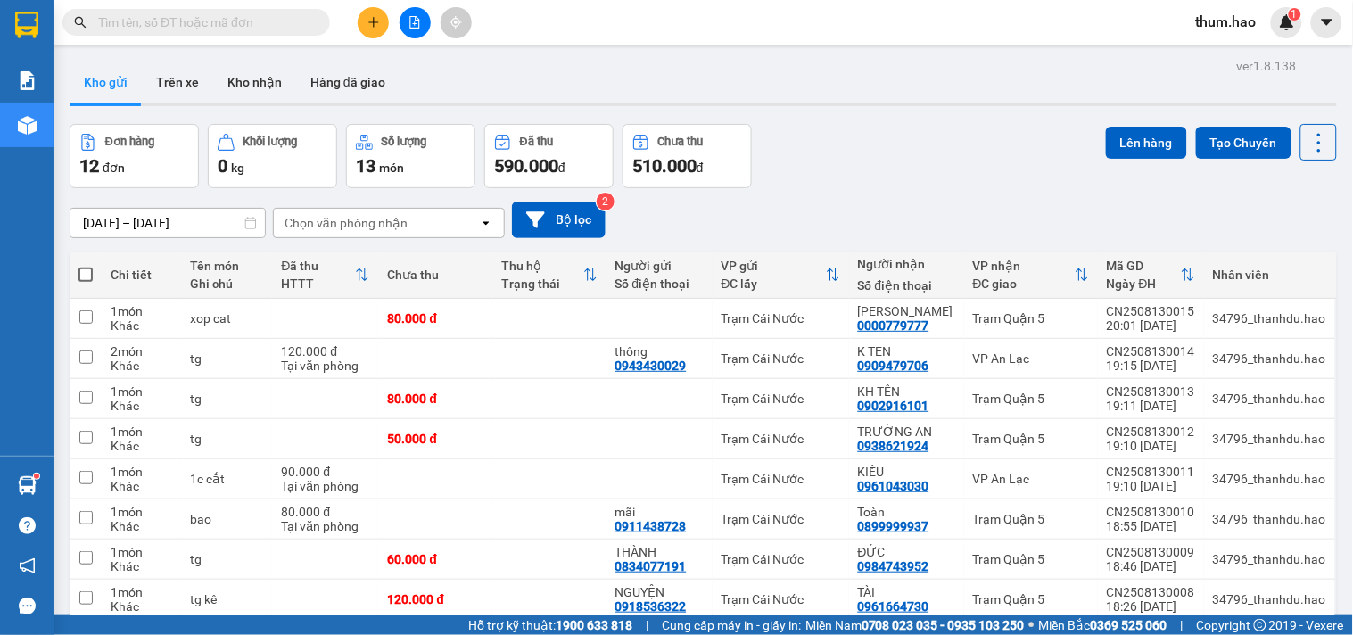
click at [238, 23] on input "text" at bounding box center [203, 22] width 210 height 20
click at [136, 21] on input "text" at bounding box center [203, 22] width 210 height 20
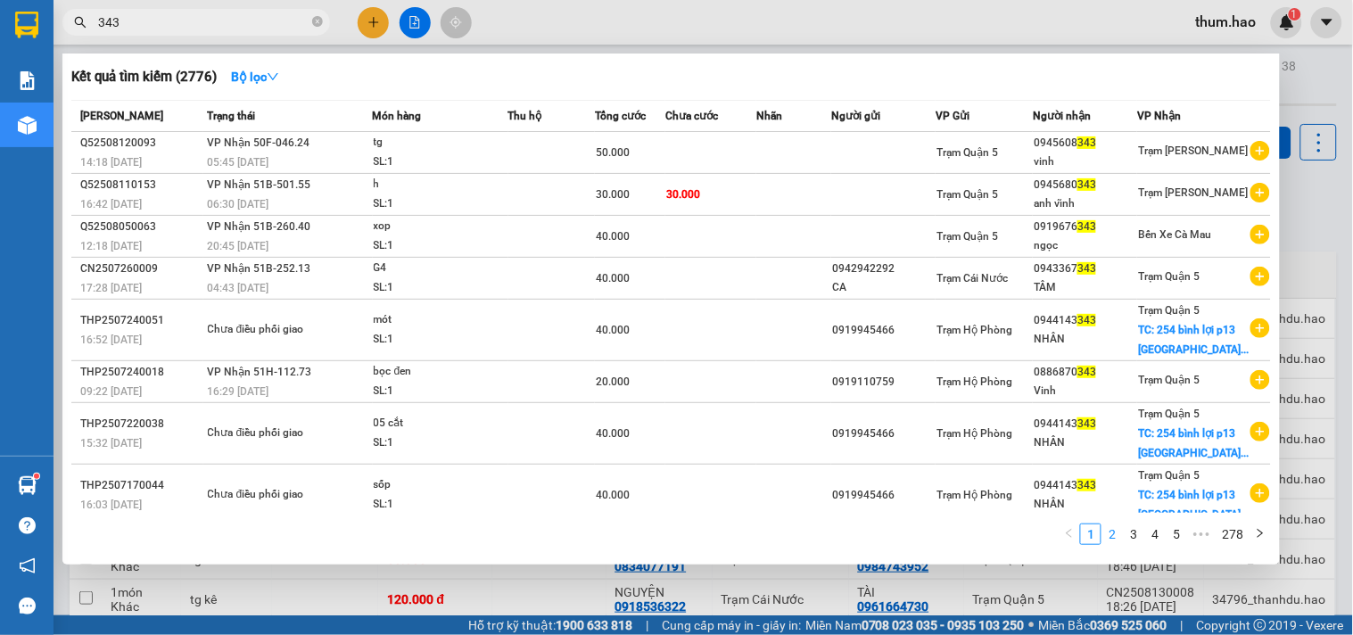
type input "343"
click at [1117, 536] on link "2" at bounding box center [1112, 534] width 20 height 20
click at [1332, 98] on div at bounding box center [676, 317] width 1353 height 635
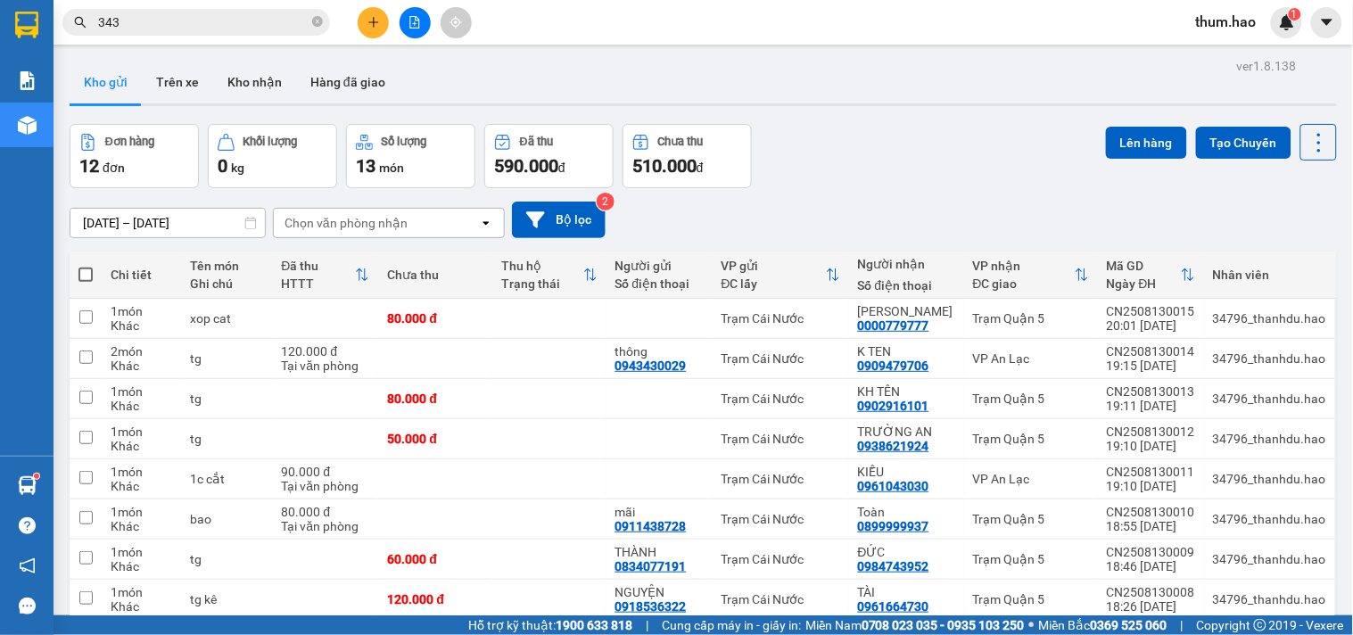
drag, startPoint x: 146, startPoint y: 78, endPoint x: 136, endPoint y: 82, distance: 11.6
click at [147, 78] on button "Trên xe" at bounding box center [177, 82] width 71 height 43
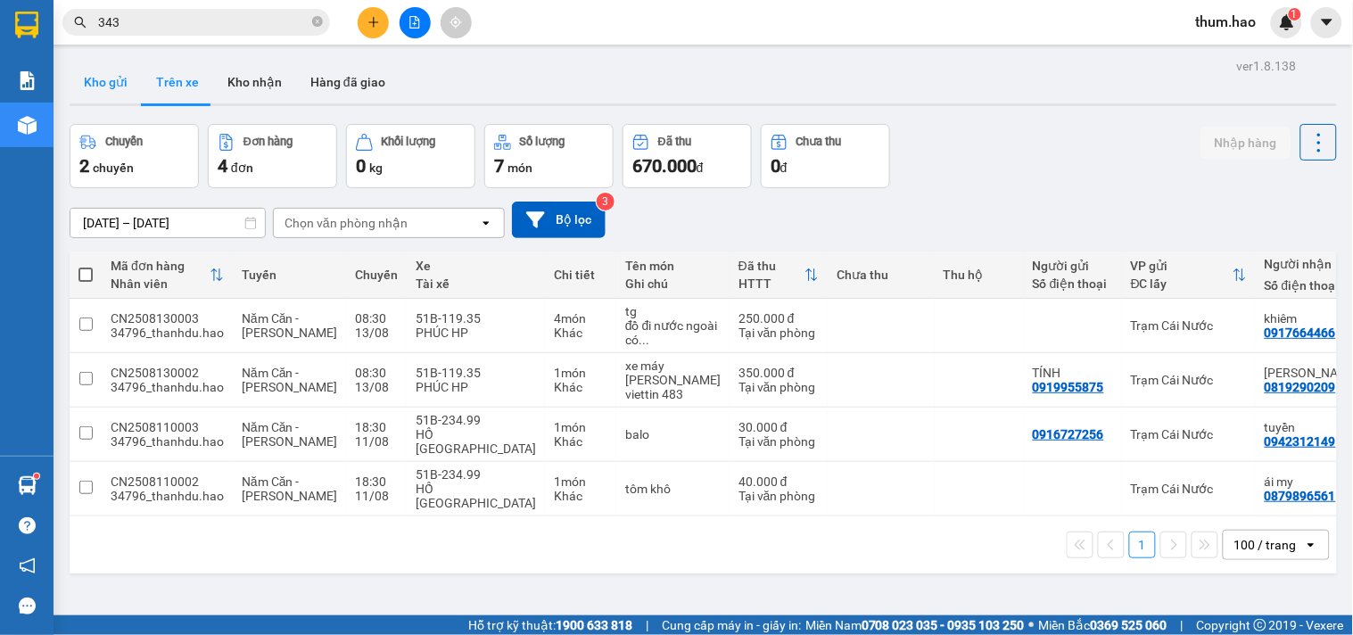
click at [107, 84] on button "Kho gửi" at bounding box center [106, 82] width 72 height 43
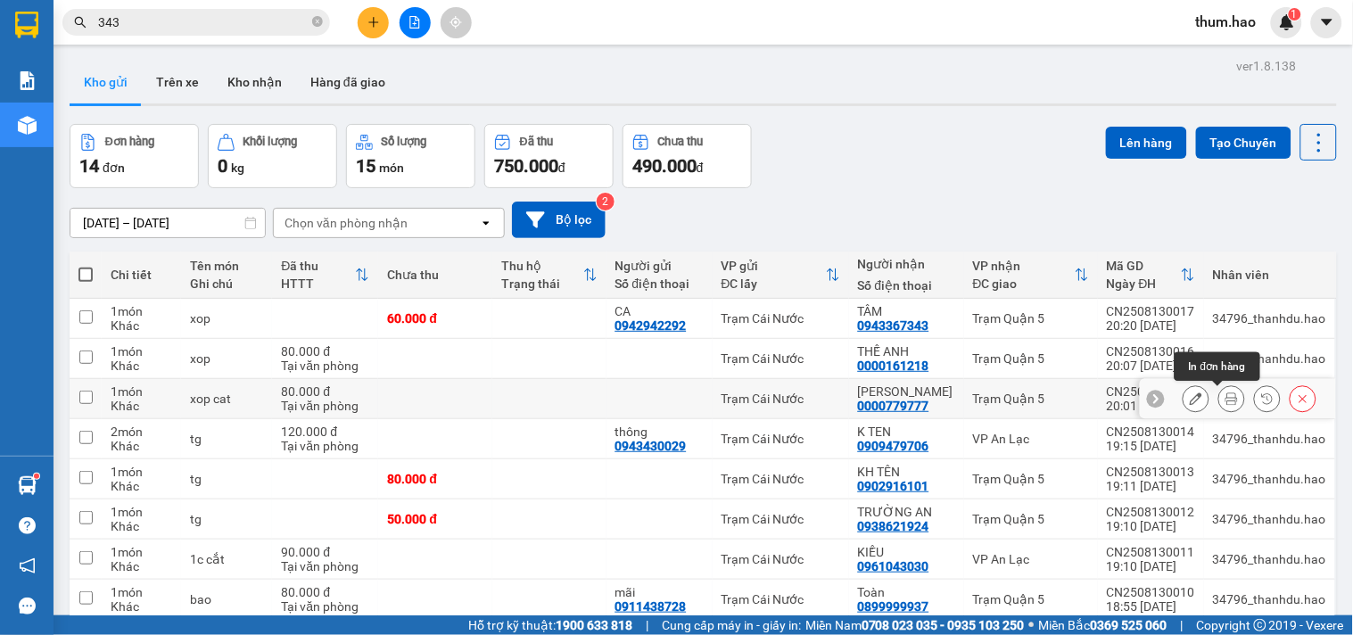
click at [1225, 401] on icon at bounding box center [1231, 398] width 12 height 12
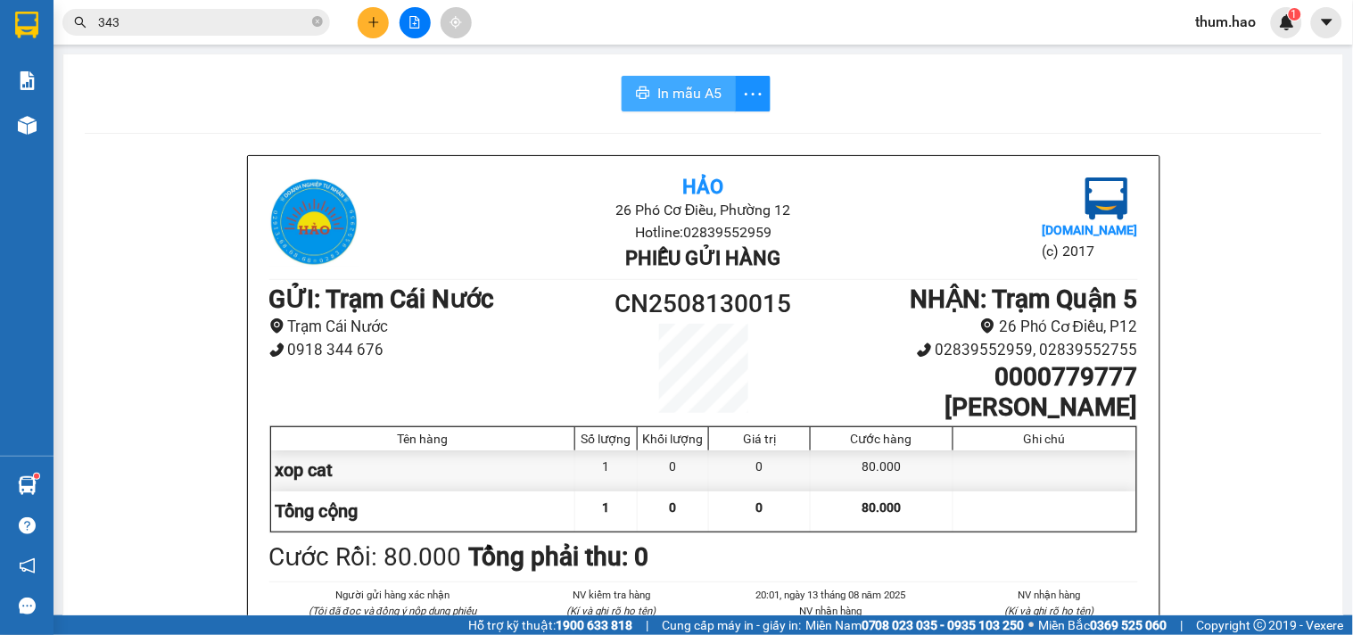
click at [661, 91] on span "In mẫu A5" at bounding box center [689, 93] width 64 height 22
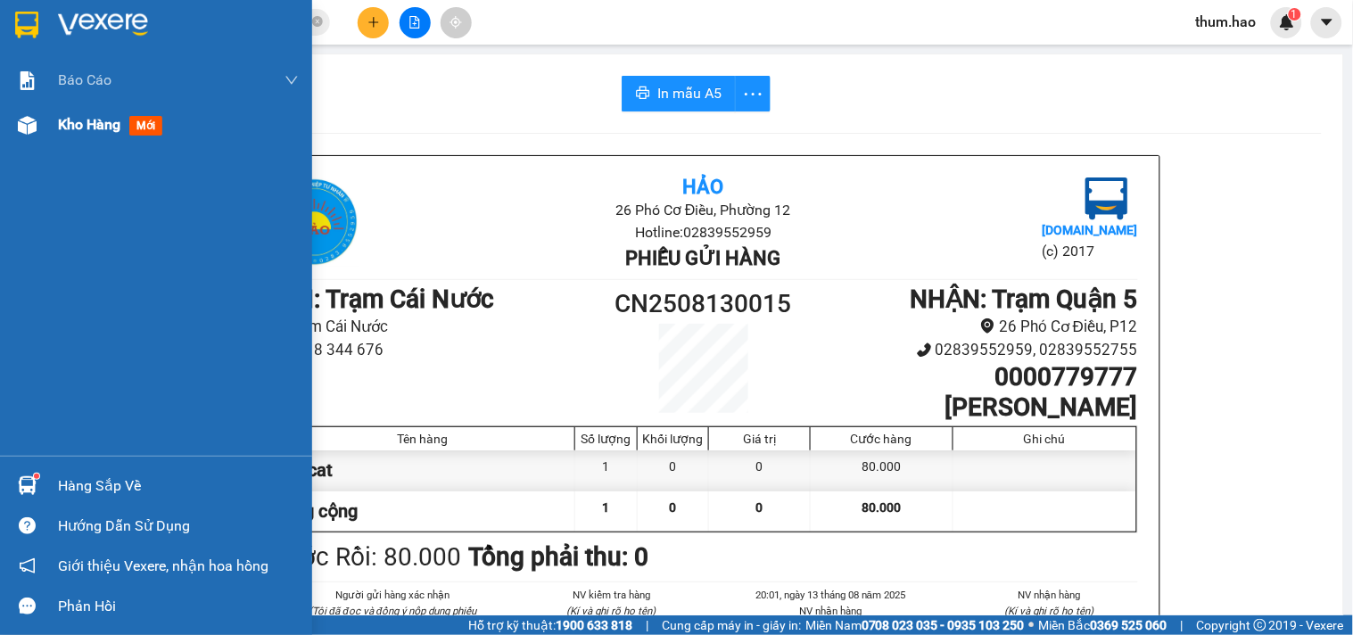
click at [58, 125] on span "Kho hàng" at bounding box center [89, 124] width 62 height 17
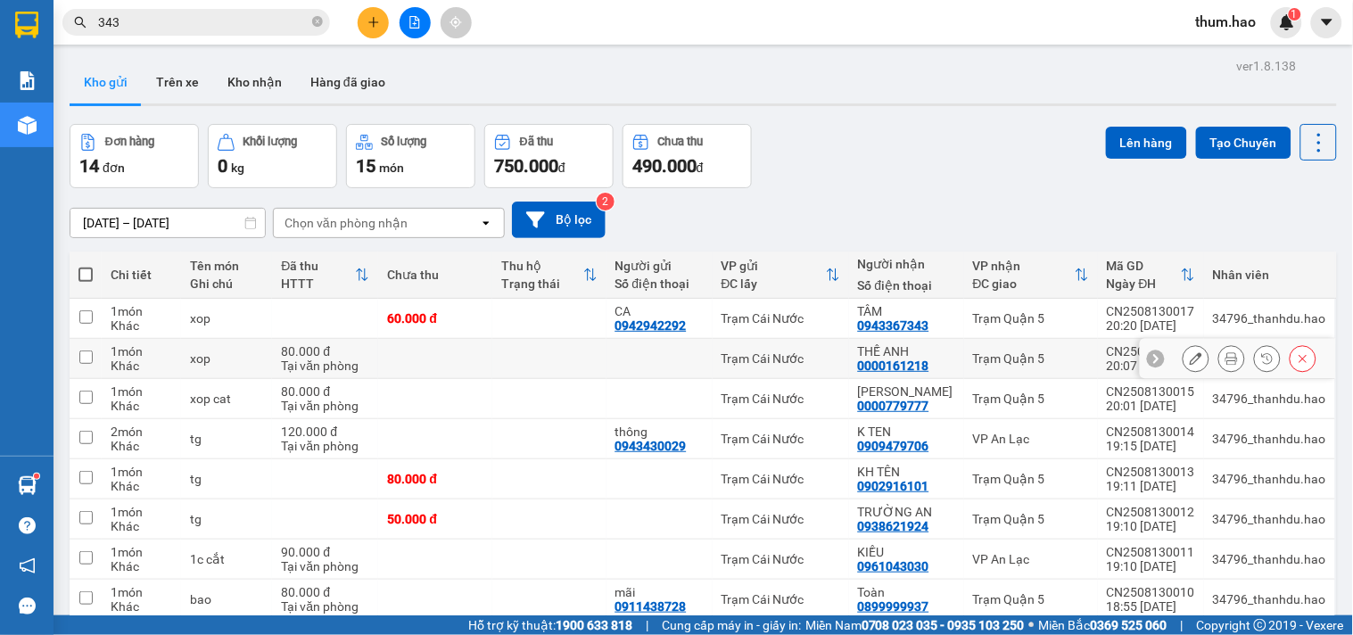
click at [1225, 358] on icon at bounding box center [1231, 358] width 12 height 12
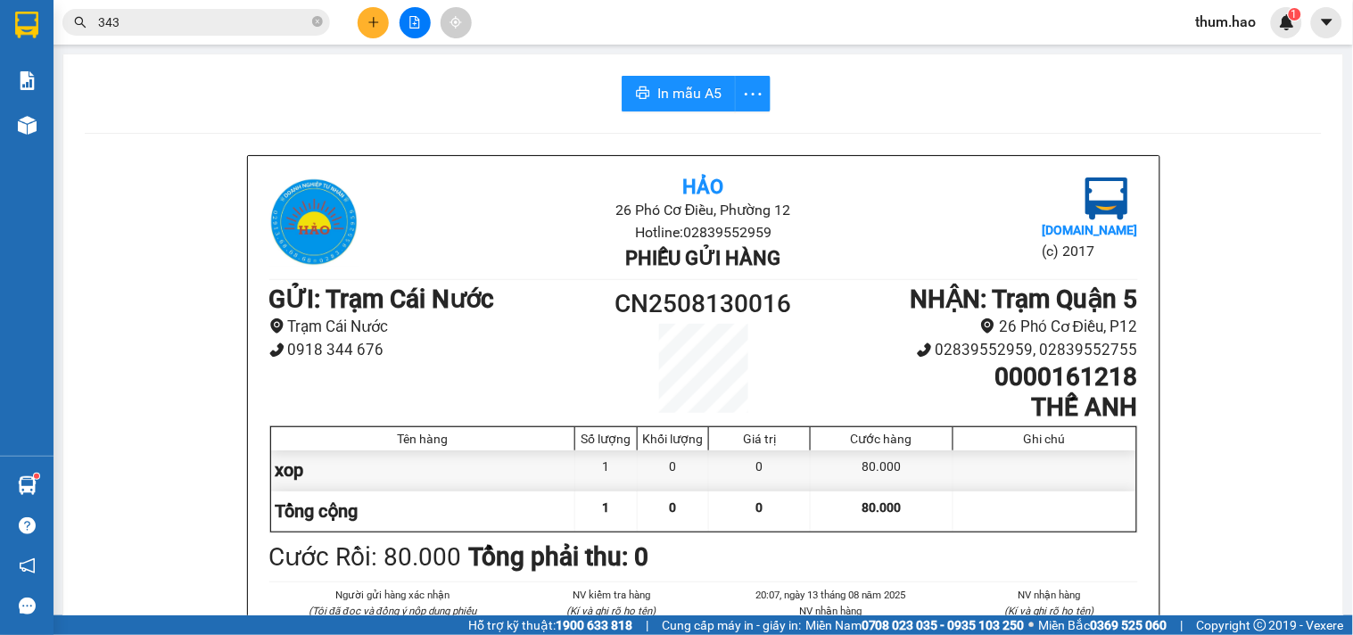
click at [692, 107] on button "In mẫu A5" at bounding box center [679, 94] width 114 height 36
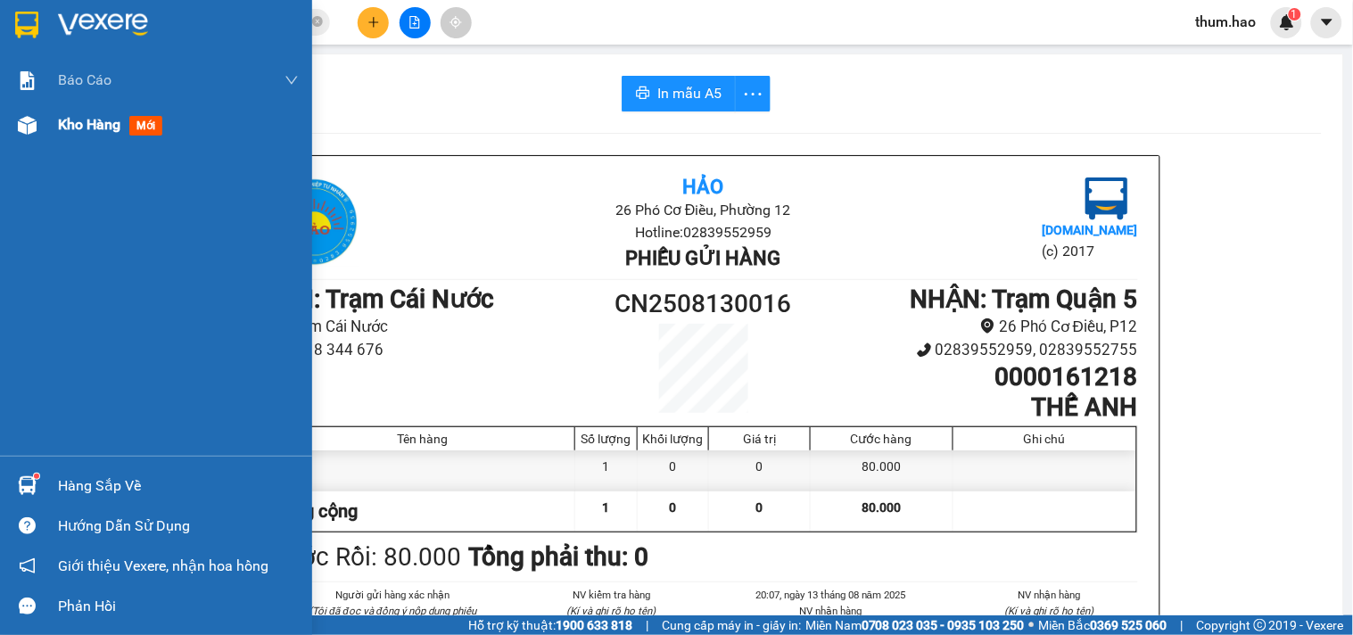
click at [21, 120] on img at bounding box center [27, 125] width 19 height 19
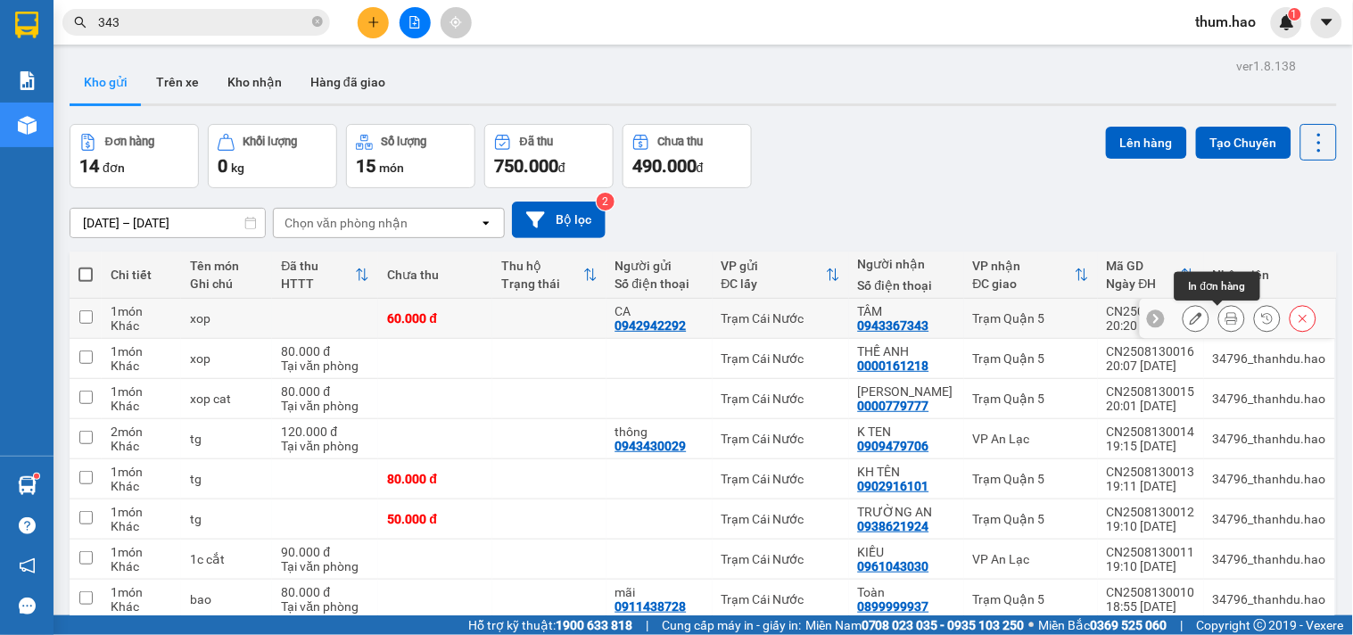
click at [1225, 319] on icon at bounding box center [1231, 318] width 12 height 12
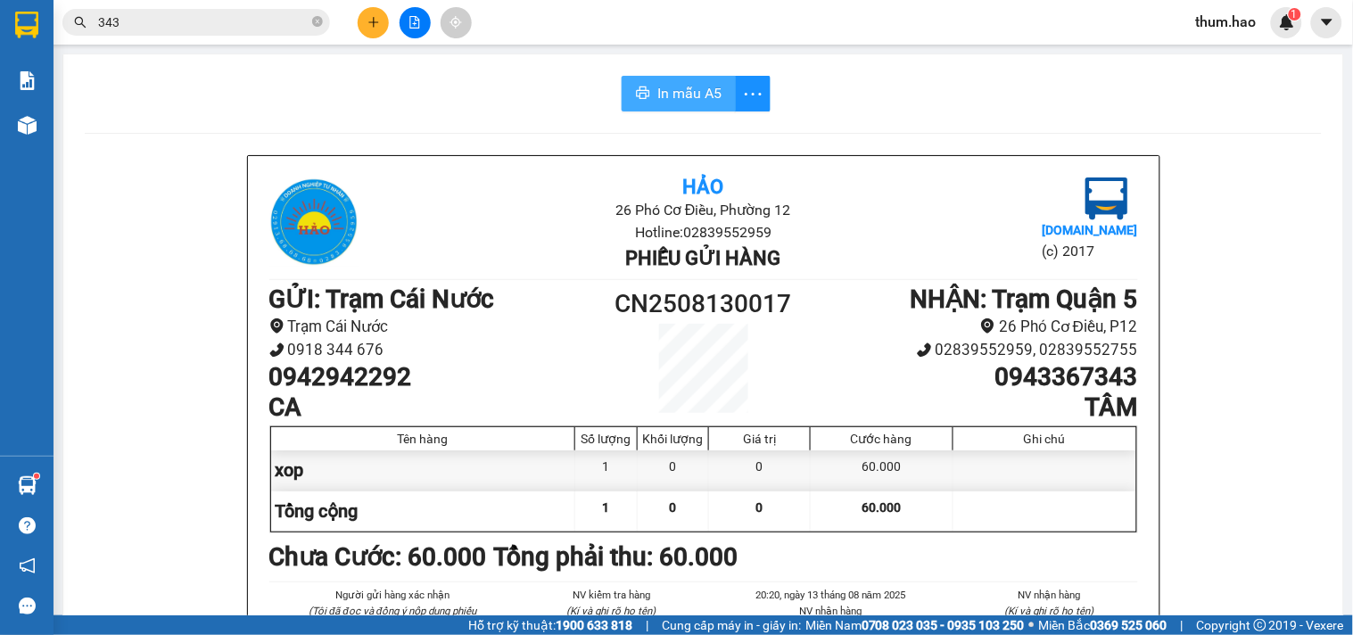
click at [647, 82] on button "In mẫu A5" at bounding box center [679, 94] width 114 height 36
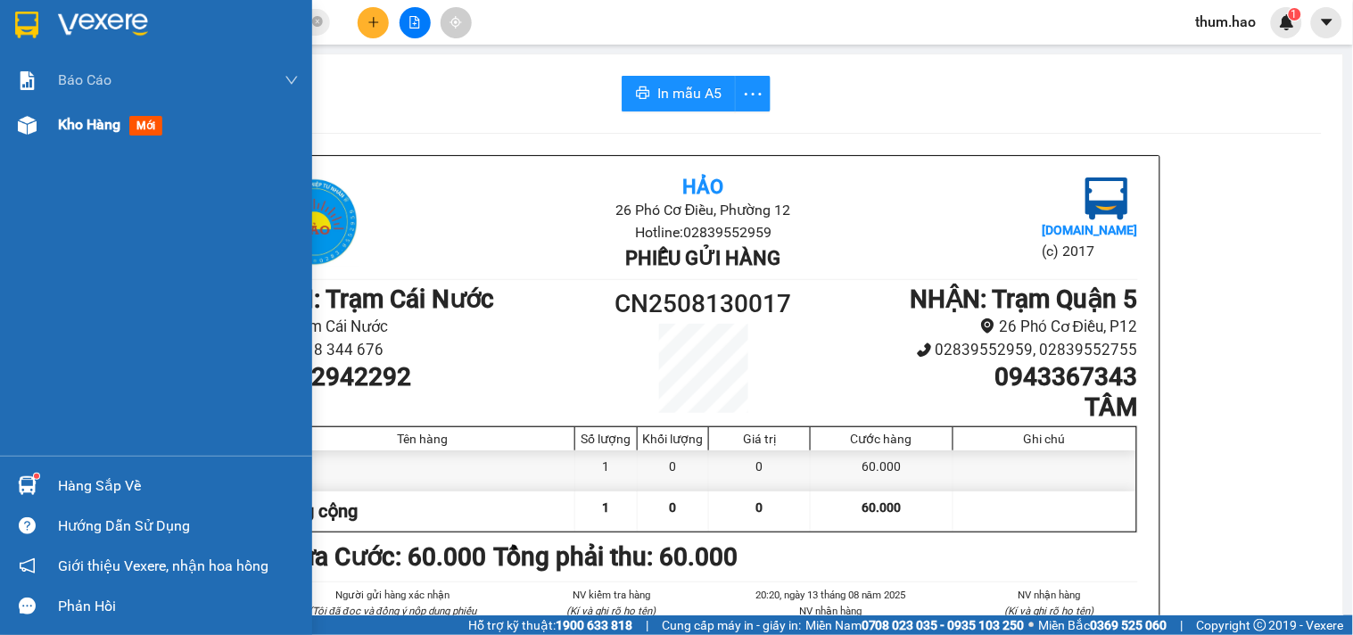
click at [102, 120] on span "Kho hàng" at bounding box center [89, 124] width 62 height 17
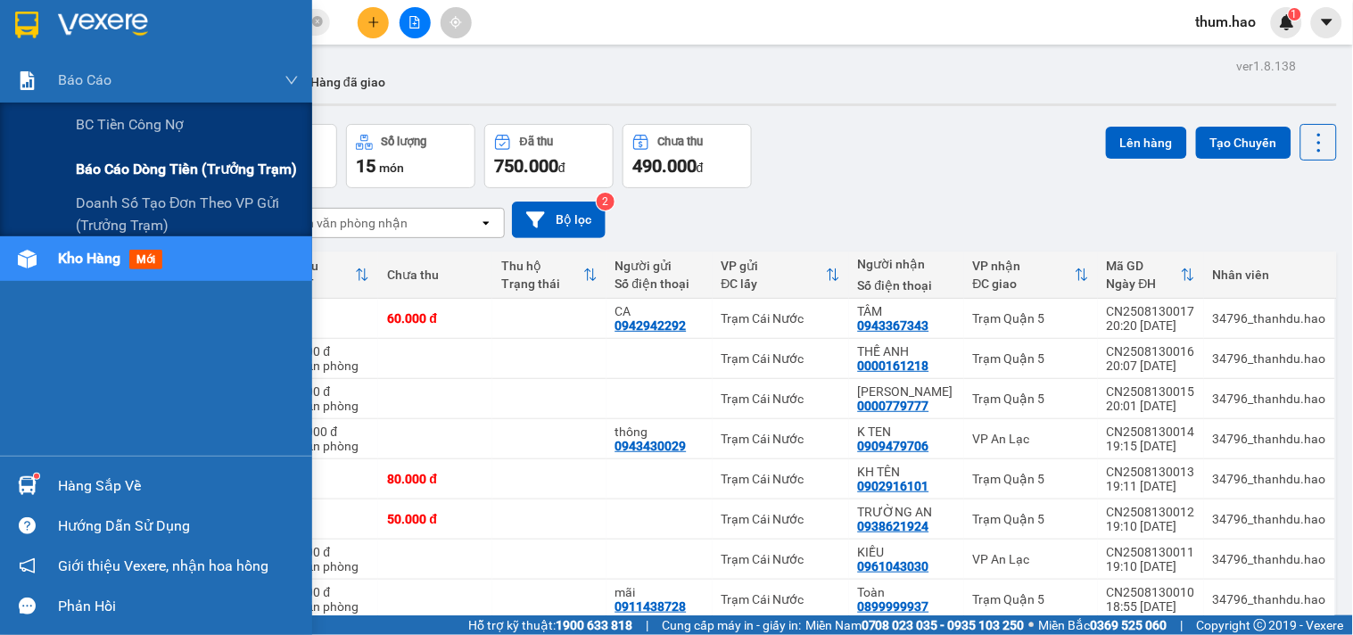
click at [110, 168] on span "Báo cáo dòng tiền (trưởng trạm)" at bounding box center [186, 169] width 221 height 22
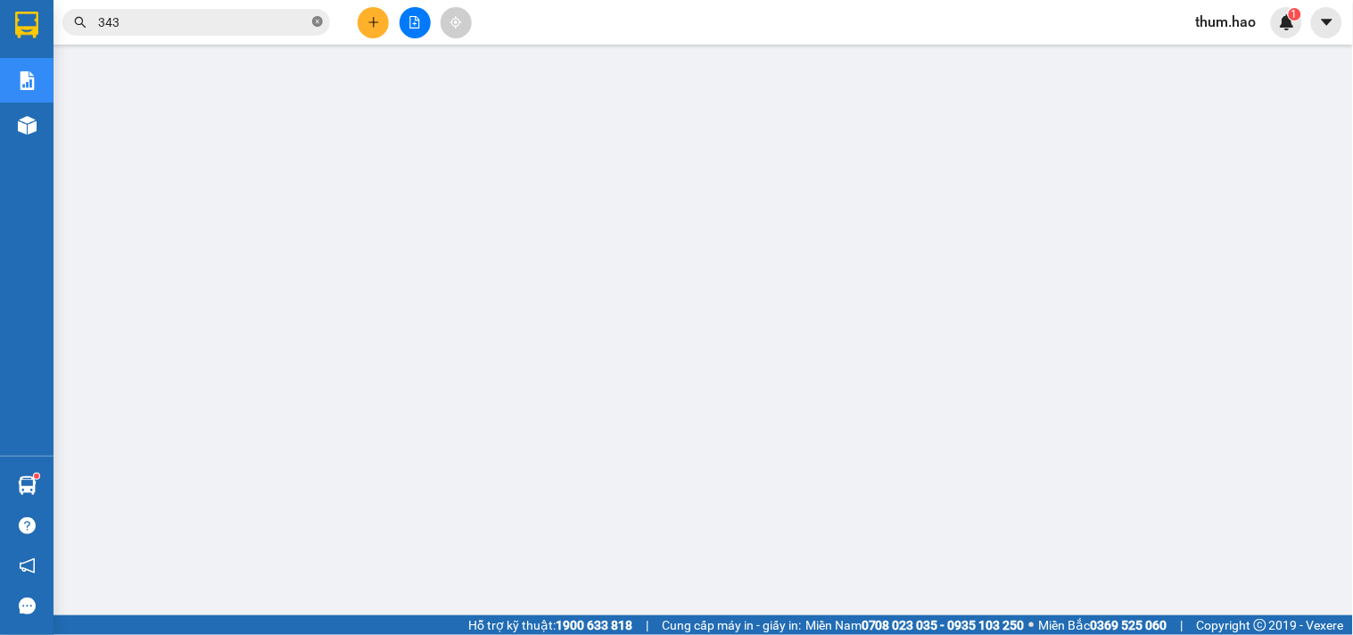
click at [315, 19] on icon "close-circle" at bounding box center [317, 21] width 11 height 11
click at [527, 22] on div "Kết quả tìm kiếm ( 2776 ) Bộ lọc Mã ĐH Trạng thái Món hàng Thu hộ Tổng cước Chư…" at bounding box center [676, 22] width 1353 height 45
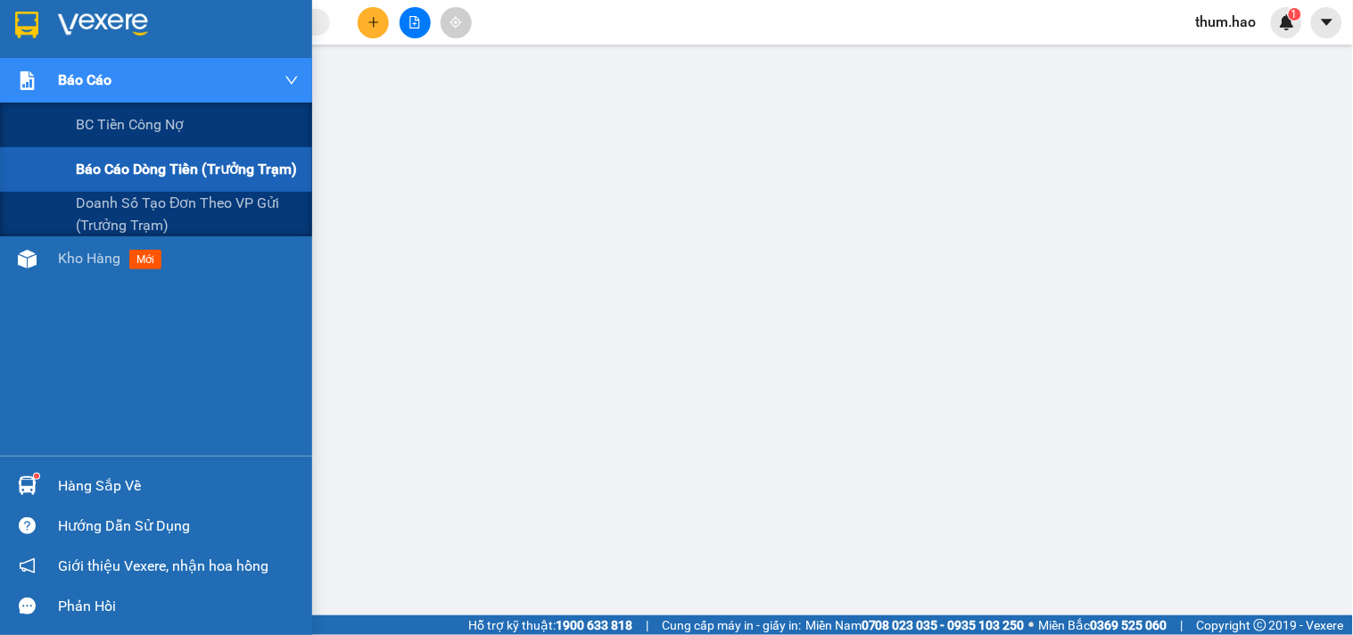
click at [123, 165] on span "Báo cáo dòng tiền (trưởng trạm)" at bounding box center [186, 169] width 221 height 22
click at [111, 128] on span "BC tiền công nợ" at bounding box center [130, 124] width 109 height 22
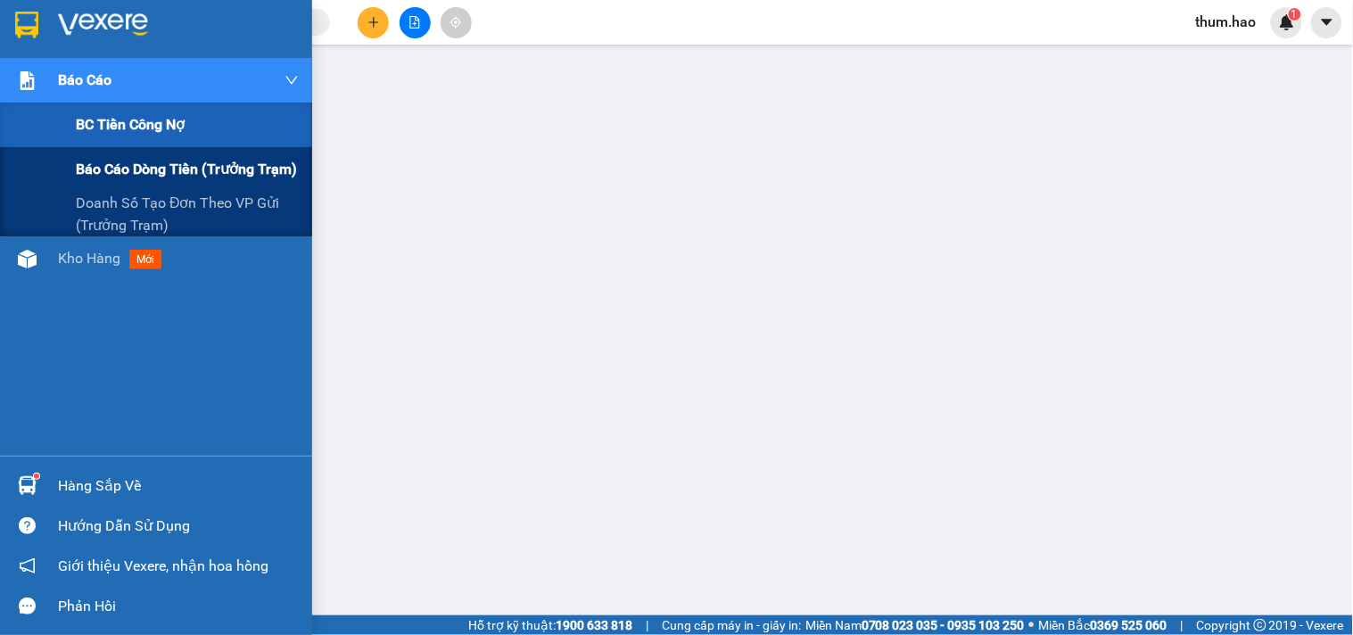
click at [119, 167] on span "Báo cáo dòng tiền (trưởng trạm)" at bounding box center [186, 169] width 221 height 22
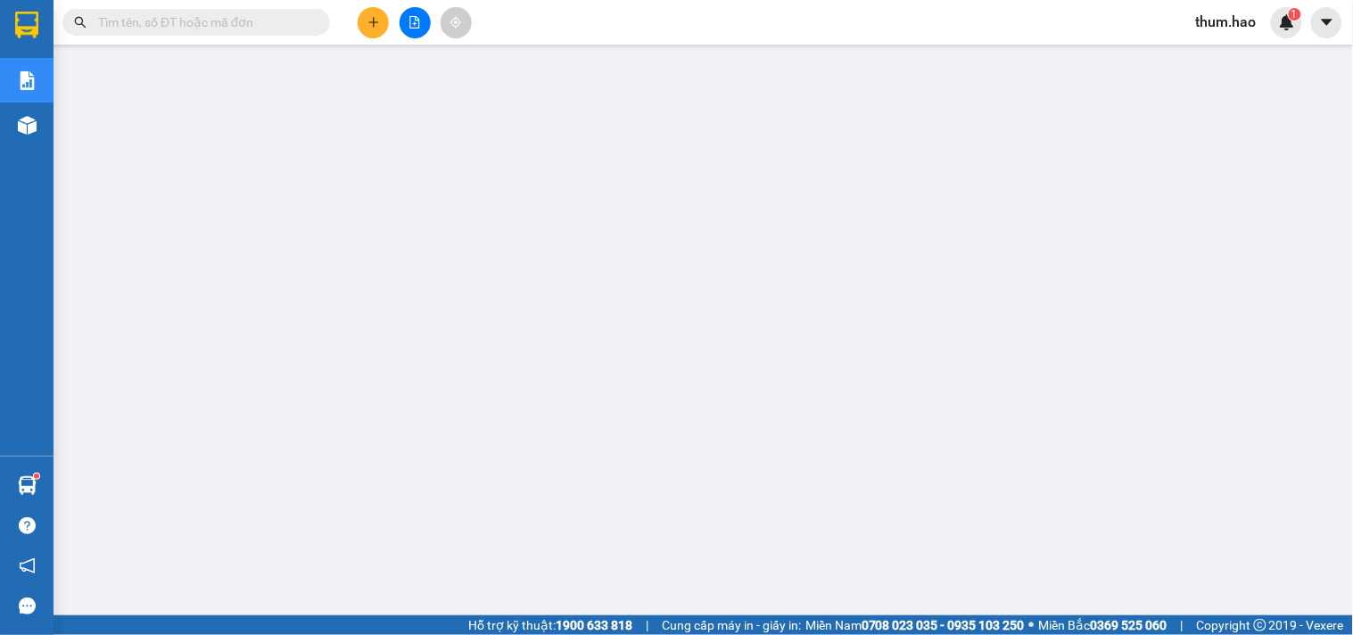
click at [509, 34] on div "Kết quả tìm kiếm ( 2776 ) Bộ lọc Mã ĐH Trạng thái Món hàng Thu hộ Tổng cước Chư…" at bounding box center [676, 22] width 1353 height 45
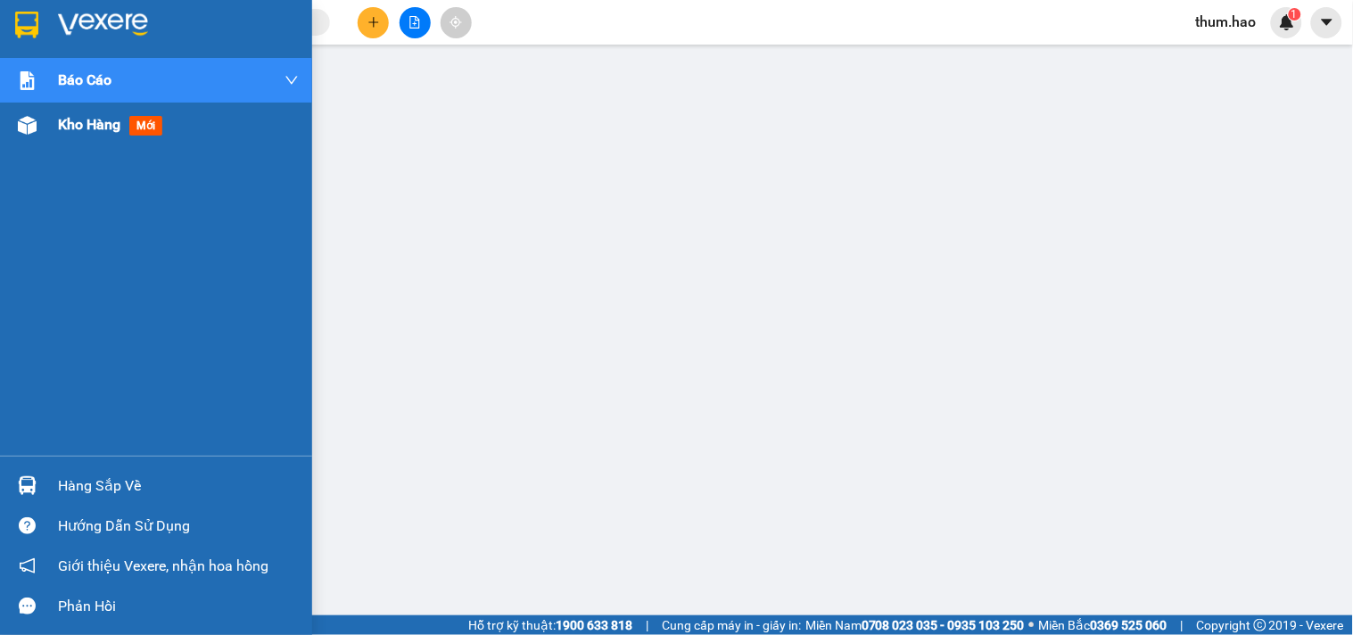
click at [87, 118] on span "Kho hàng" at bounding box center [89, 124] width 62 height 17
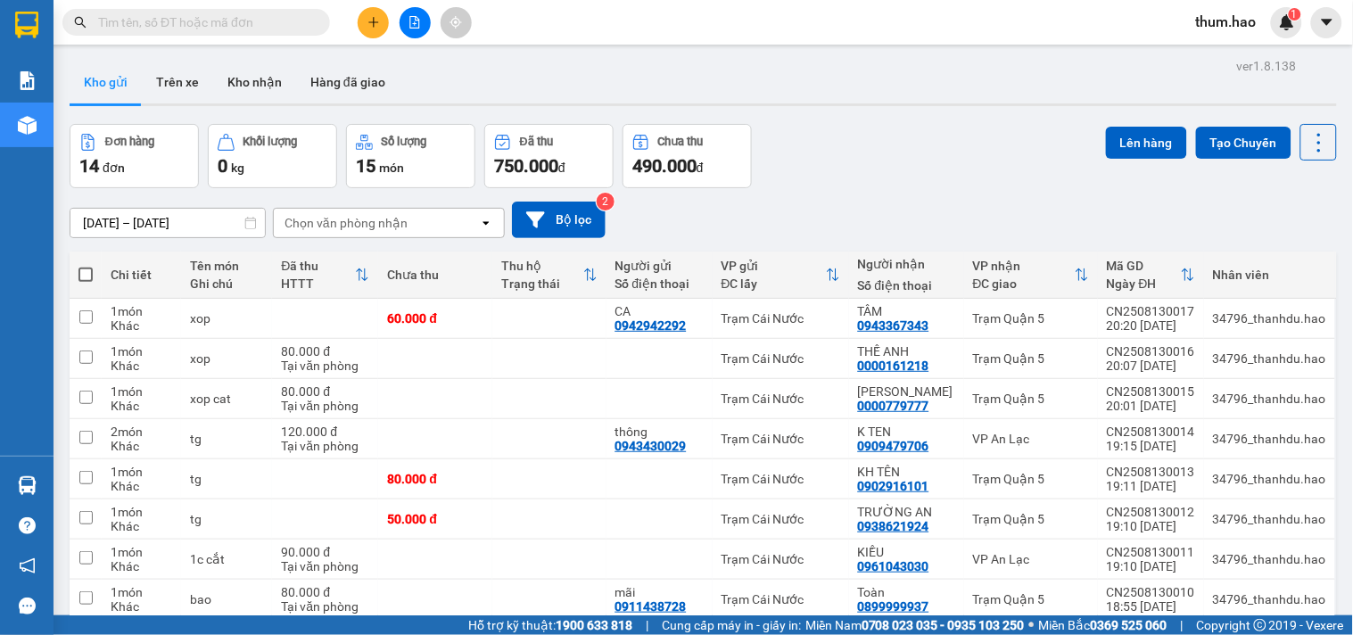
click at [132, 275] on div "Chi tiết" at bounding box center [142, 275] width 62 height 14
click at [87, 277] on span at bounding box center [85, 275] width 14 height 14
click at [86, 266] on input "checkbox" at bounding box center [86, 266] width 0 height 0
checkbox input "true"
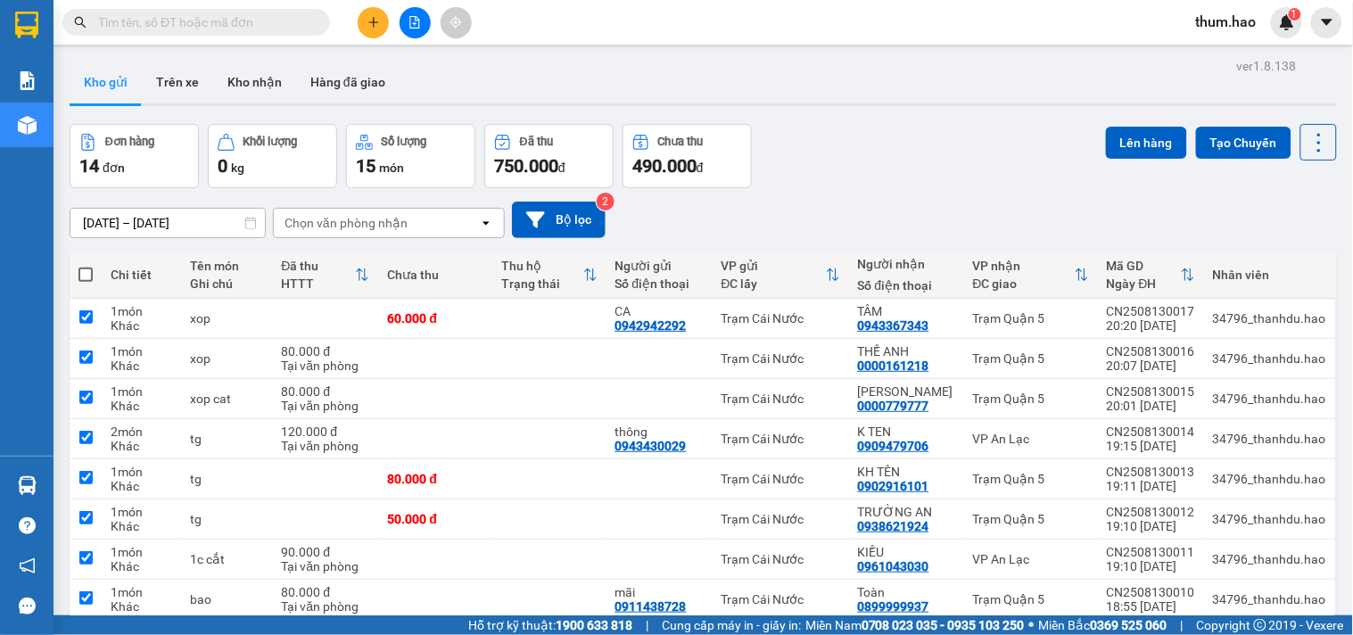
checkbox input "true"
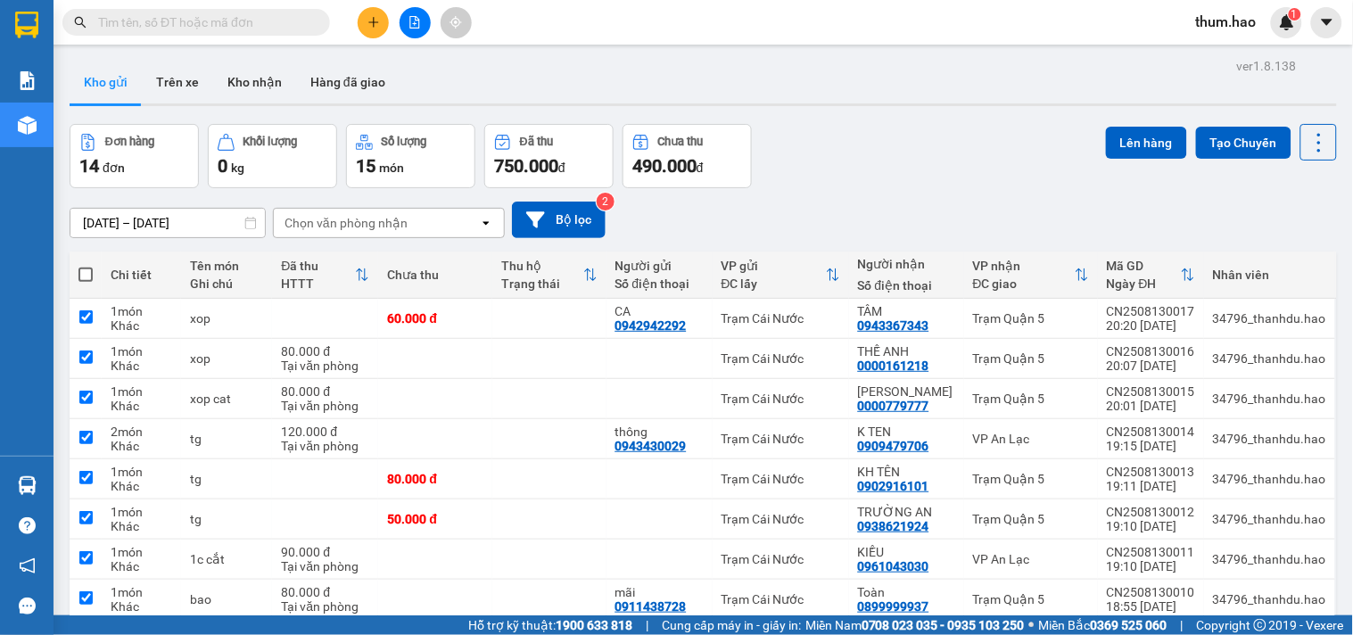
checkbox input "true"
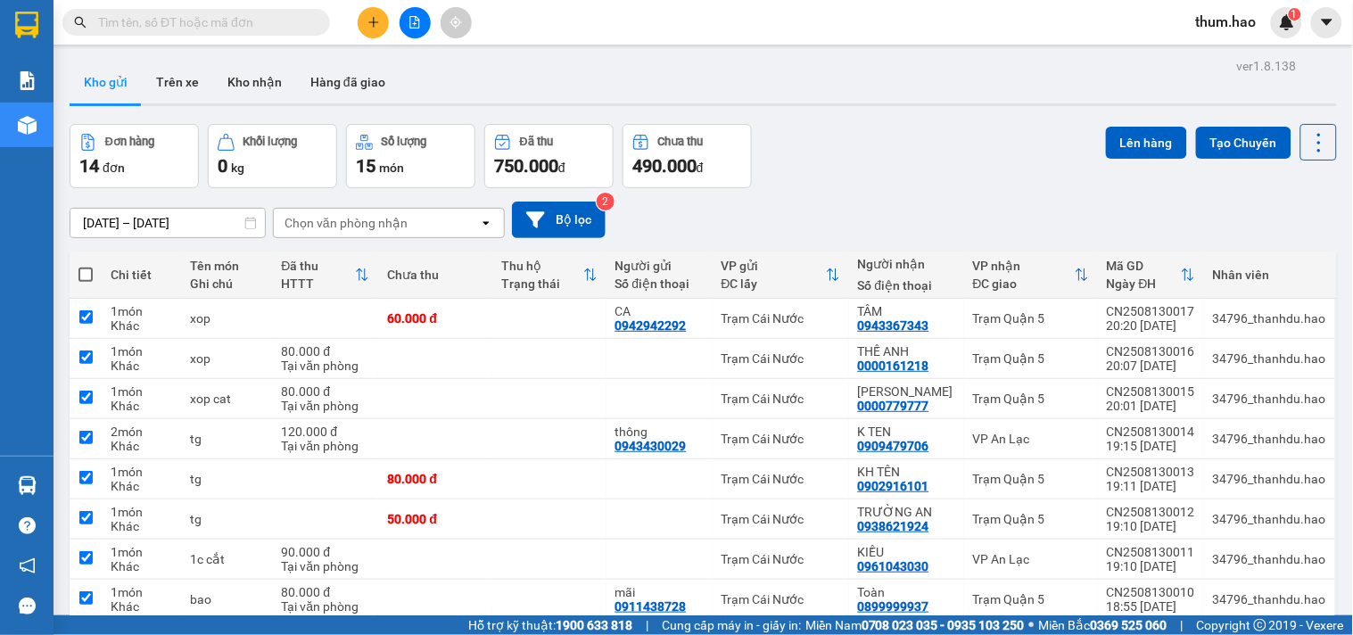
checkbox input "true"
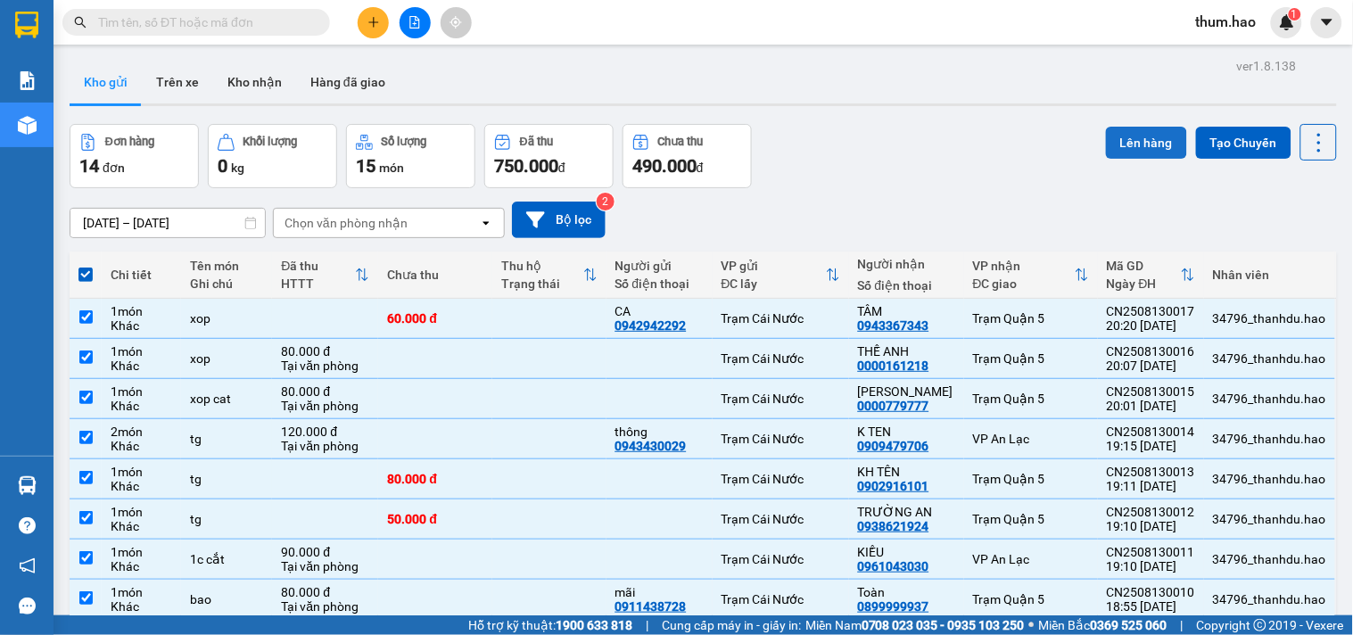
click at [1117, 136] on button "Lên hàng" at bounding box center [1146, 143] width 81 height 32
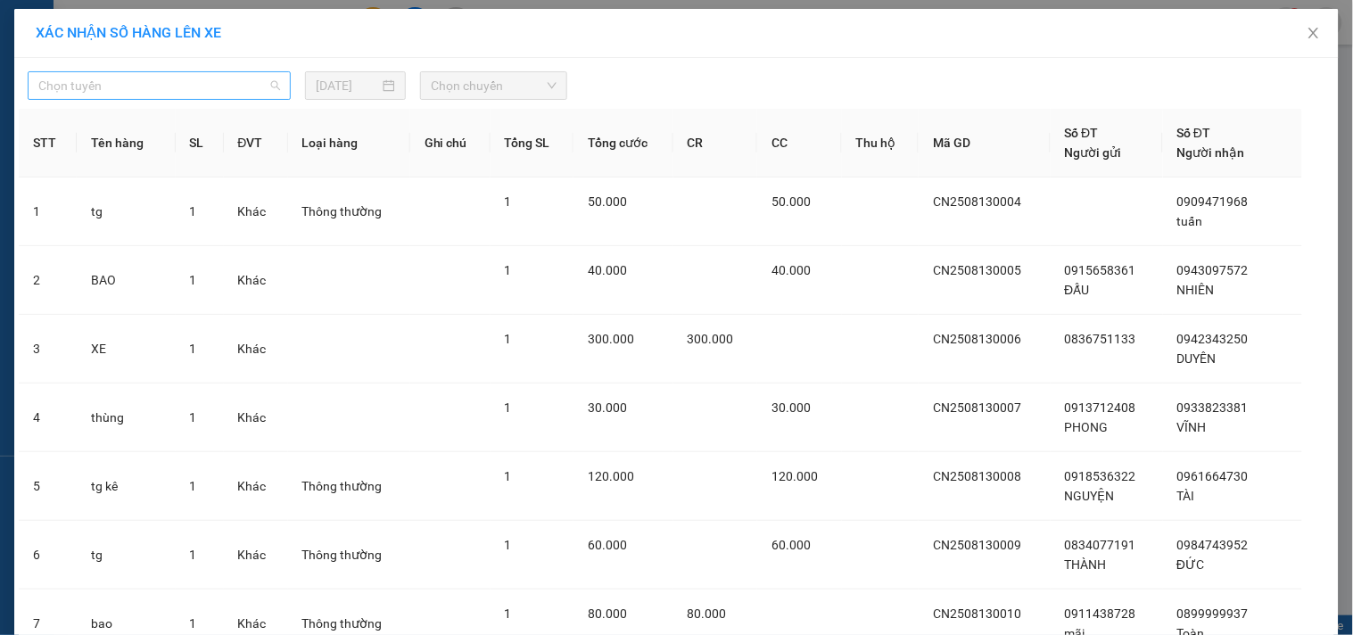
click at [226, 93] on span "Chọn tuyến" at bounding box center [159, 85] width 242 height 27
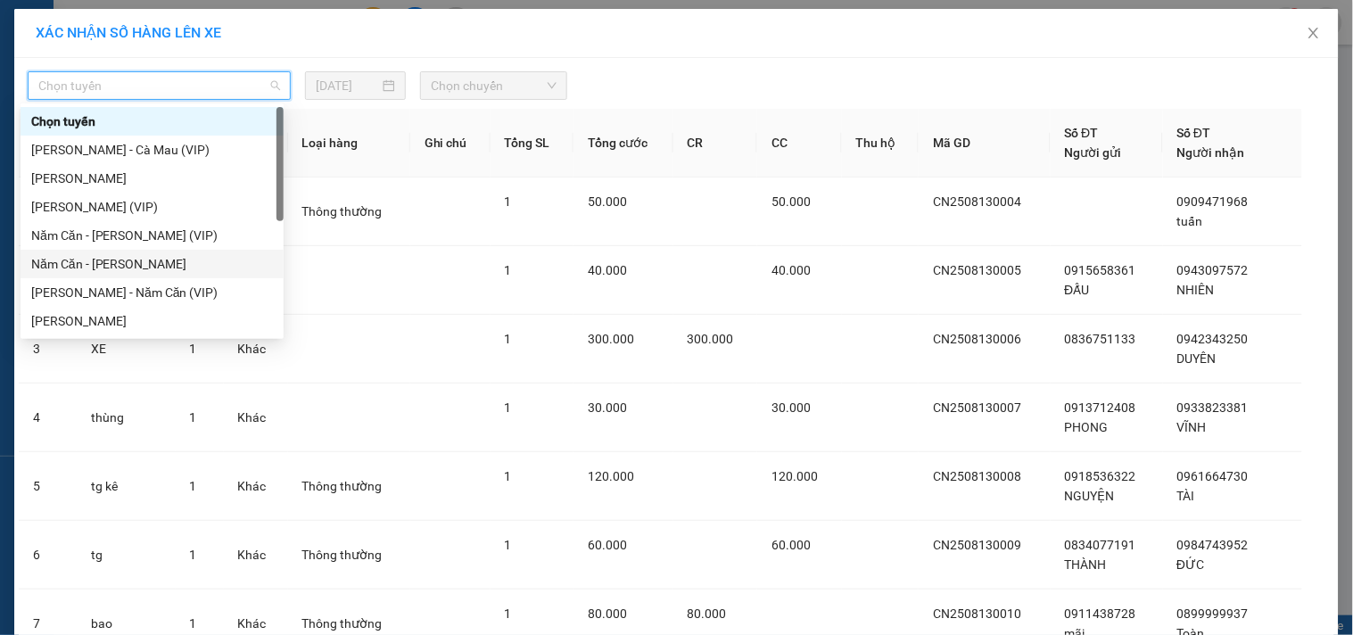
click at [111, 254] on div "Năm Căn - [PERSON_NAME]" at bounding box center [152, 264] width 242 height 20
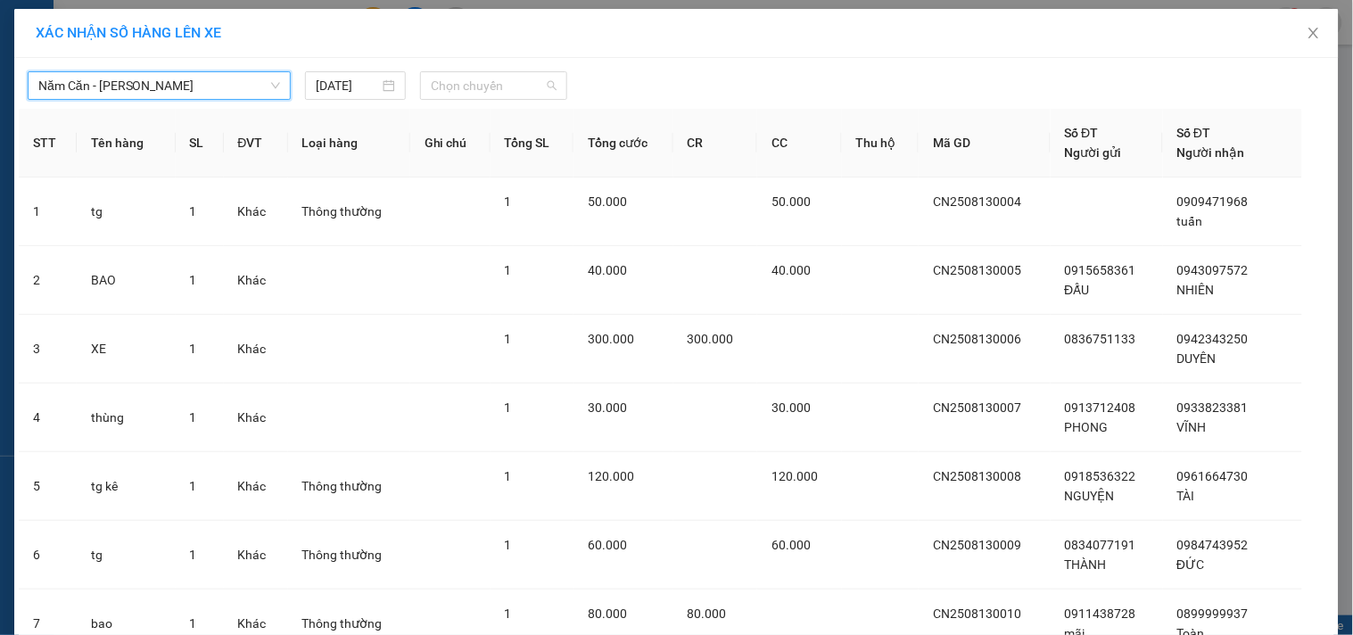
drag, startPoint x: 536, startPoint y: 85, endPoint x: 531, endPoint y: 170, distance: 85.8
click at [533, 86] on span "Chọn chuyến" at bounding box center [494, 85] width 126 height 27
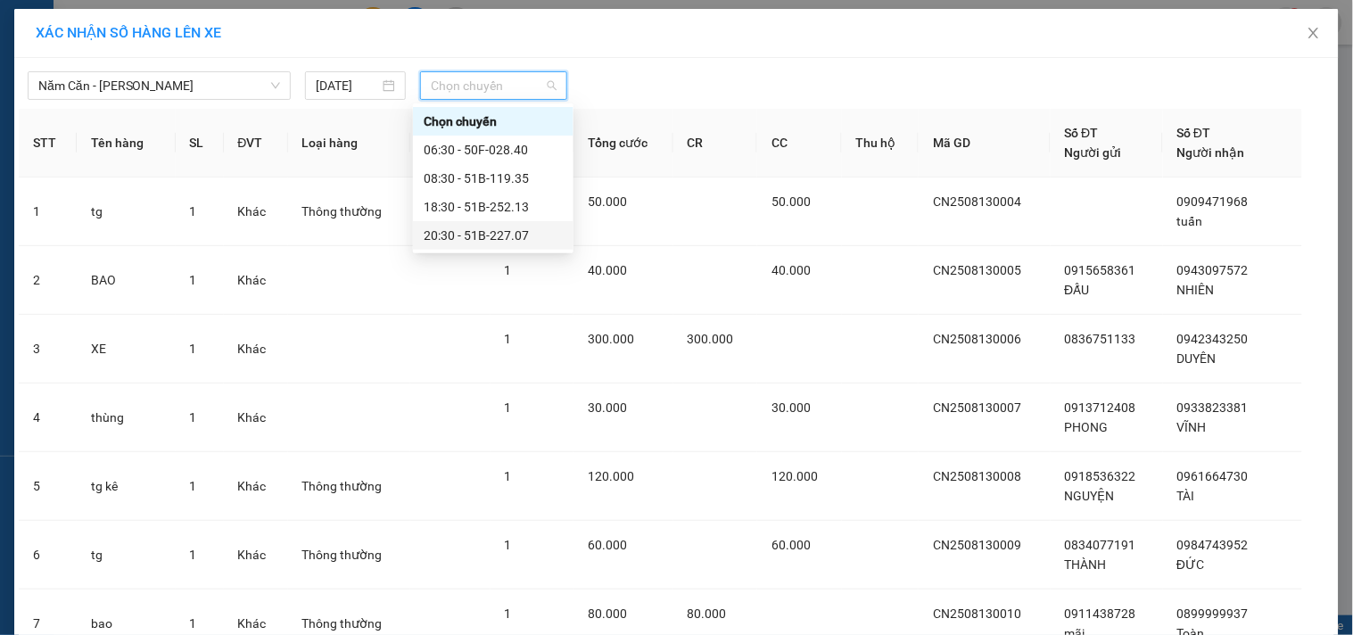
click at [487, 237] on div "20:30 - 51B-227.07" at bounding box center [493, 236] width 139 height 20
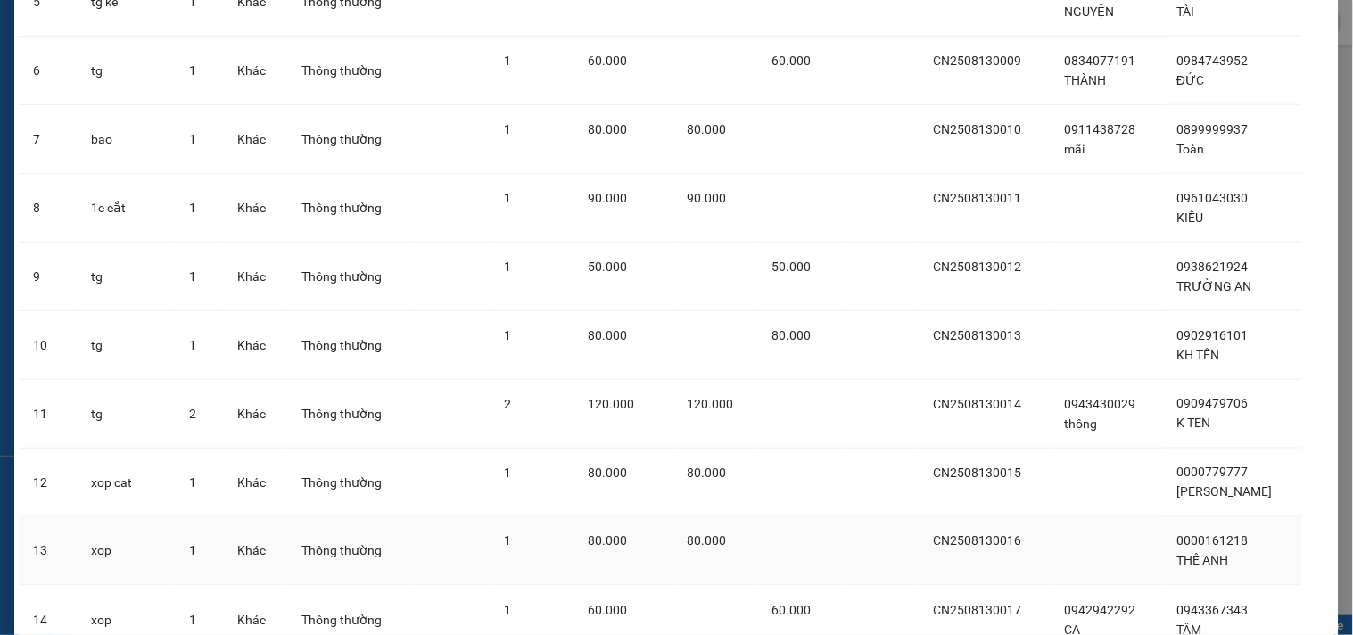
scroll to position [645, 0]
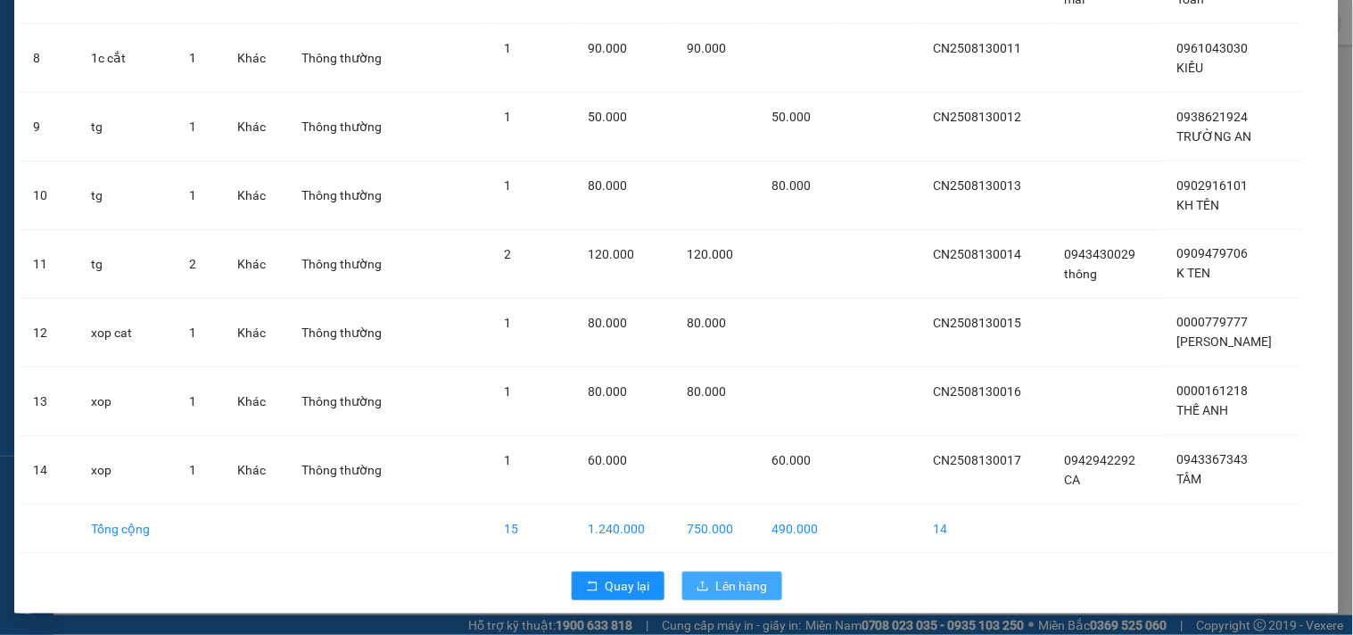
click at [697, 589] on icon "upload" at bounding box center [703, 586] width 12 height 12
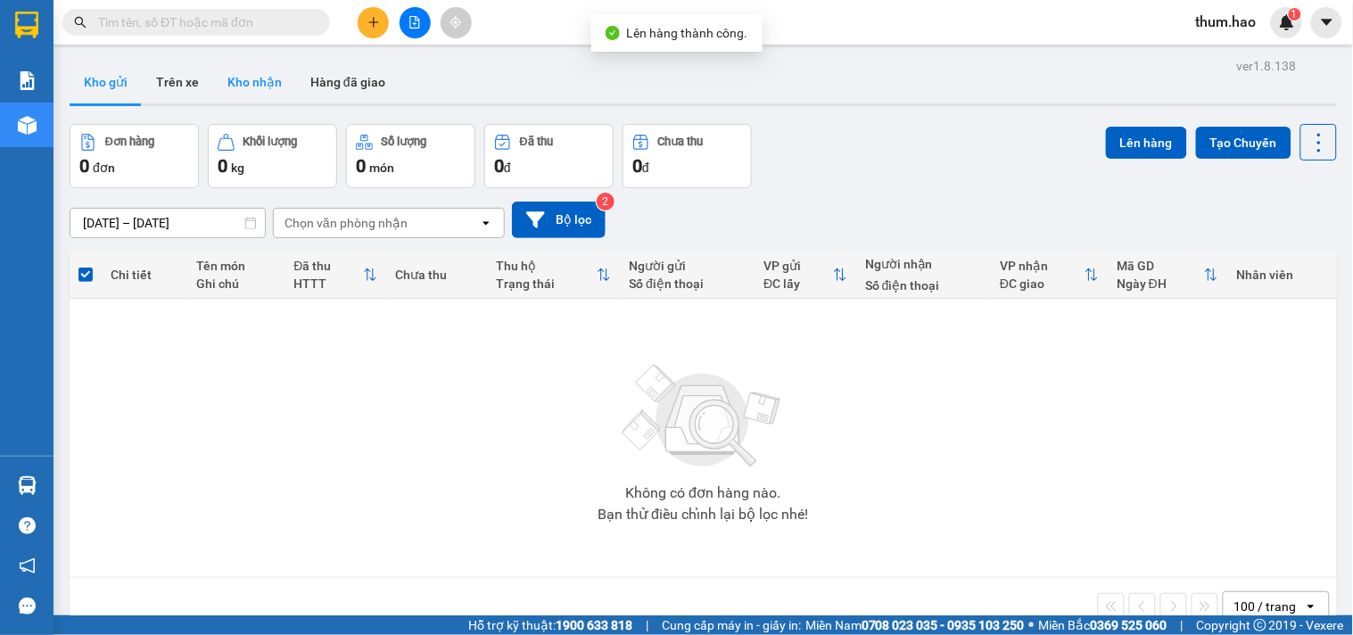
click at [213, 87] on button "Kho nhận" at bounding box center [254, 82] width 83 height 43
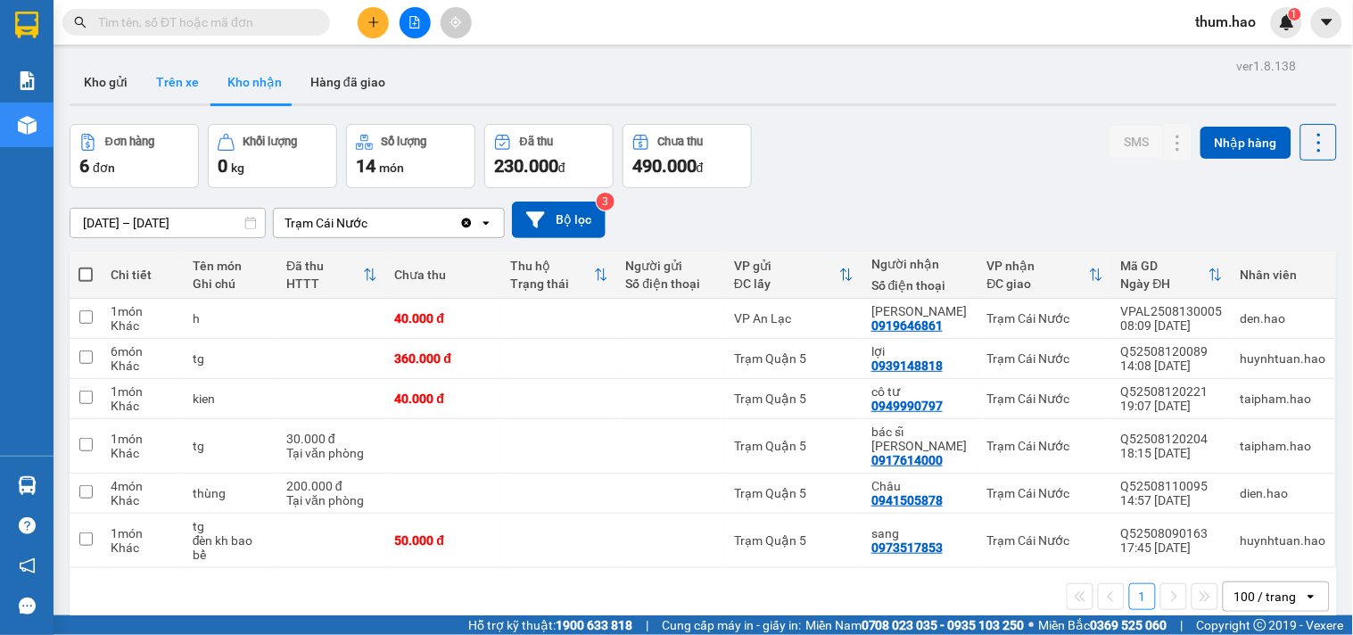
click at [182, 94] on button "Trên xe" at bounding box center [177, 82] width 71 height 43
type input "[DATE] – [DATE]"
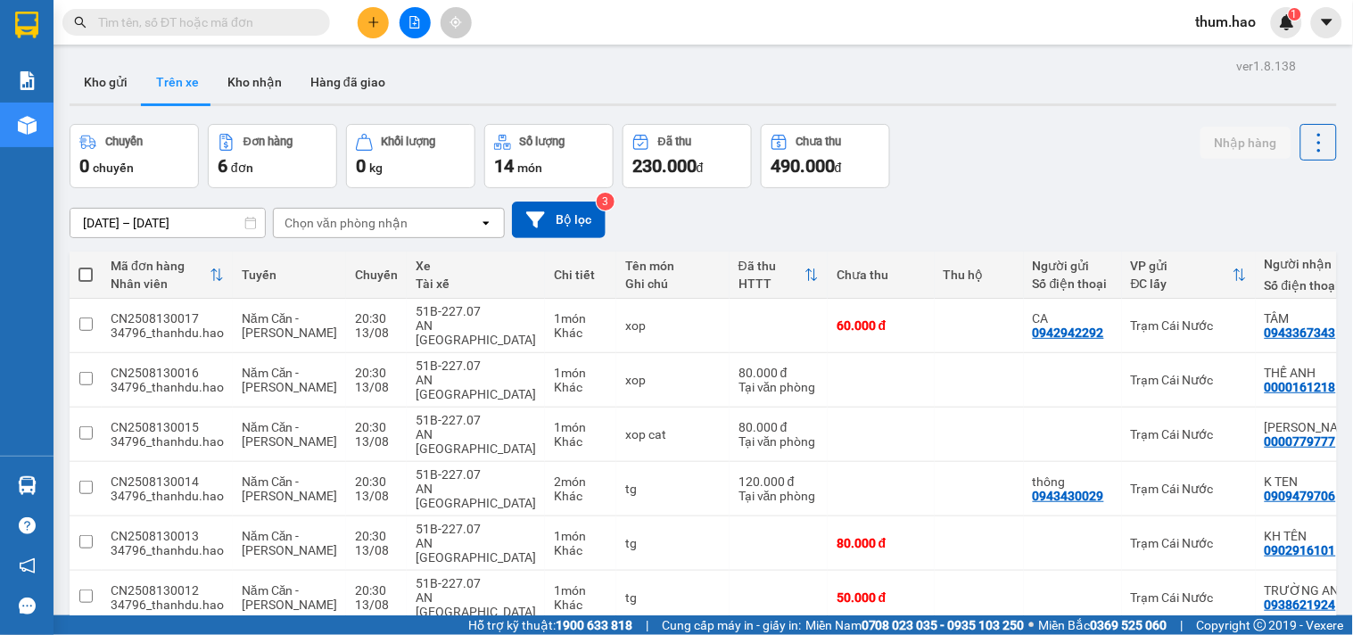
click at [376, 236] on div "Chọn văn phòng nhận" at bounding box center [376, 223] width 205 height 29
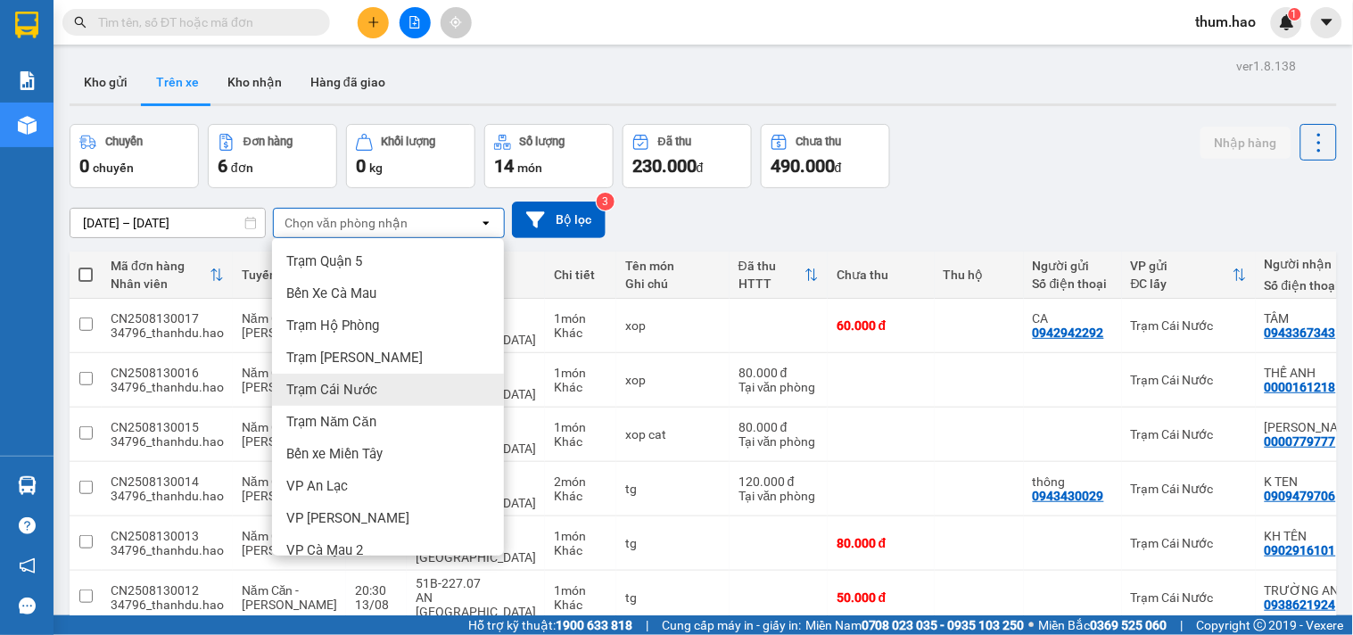
click at [353, 393] on span "Trạm Cái Nước" at bounding box center [331, 390] width 91 height 18
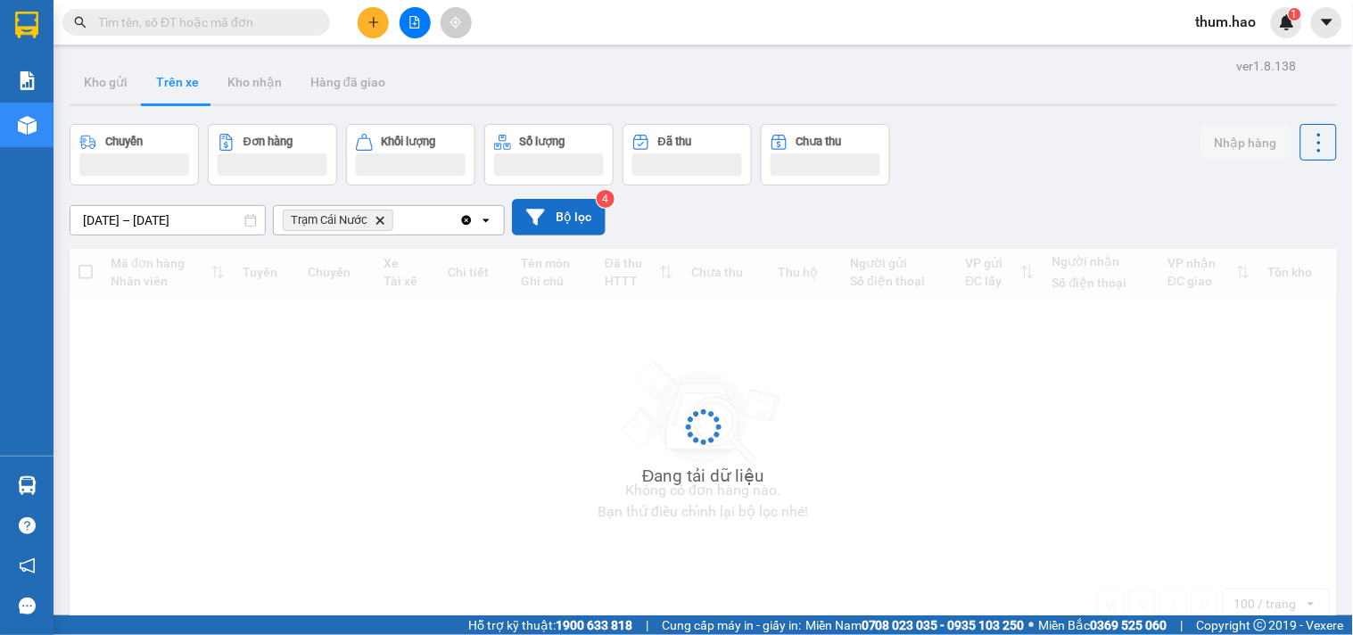
click at [573, 207] on button "Bộ lọc" at bounding box center [559, 217] width 94 height 37
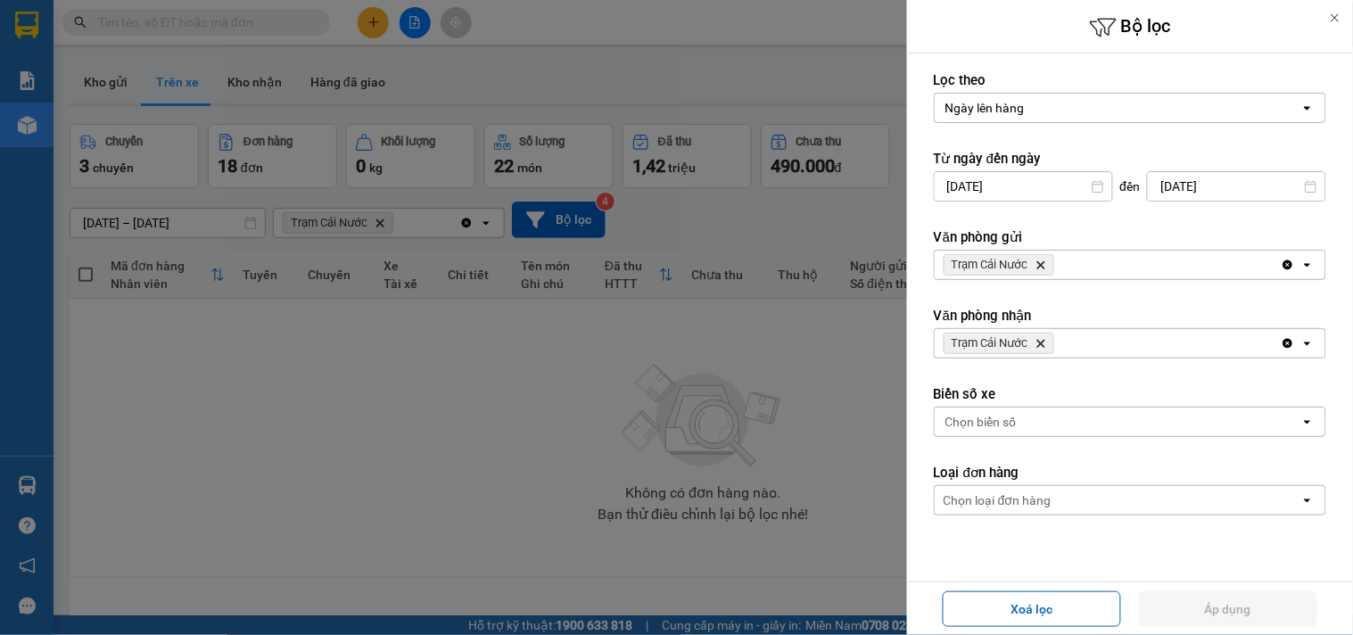
click at [1043, 264] on icon "Trạm Cái Nước, close by backspace" at bounding box center [1041, 265] width 8 height 8
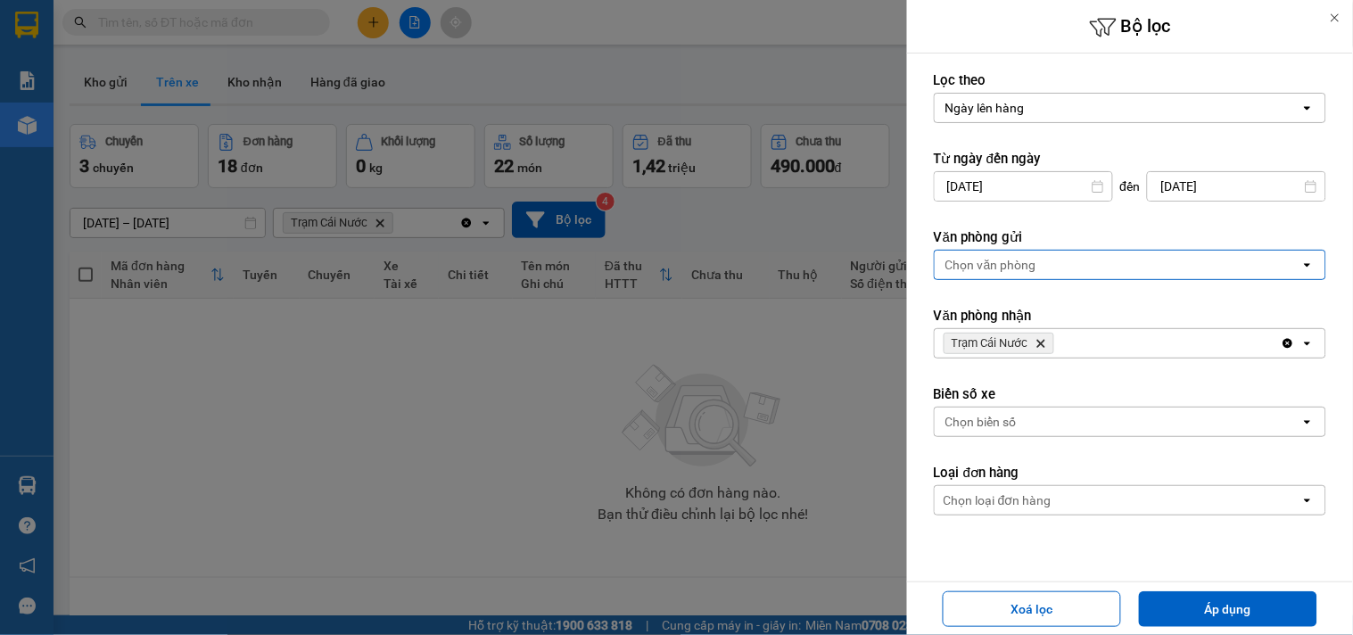
drag, startPoint x: 1244, startPoint y: 580, endPoint x: 1245, endPoint y: 589, distance: 9.9
click at [1245, 584] on div "Bộ lọc Lọc theo Ngày lên hàng open Từ ngày đến ngày 11/08/2025 Press the down a…" at bounding box center [1130, 317] width 446 height 635
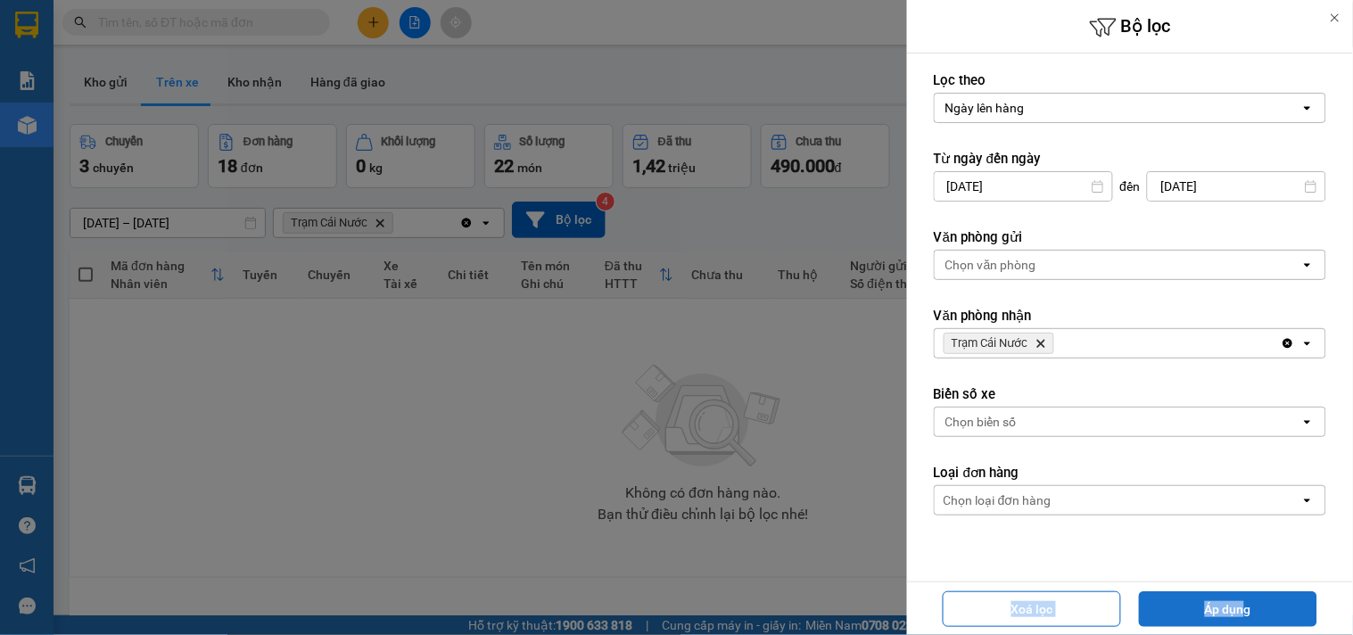
click at [1245, 595] on button "Áp dụng" at bounding box center [1228, 609] width 178 height 36
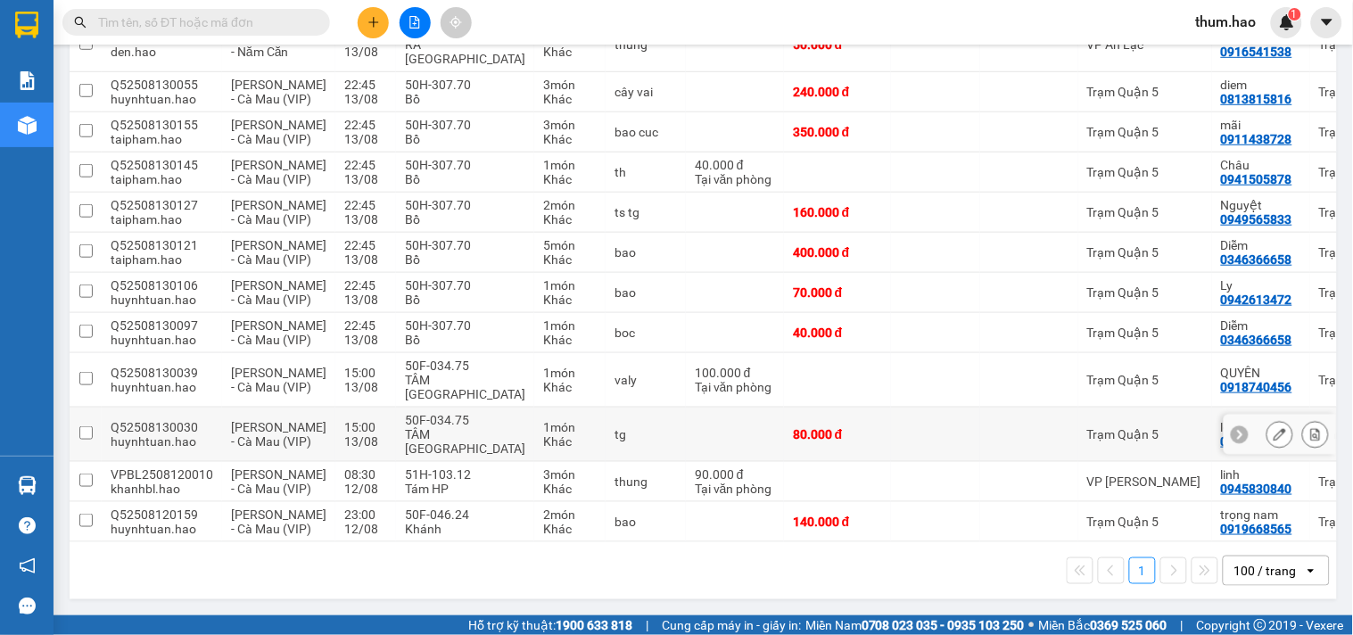
scroll to position [396, 0]
click at [1116, 515] on div "Trạm Quận 5" at bounding box center [1145, 522] width 116 height 14
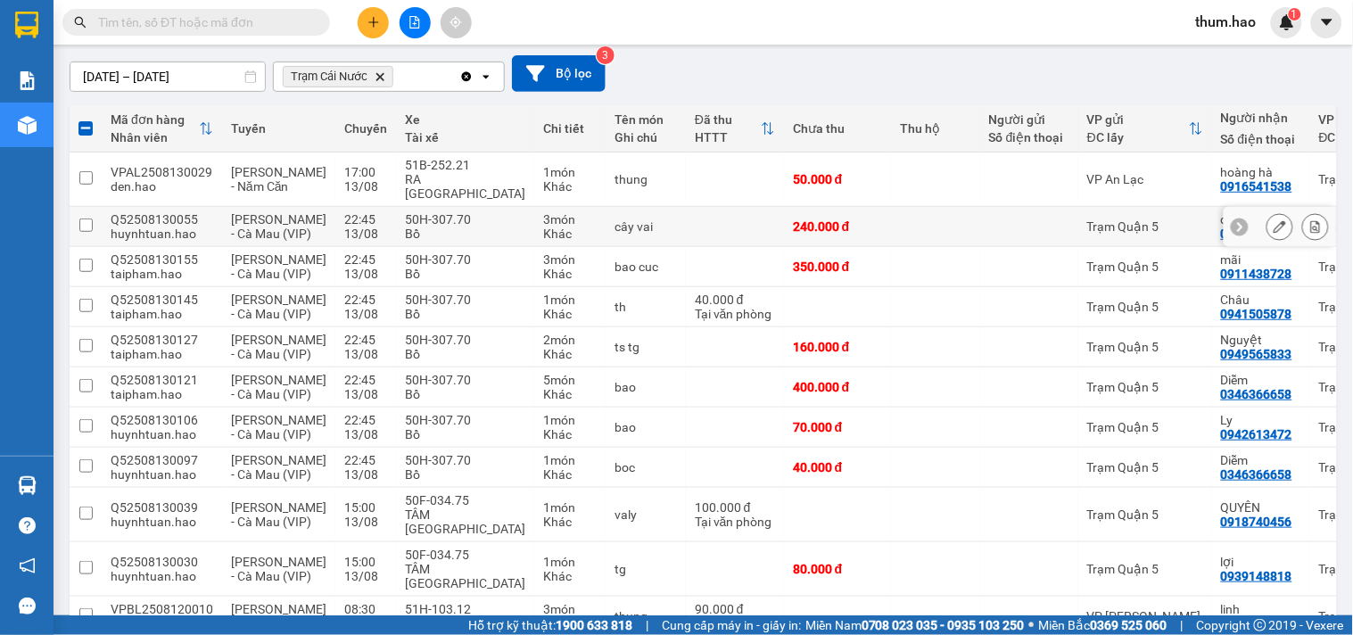
scroll to position [0, 0]
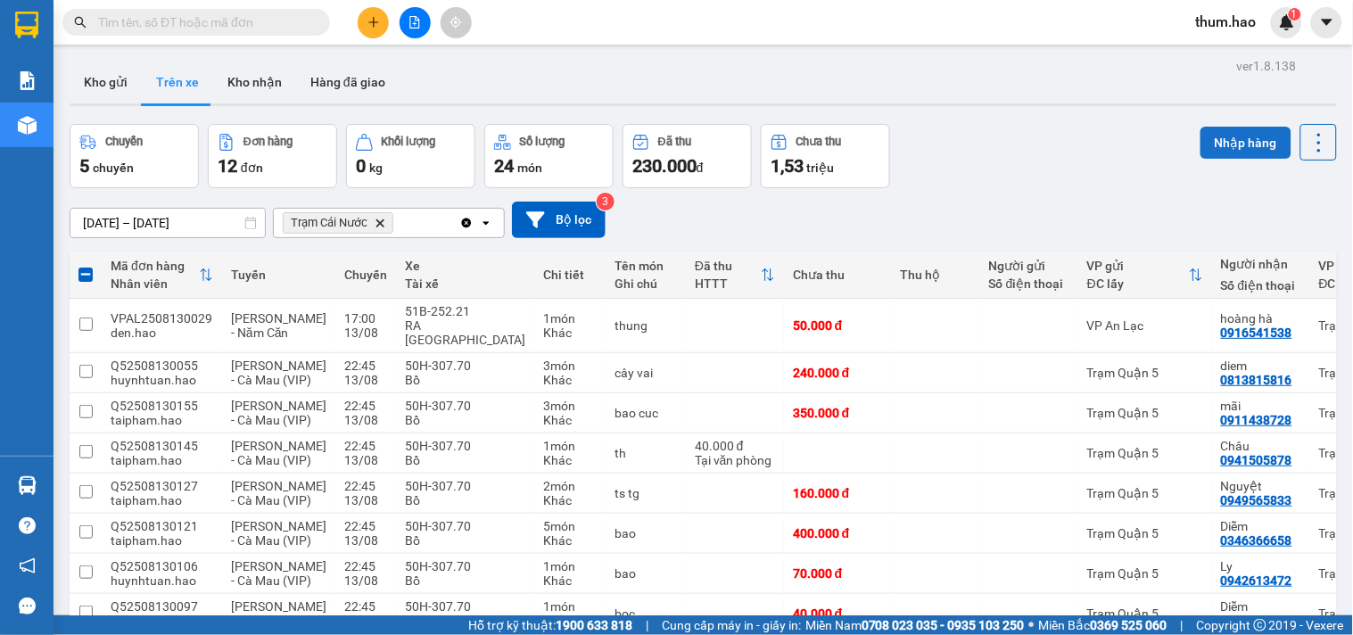
click at [1225, 152] on button "Nhập hàng" at bounding box center [1245, 143] width 91 height 32
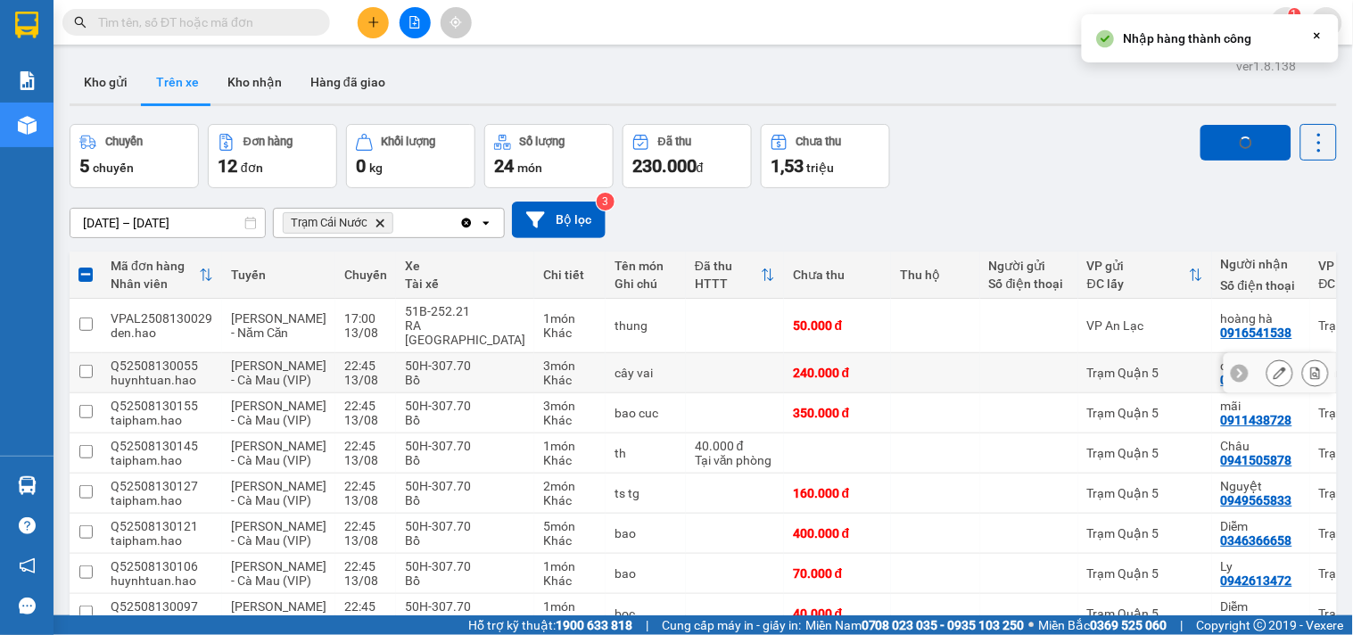
checkbox input "false"
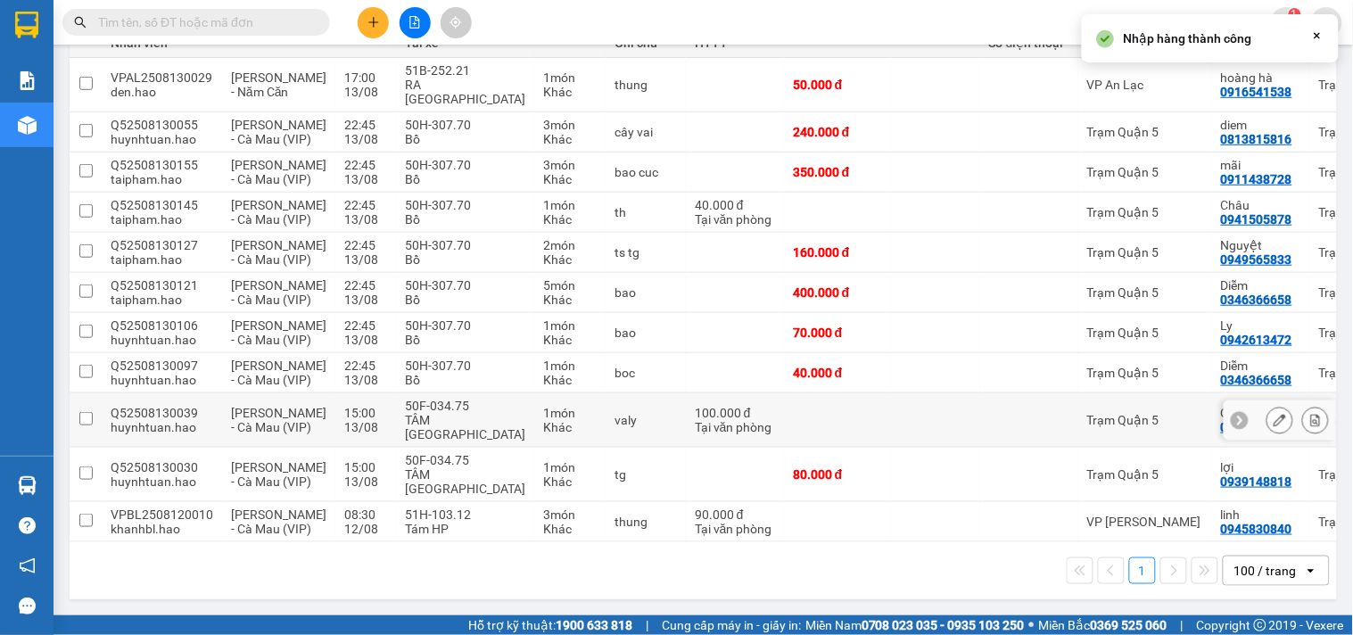
scroll to position [350, 0]
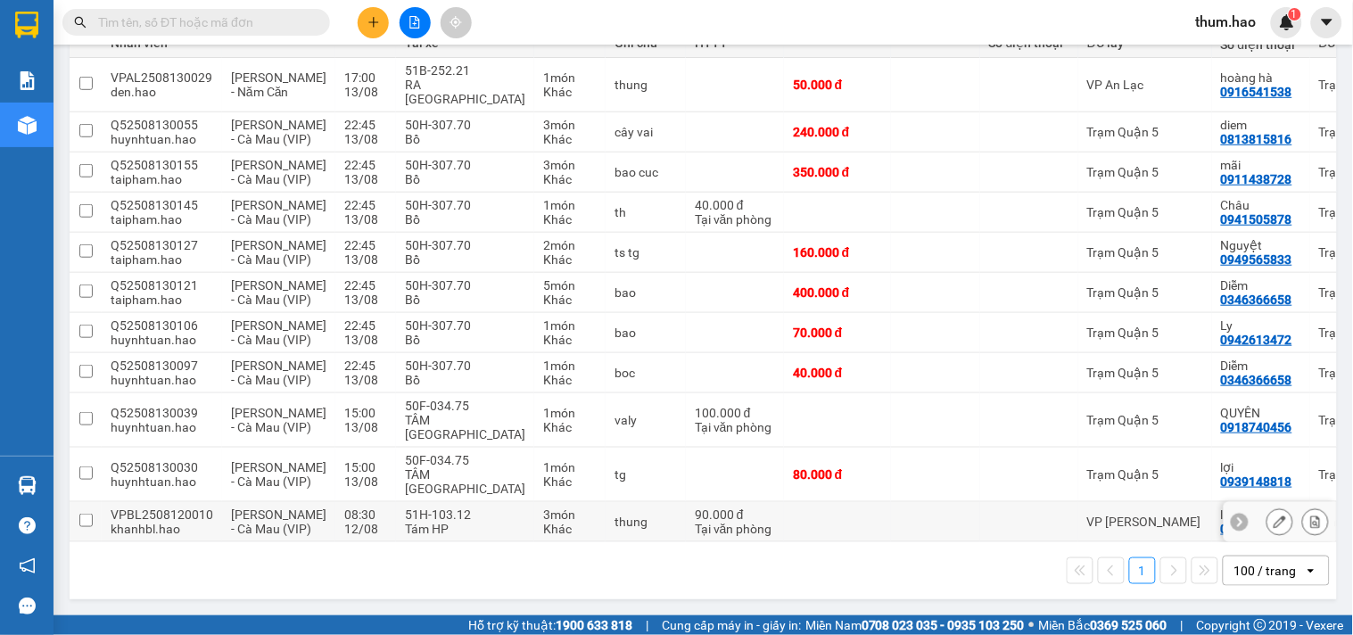
click at [1098, 515] on div "VP Bạc Liêu" at bounding box center [1145, 522] width 116 height 14
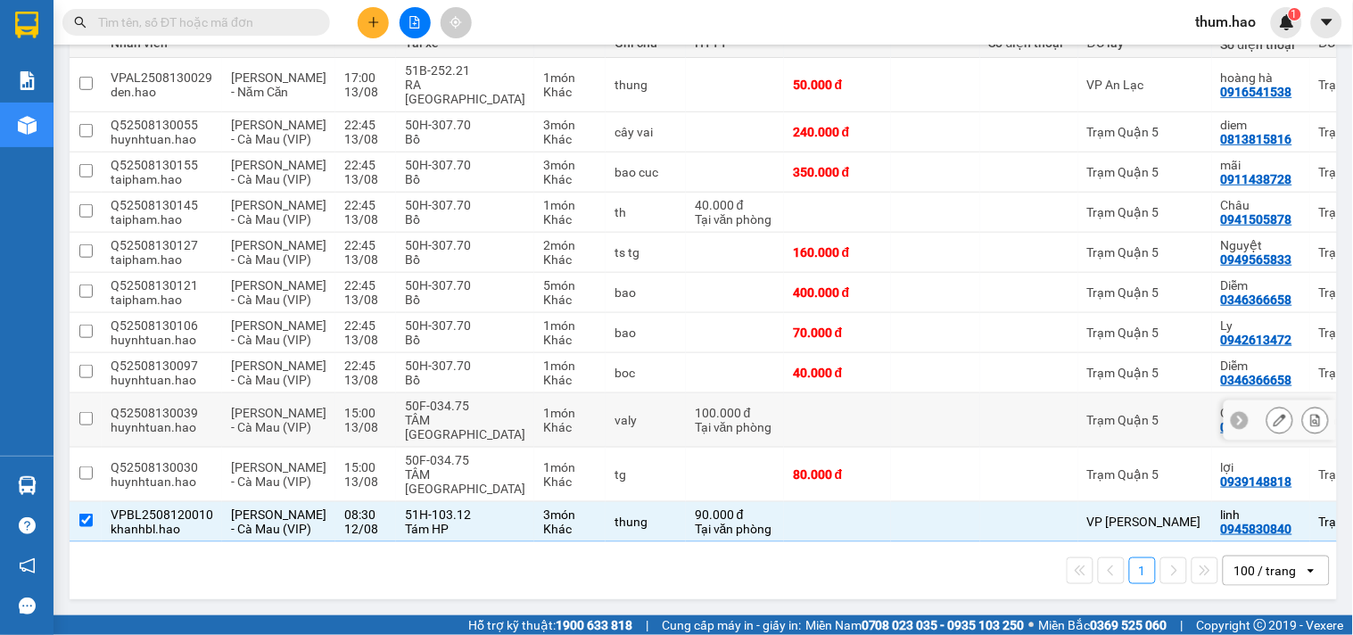
scroll to position [0, 0]
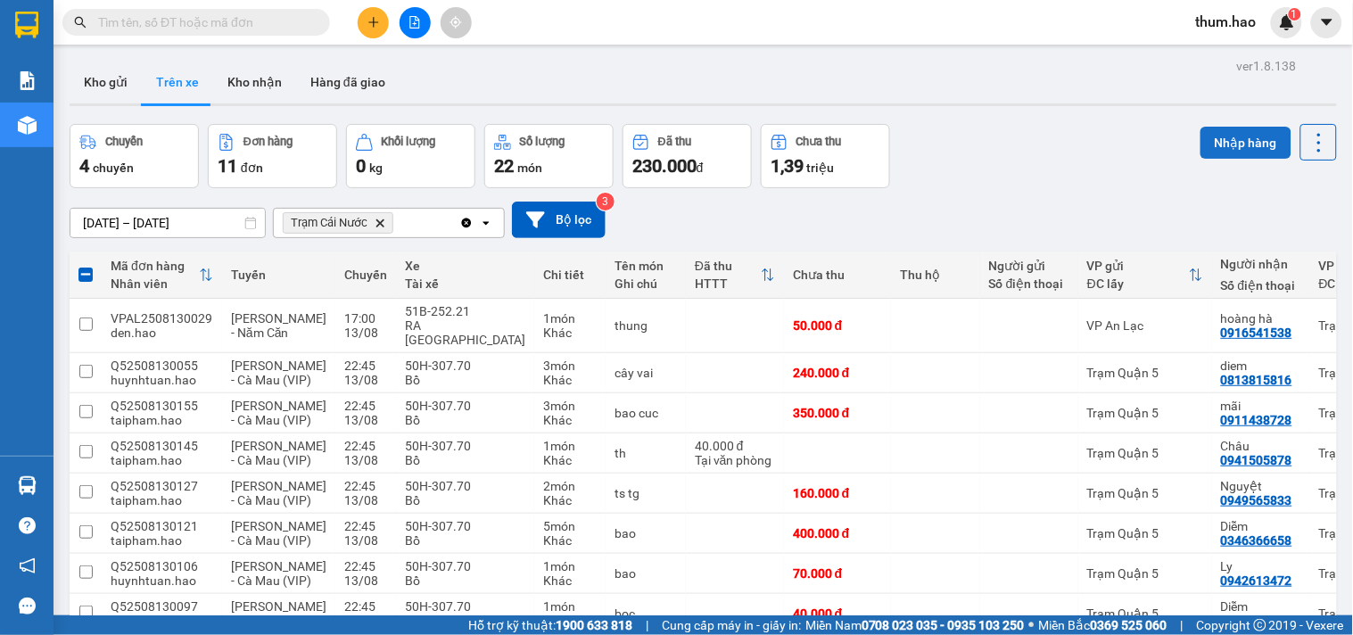
click at [1240, 136] on button "Nhập hàng" at bounding box center [1245, 143] width 91 height 32
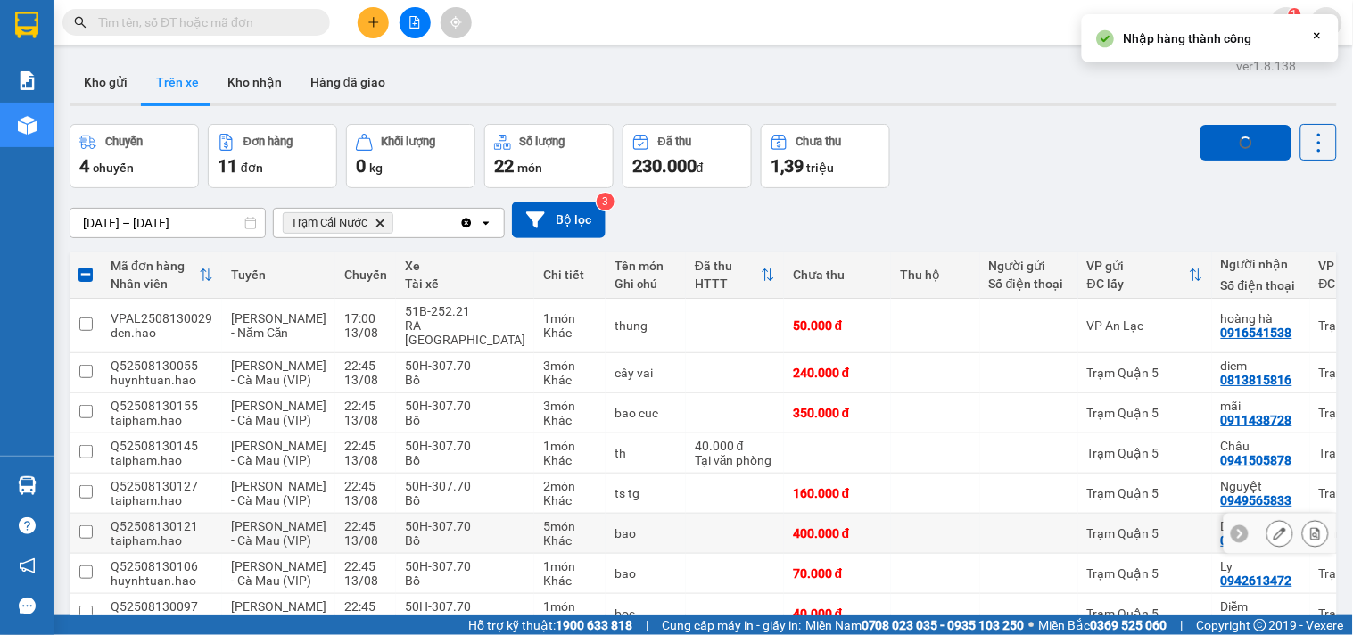
scroll to position [350, 0]
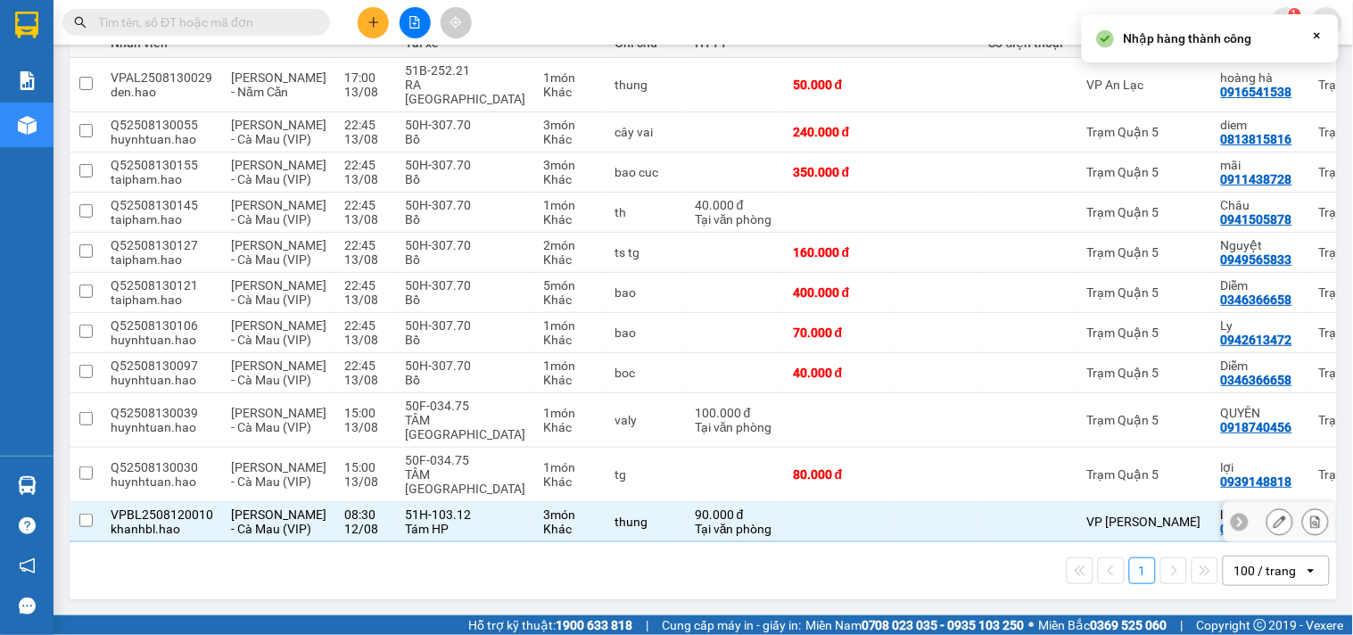
checkbox input "false"
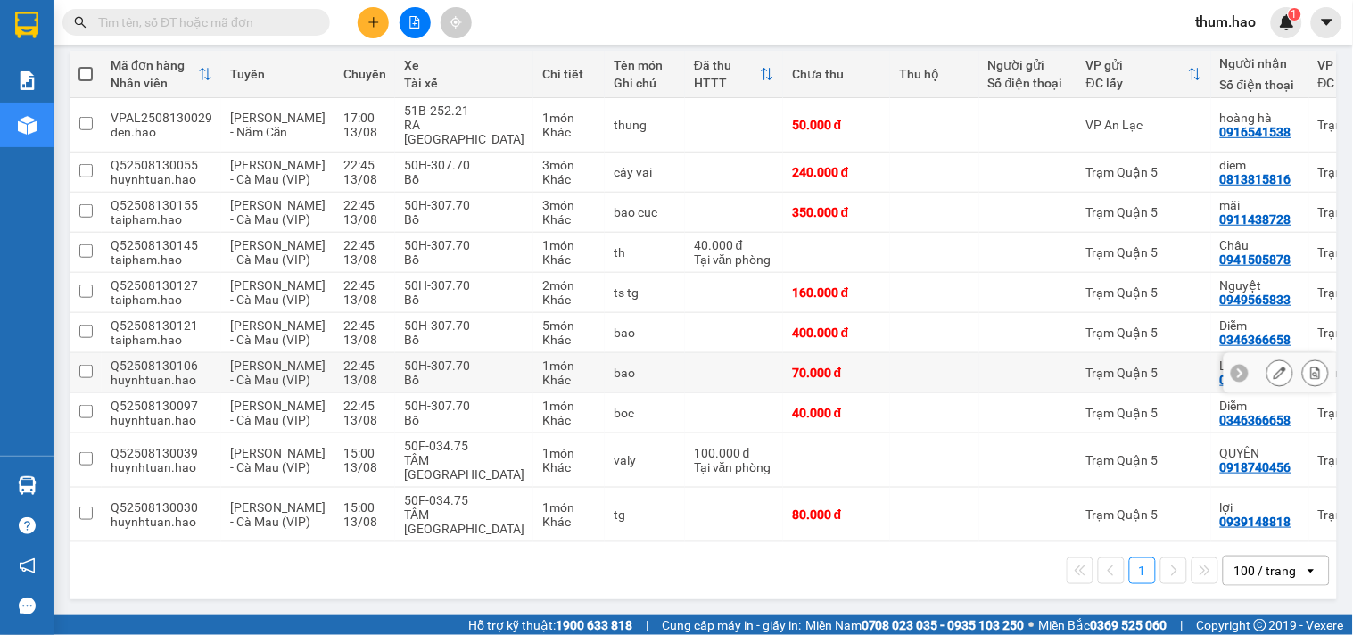
scroll to position [0, 0]
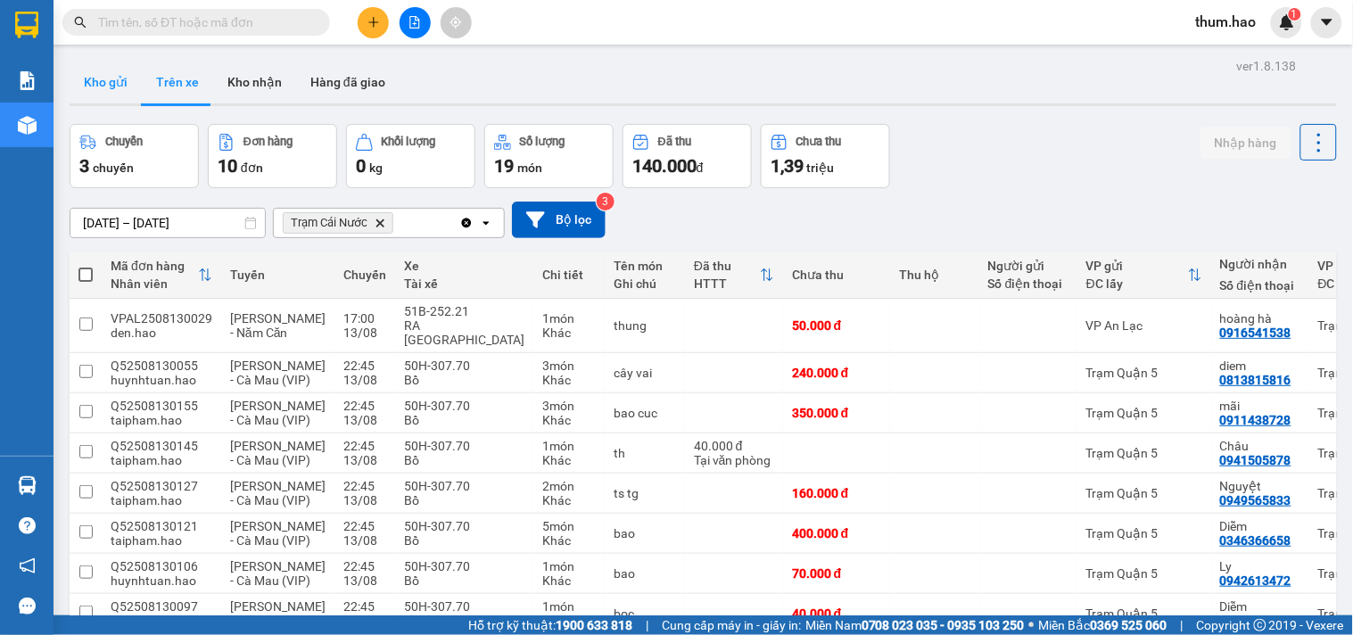
click at [126, 81] on button "Kho gửi" at bounding box center [106, 82] width 72 height 43
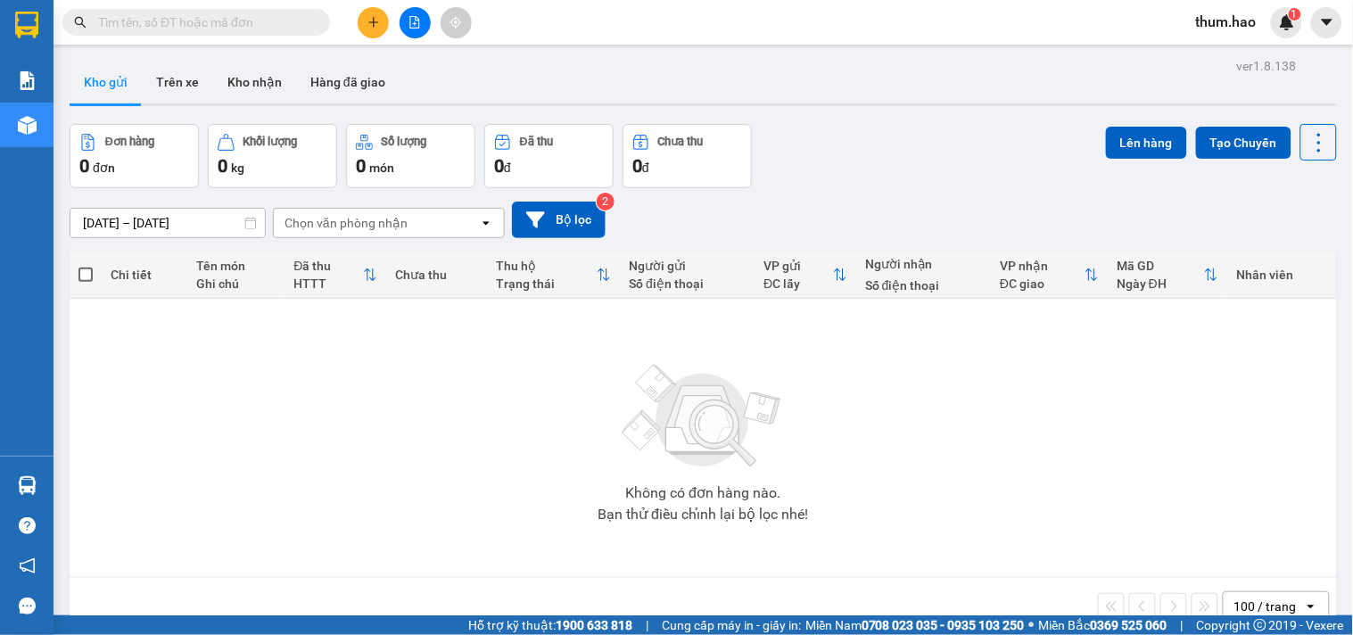
click at [221, 103] on div at bounding box center [703, 104] width 1267 height 3
click at [227, 95] on button "Kho nhận" at bounding box center [254, 82] width 83 height 43
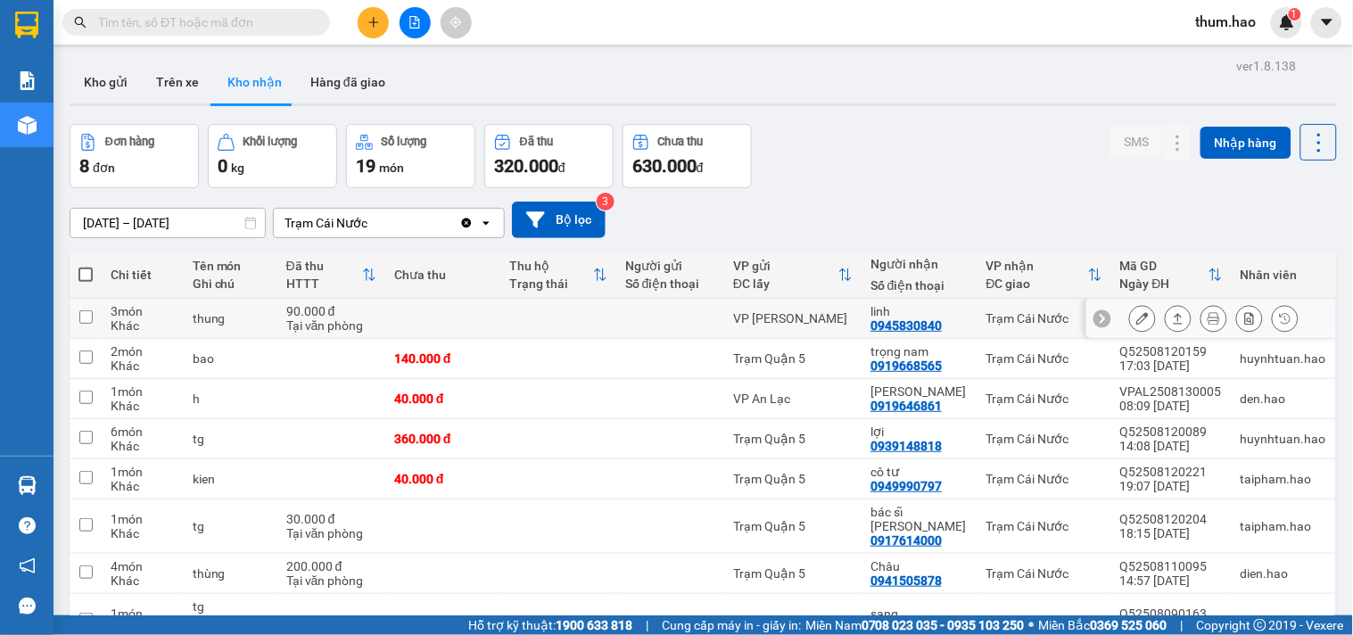
click at [1145, 315] on div at bounding box center [1213, 318] width 169 height 27
click at [1172, 317] on icon at bounding box center [1178, 318] width 12 height 12
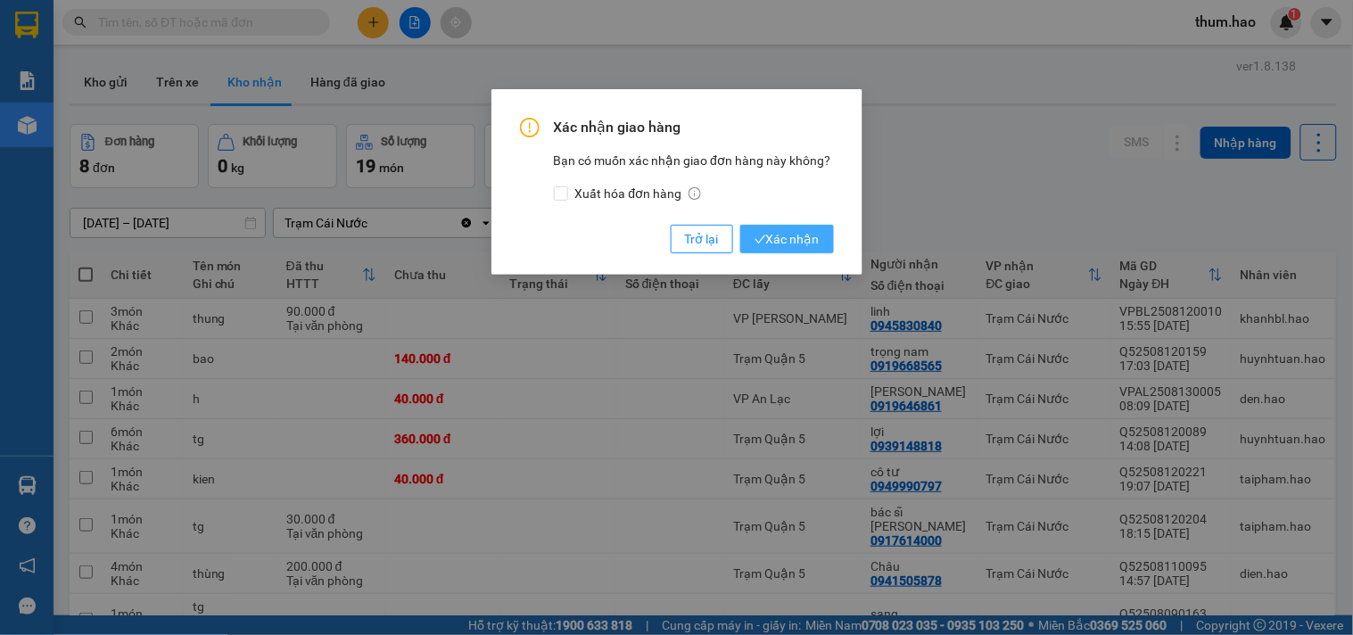
click at [783, 236] on span "Xác nhận" at bounding box center [786, 239] width 65 height 20
